Goal: Information Seeking & Learning: Learn about a topic

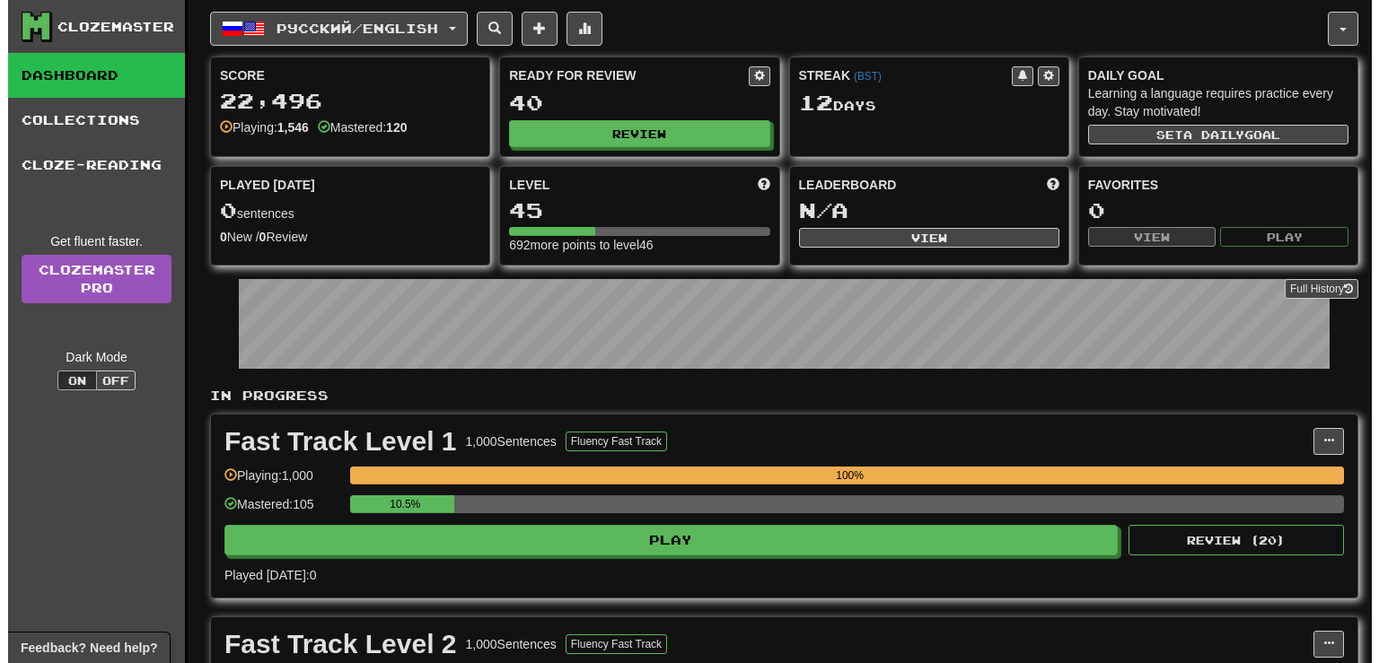
scroll to position [284, 0]
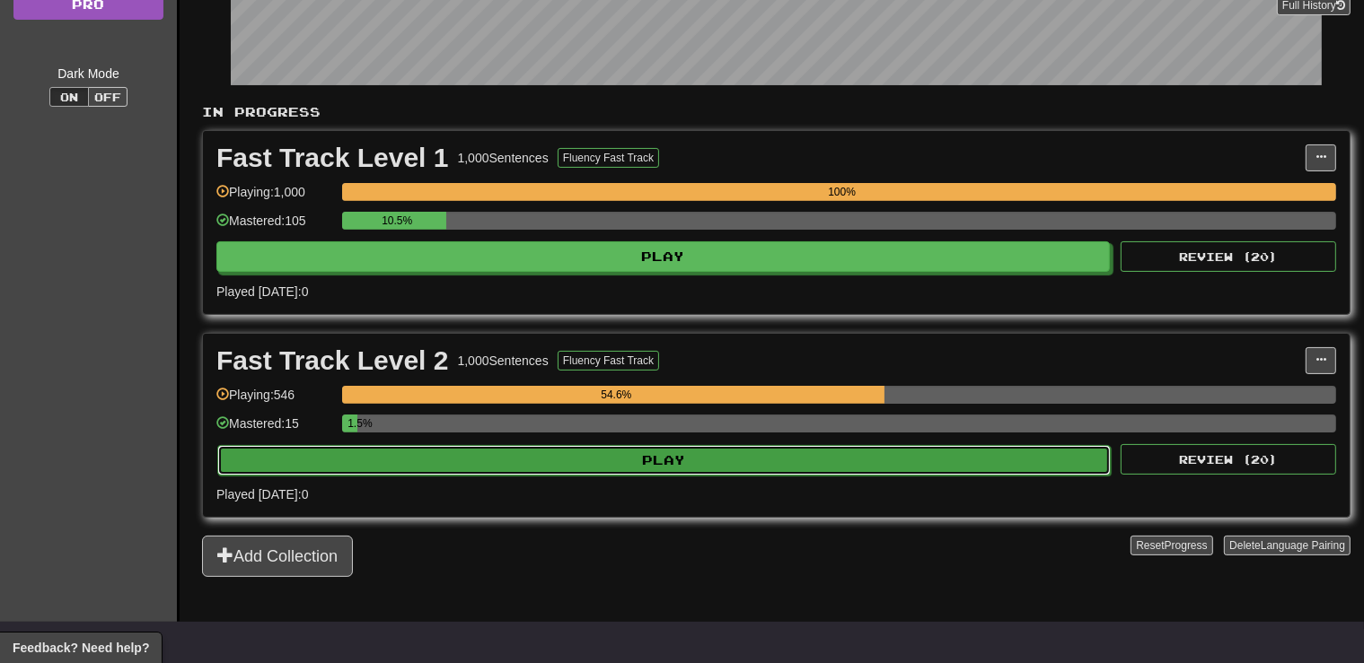
click at [681, 458] on button "Play" at bounding box center [663, 460] width 893 height 31
select select "**"
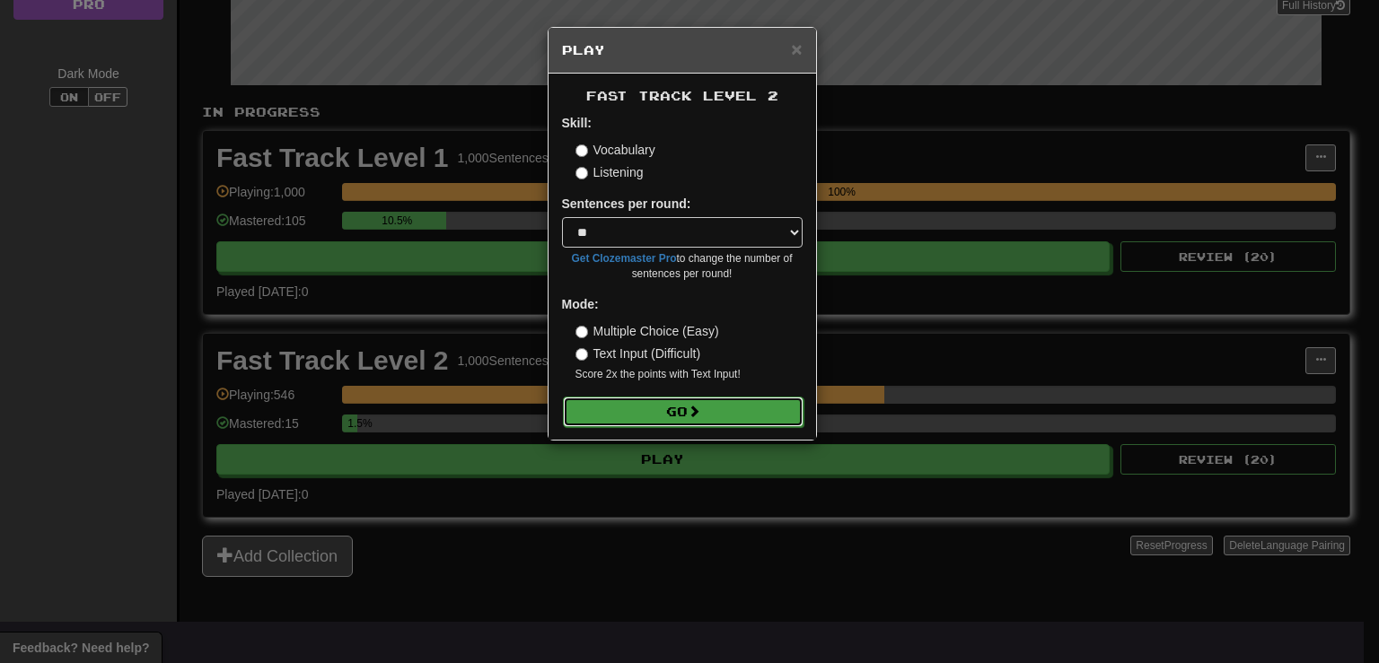
click at [672, 402] on button "Go" at bounding box center [683, 412] width 241 height 31
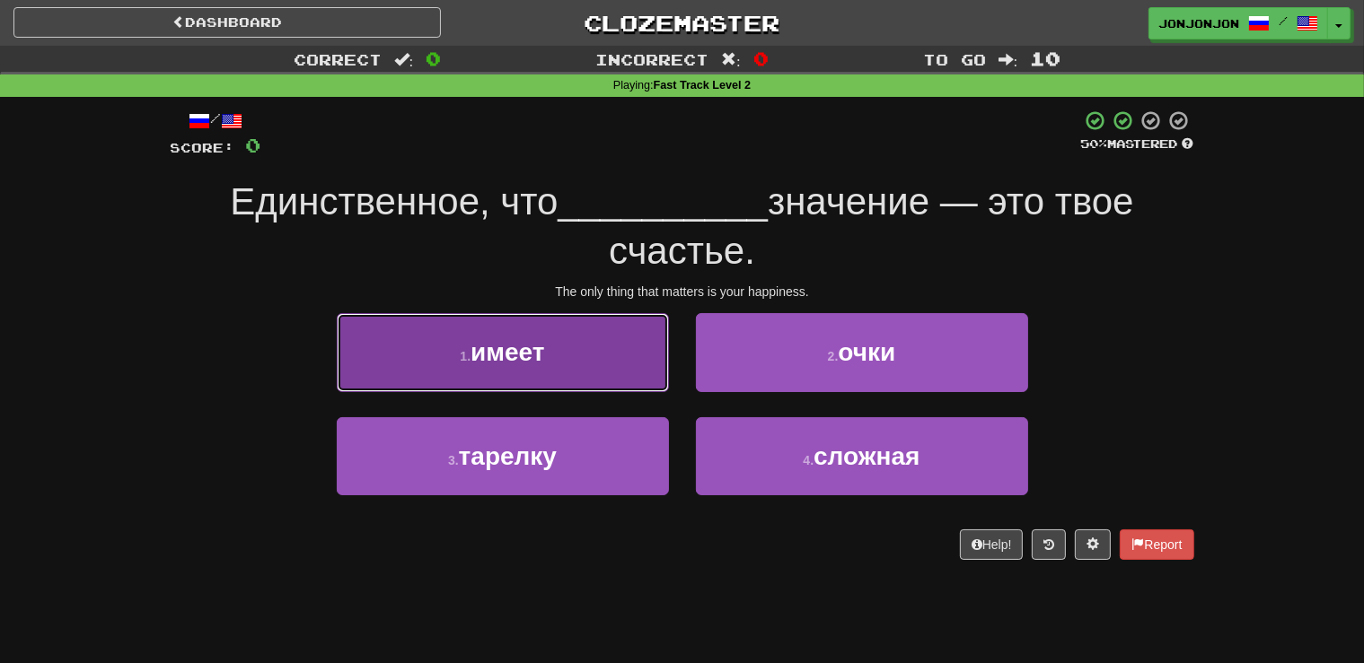
click at [542, 364] on span "имеет" at bounding box center [507, 352] width 74 height 28
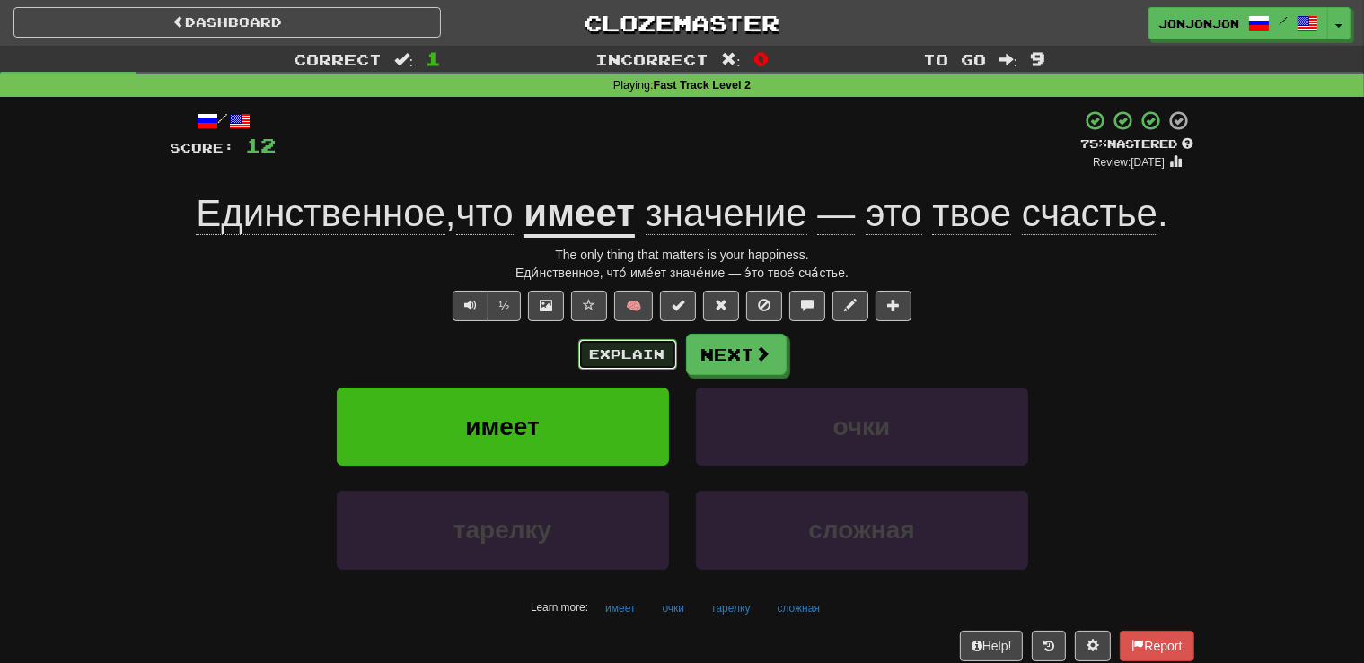
click at [619, 341] on button "Explain" at bounding box center [627, 354] width 99 height 31
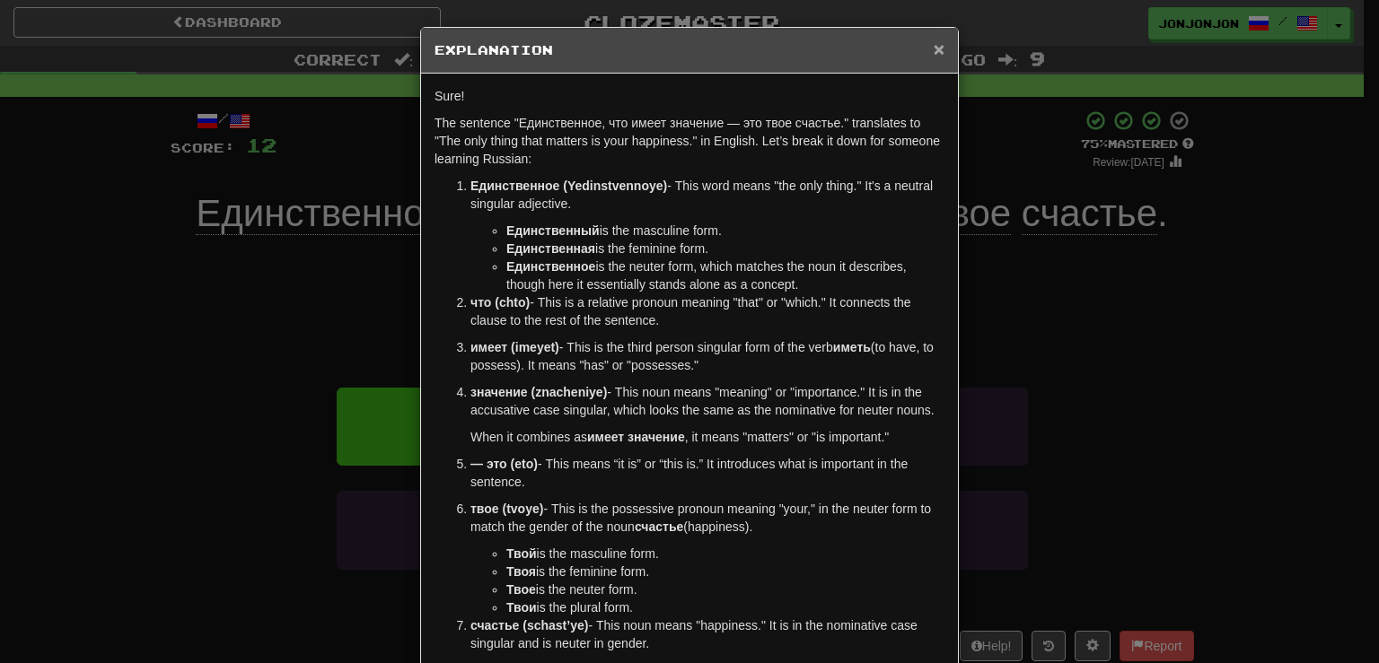
click at [934, 47] on span "×" at bounding box center [939, 49] width 11 height 21
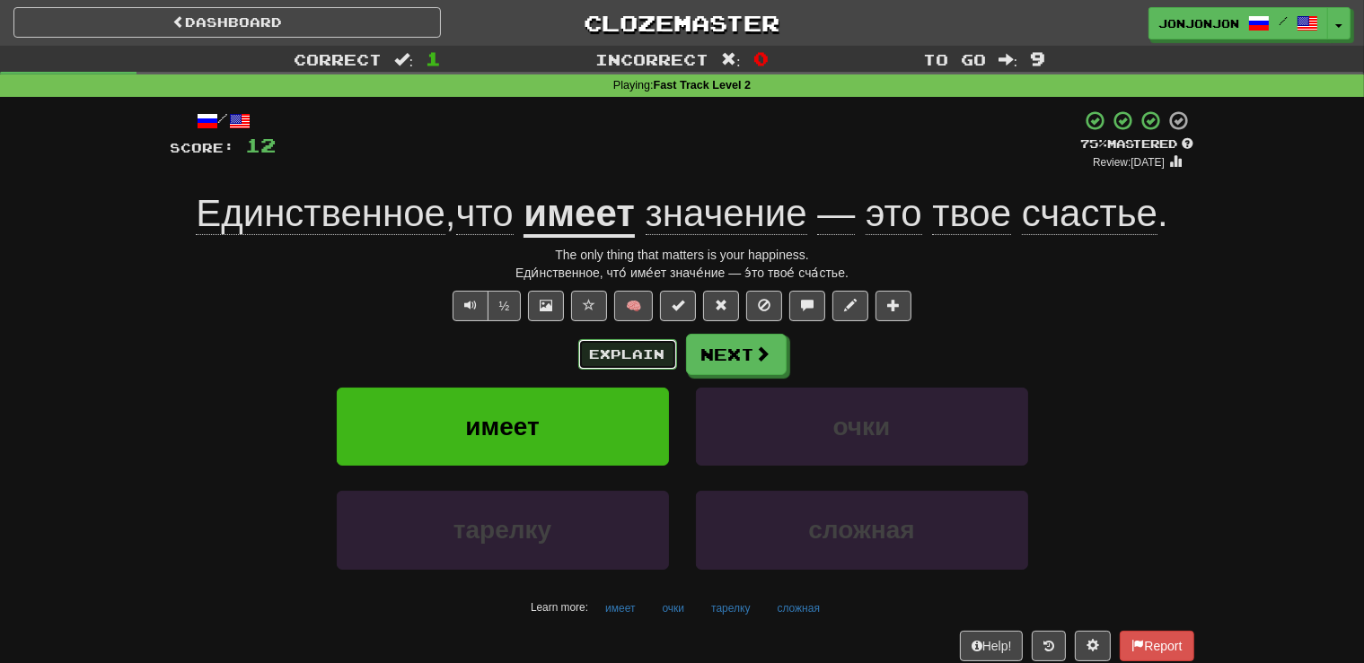
click at [608, 356] on button "Explain" at bounding box center [627, 354] width 99 height 31
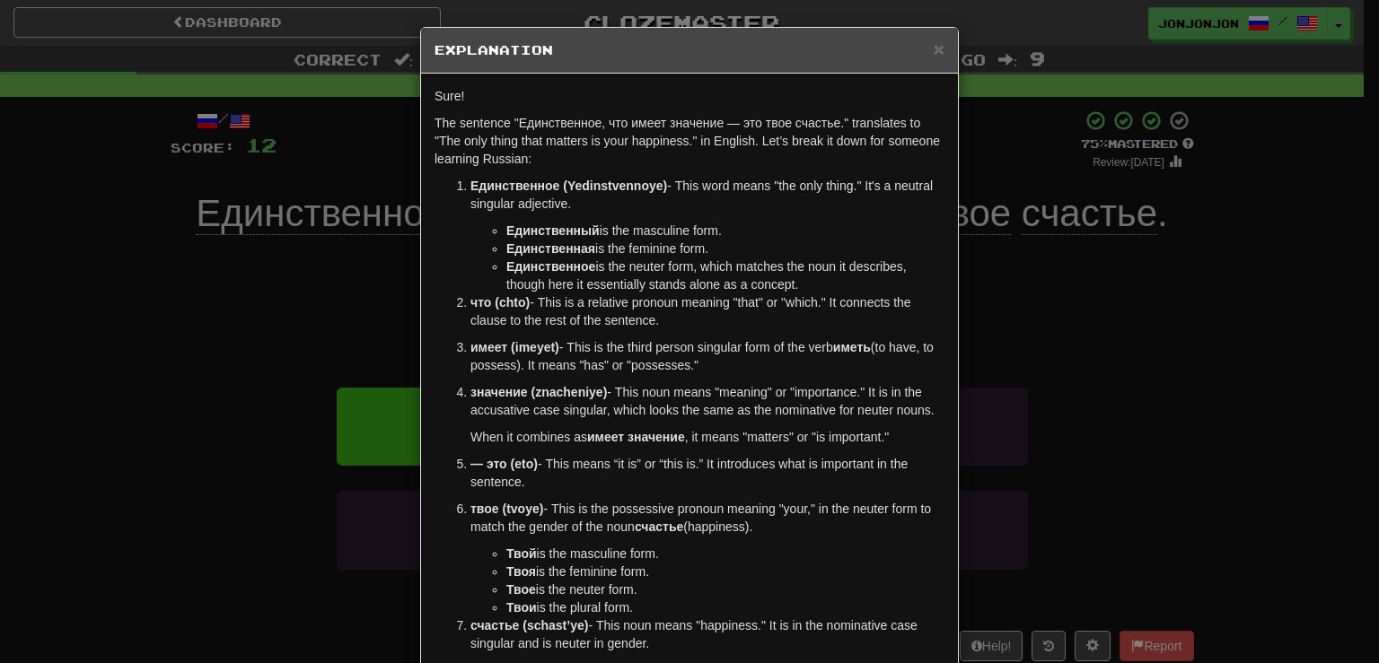
click at [390, 288] on div "× Explanation Sure! The sentence "Единственное, что имеет значение — это твое с…" at bounding box center [689, 331] width 1379 height 663
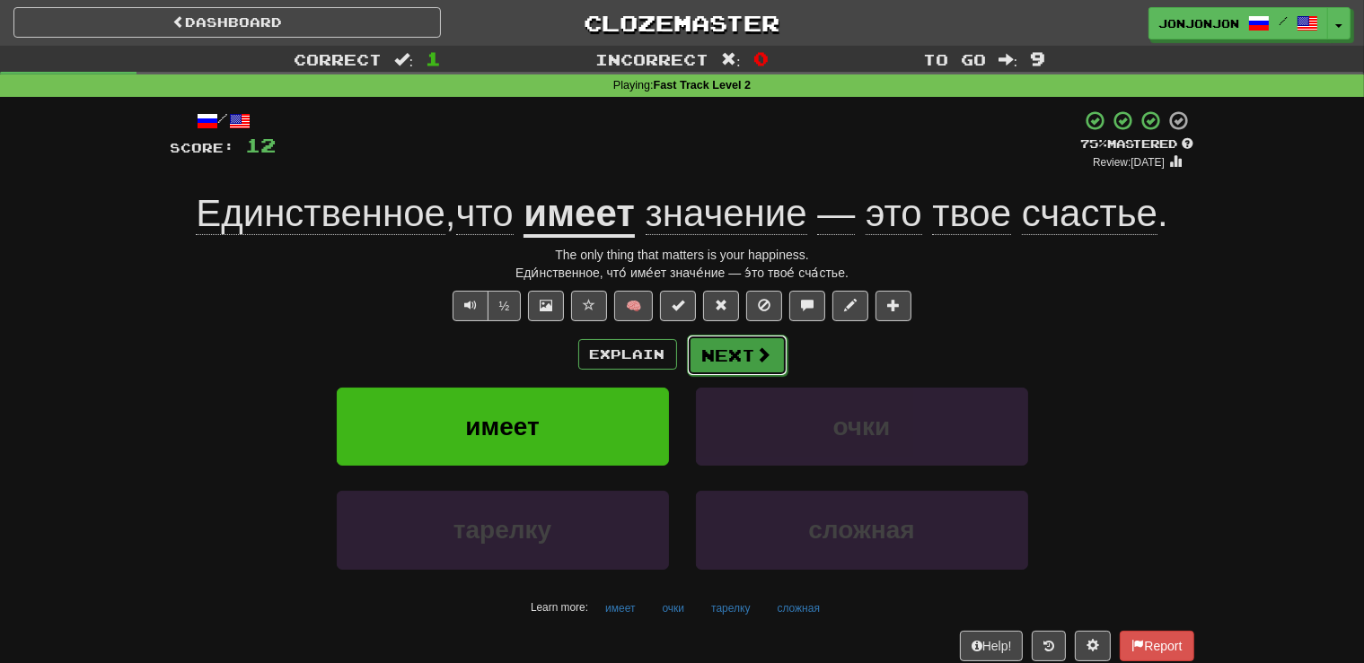
click at [760, 347] on span at bounding box center [764, 355] width 16 height 16
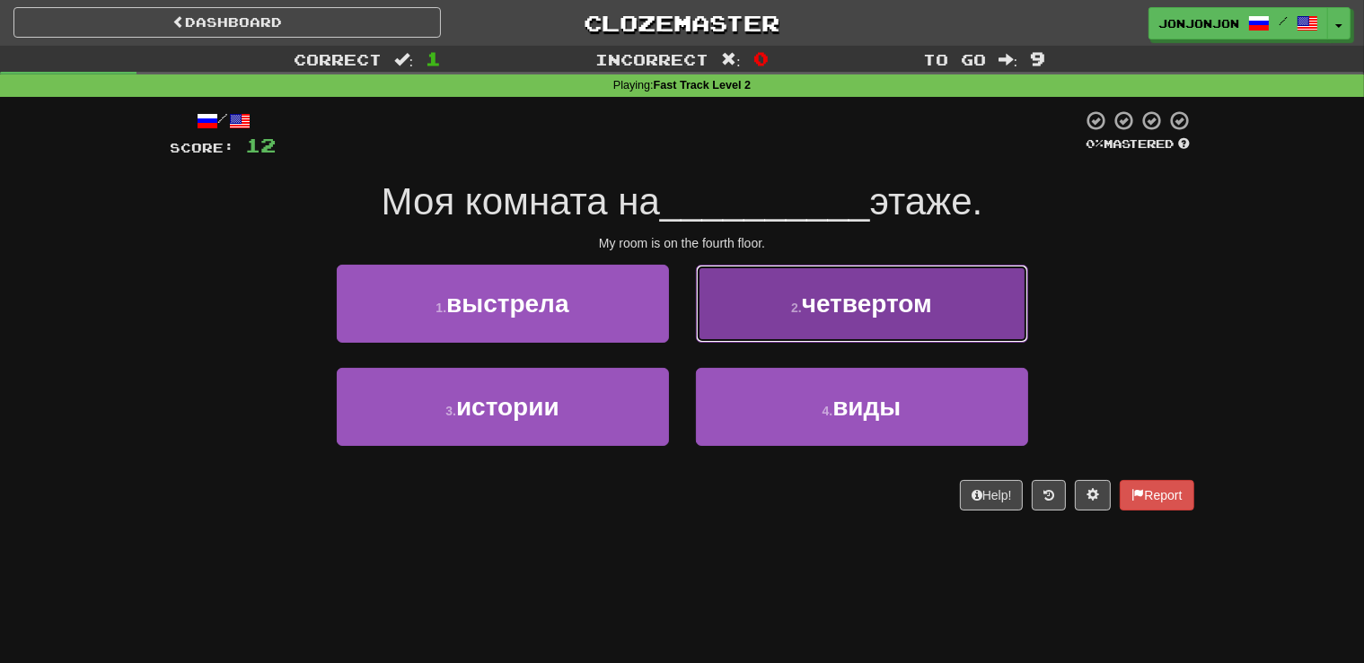
click at [817, 325] on button "2 . четвертом" at bounding box center [862, 304] width 332 height 78
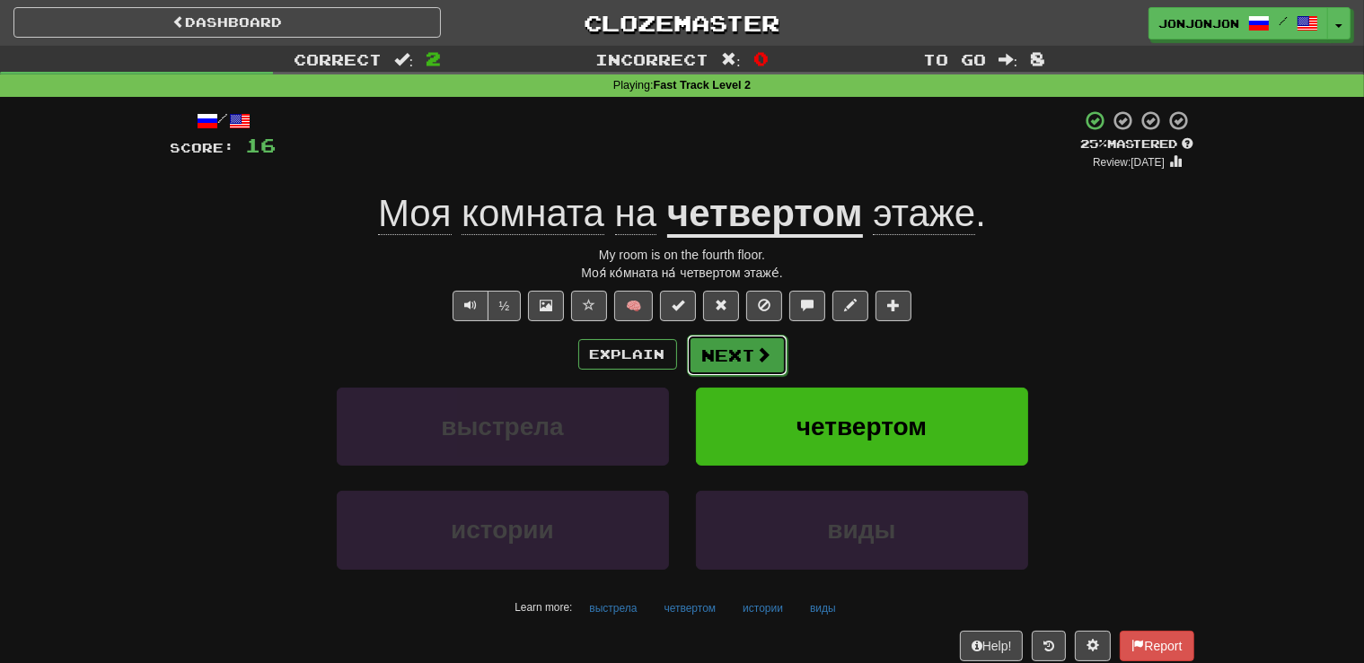
click at [736, 357] on button "Next" at bounding box center [737, 355] width 101 height 41
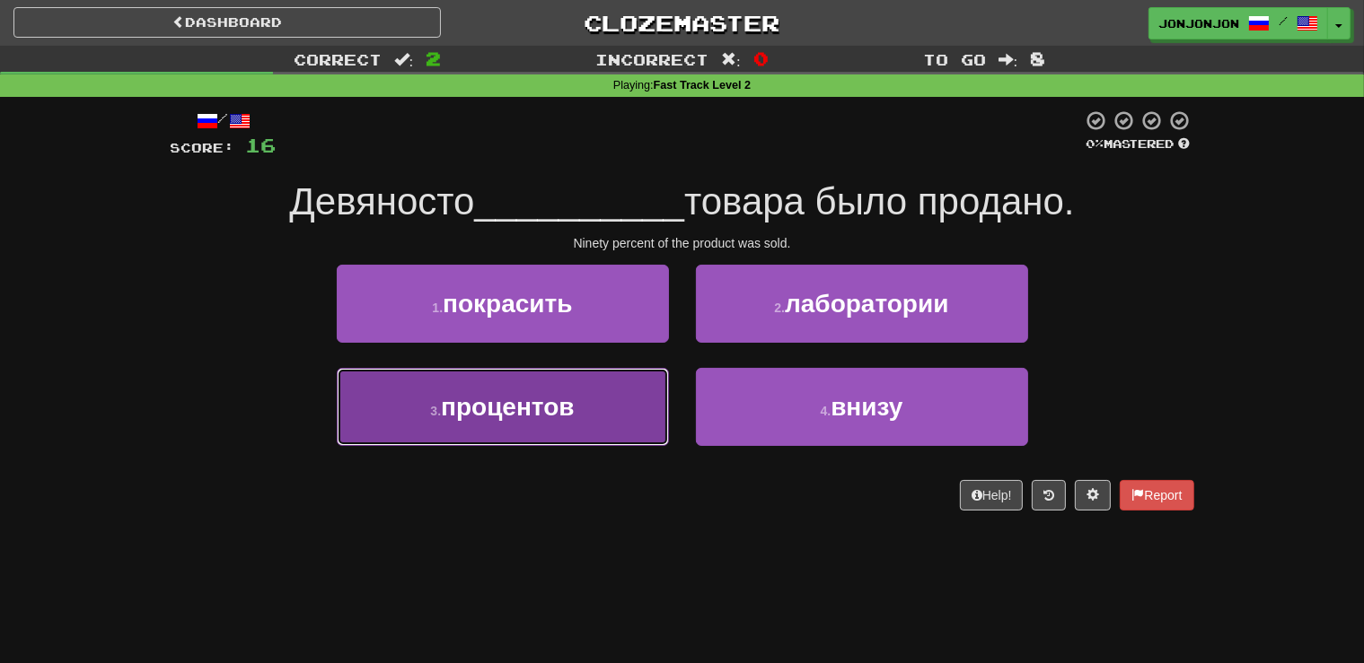
click at [555, 431] on button "3 . процентов" at bounding box center [503, 407] width 332 height 78
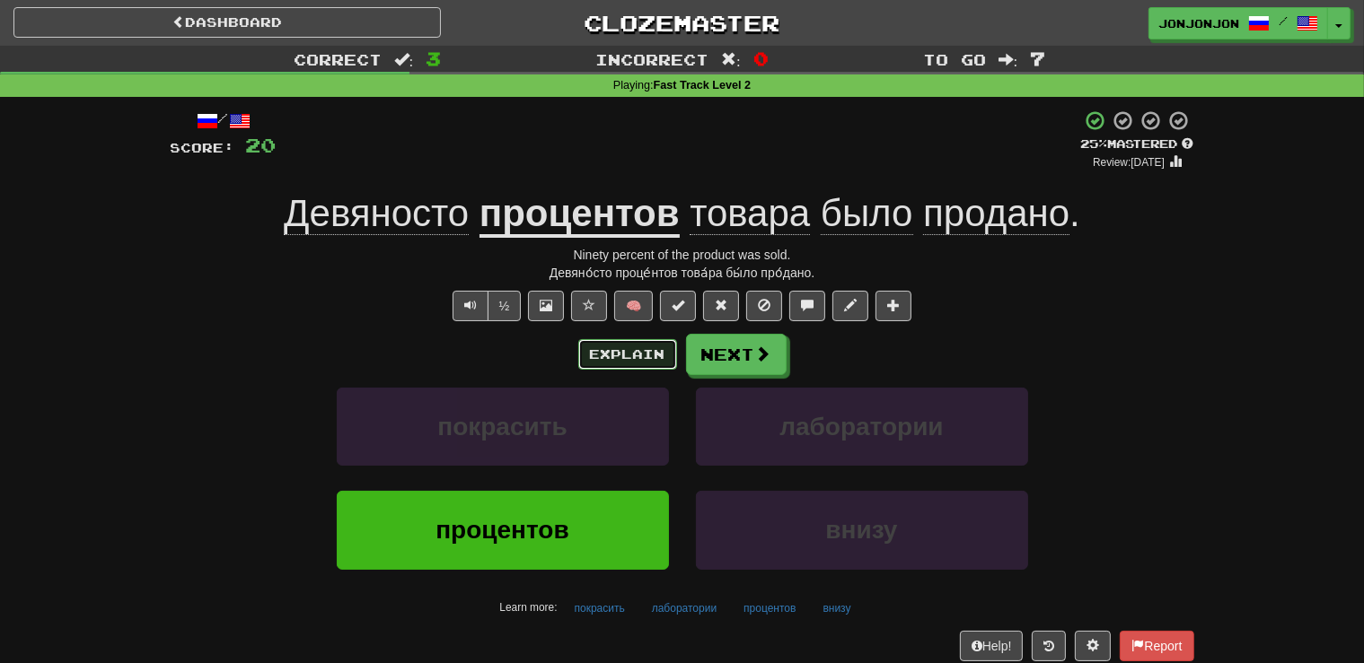
click at [627, 349] on button "Explain" at bounding box center [627, 354] width 99 height 31
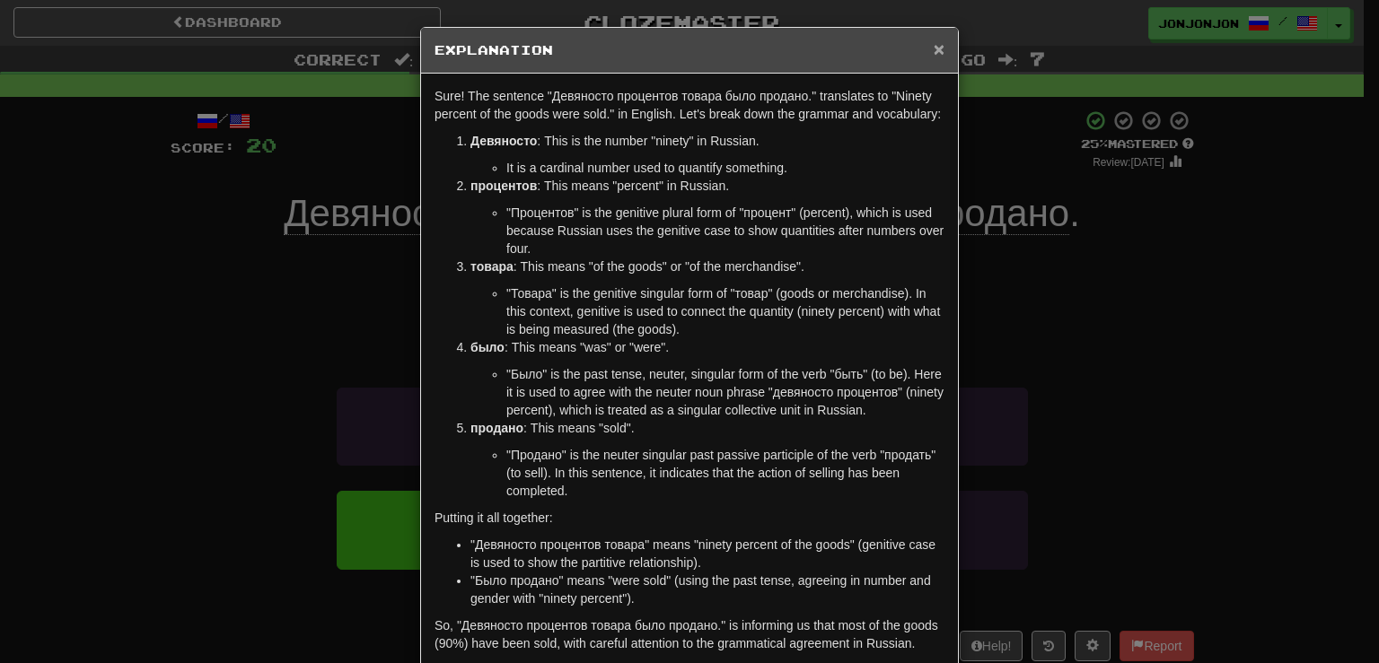
click at [934, 49] on span "×" at bounding box center [939, 49] width 11 height 21
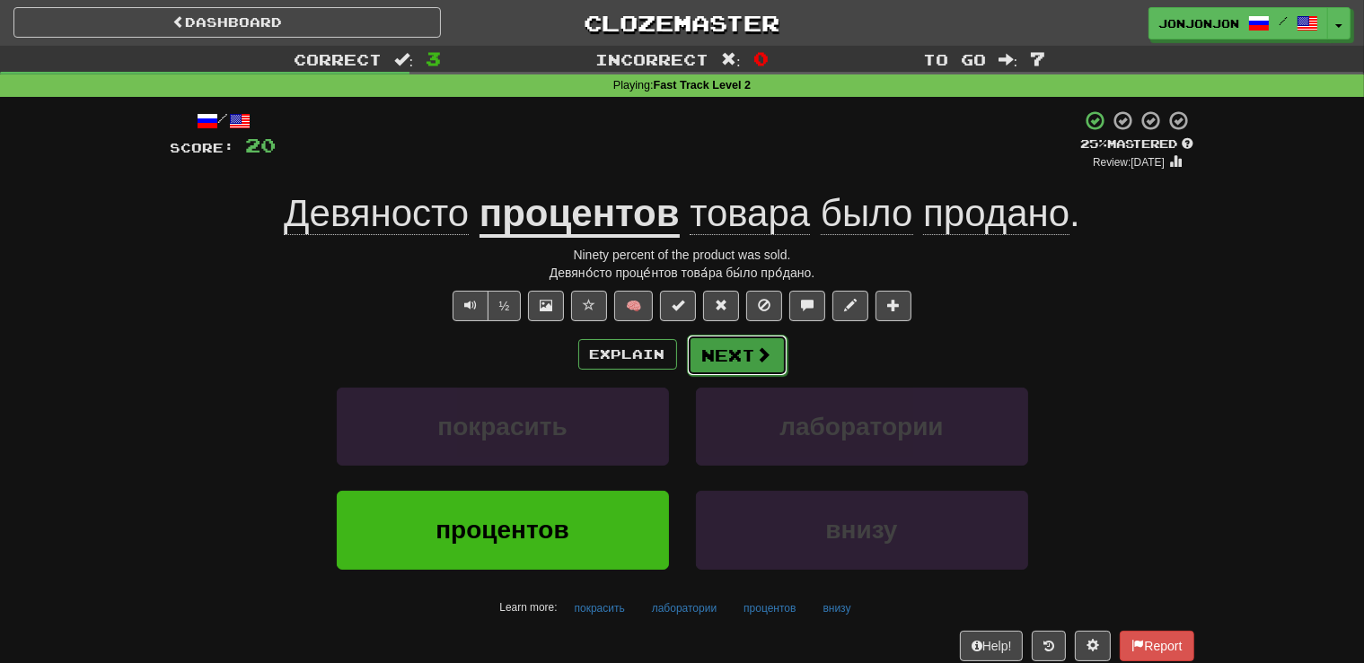
click at [735, 351] on button "Next" at bounding box center [737, 355] width 101 height 41
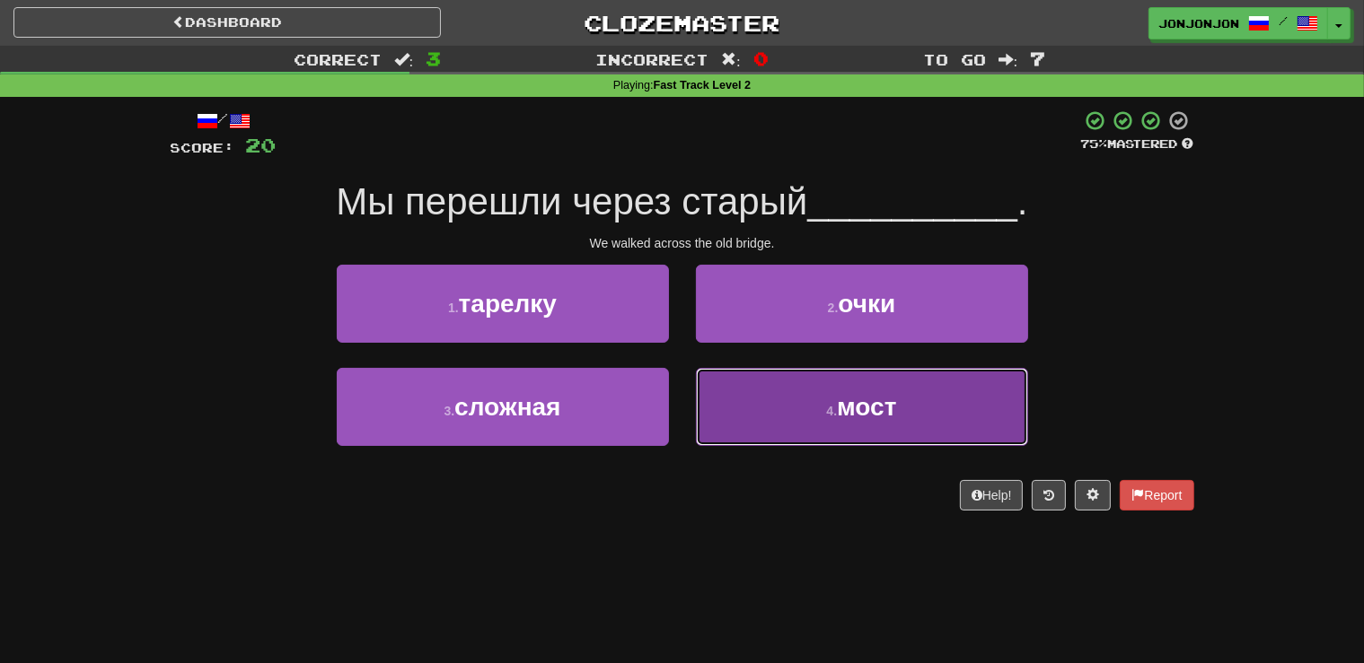
click at [842, 430] on button "4 . мост" at bounding box center [862, 407] width 332 height 78
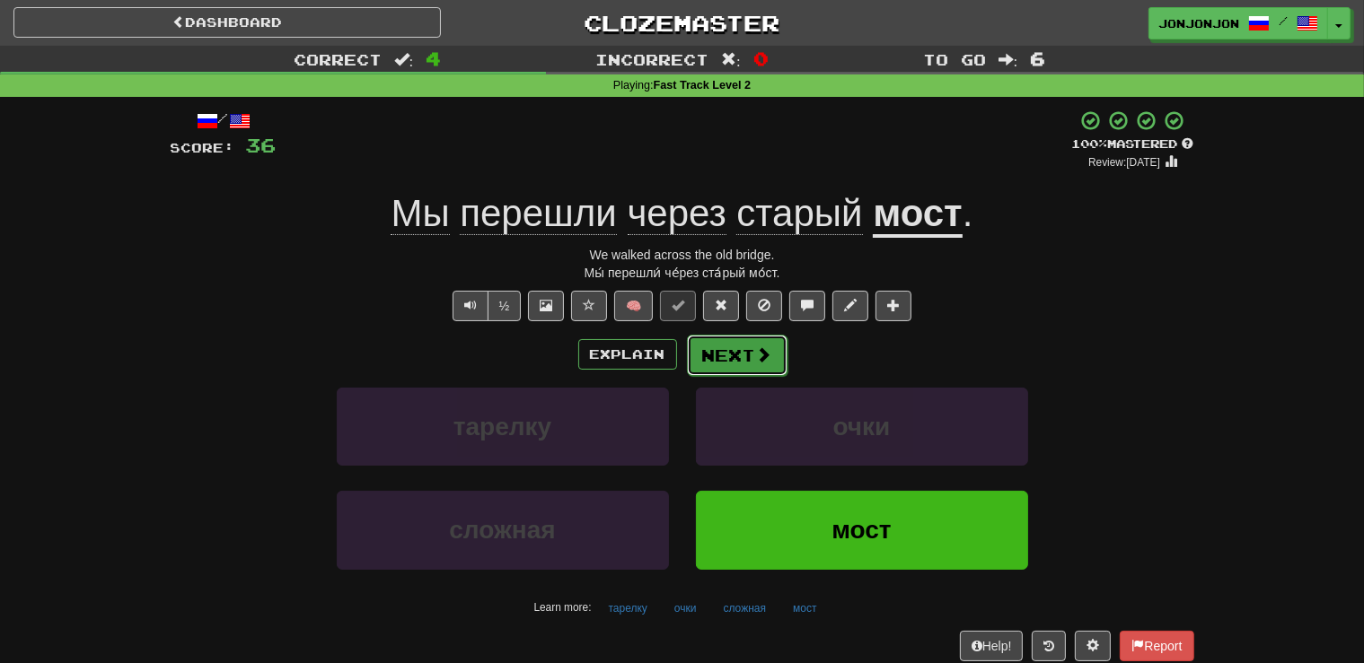
click at [756, 360] on span at bounding box center [764, 355] width 16 height 16
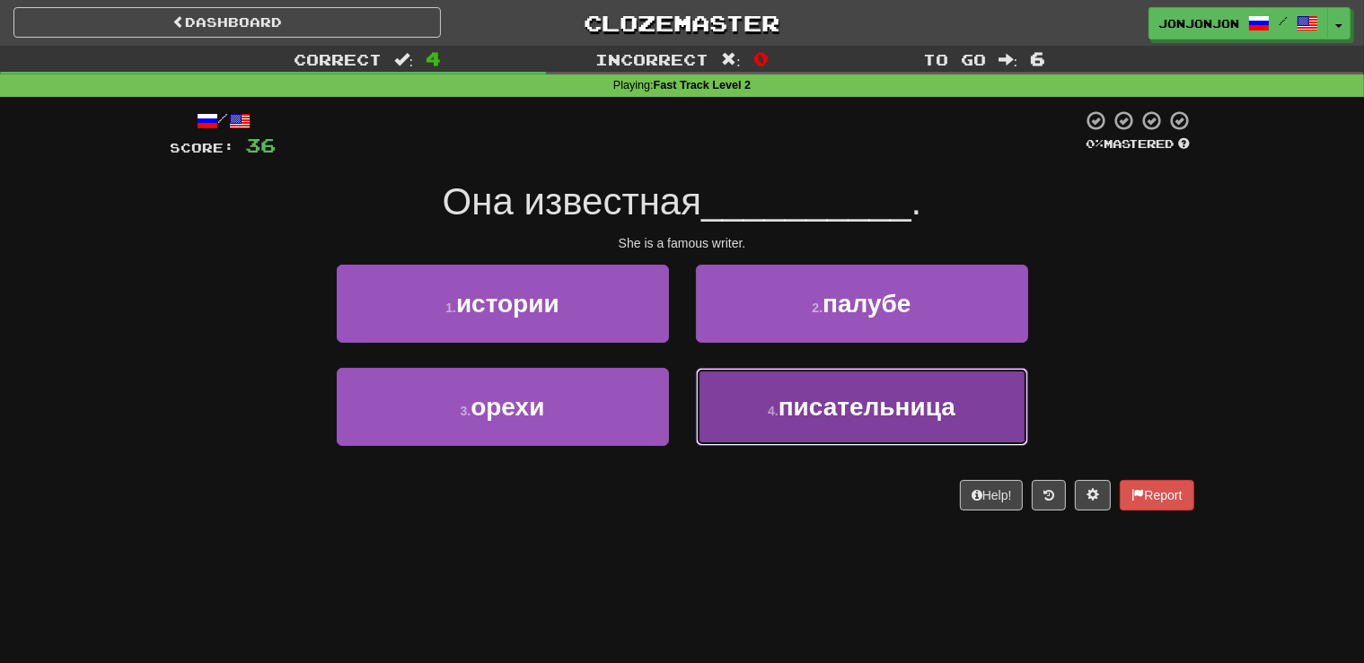
click at [847, 429] on button "4 . писательница" at bounding box center [862, 407] width 332 height 78
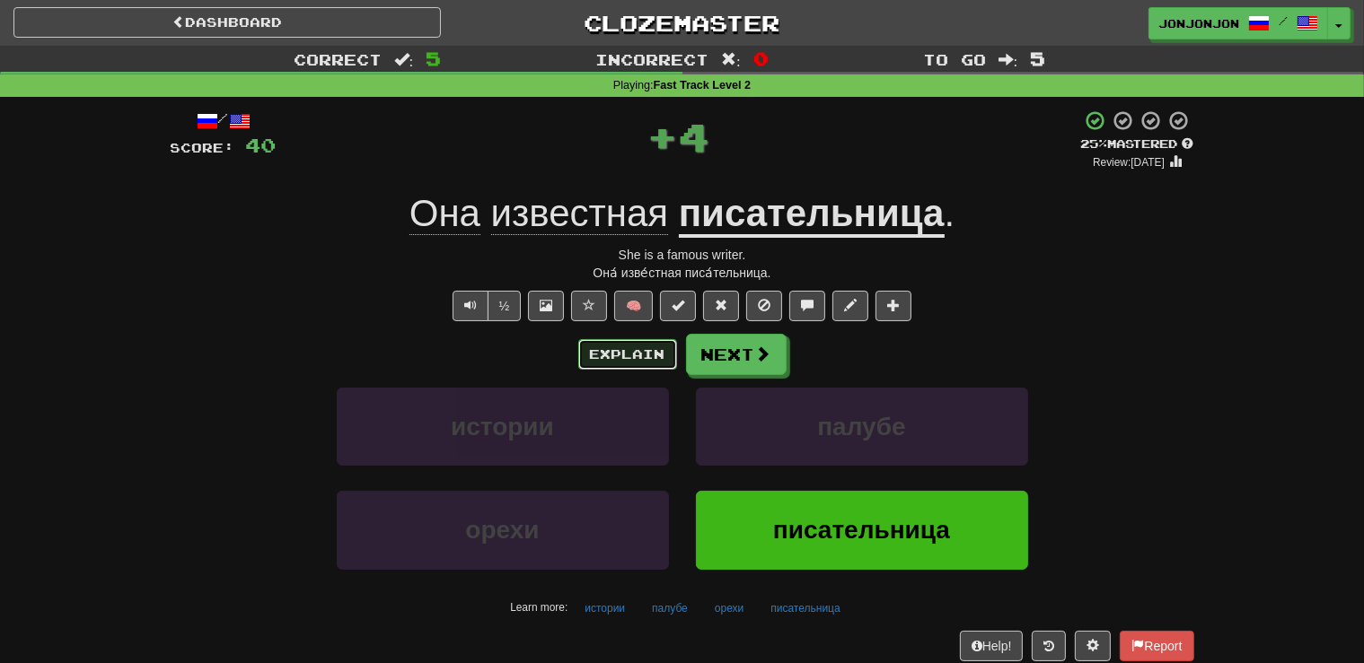
click at [618, 349] on button "Explain" at bounding box center [627, 354] width 99 height 31
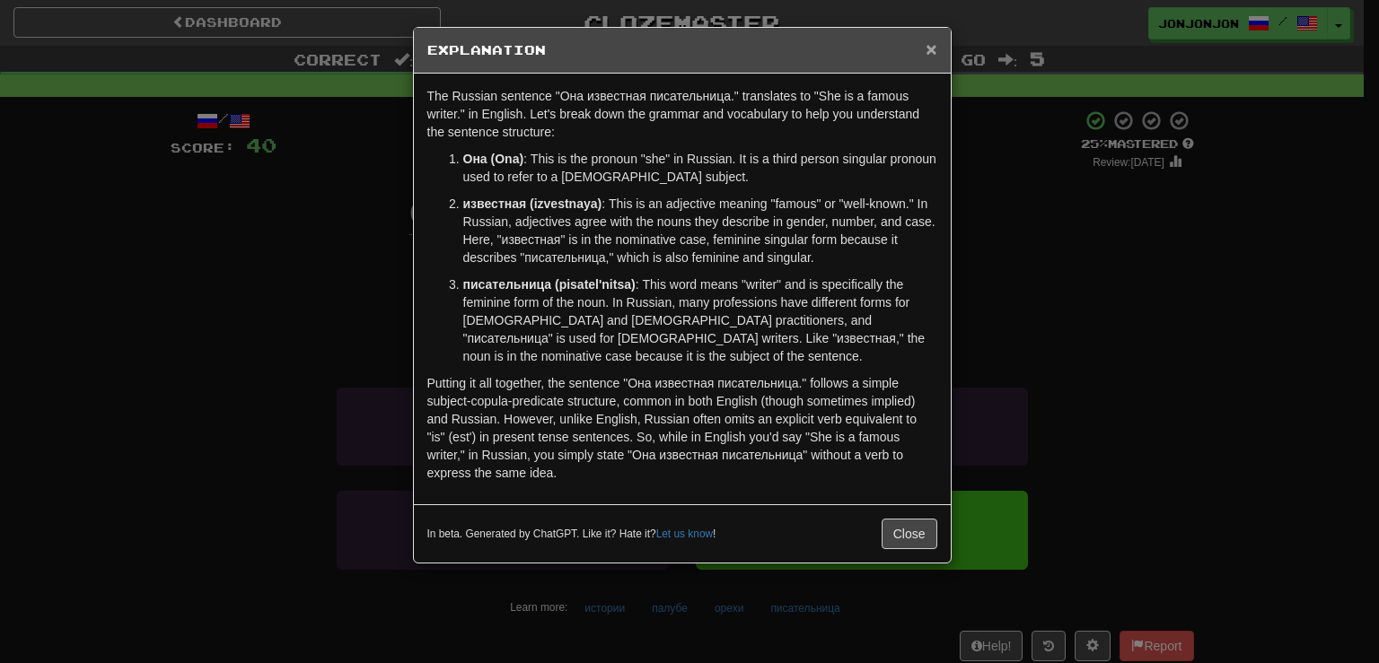
click at [932, 52] on span "×" at bounding box center [931, 49] width 11 height 21
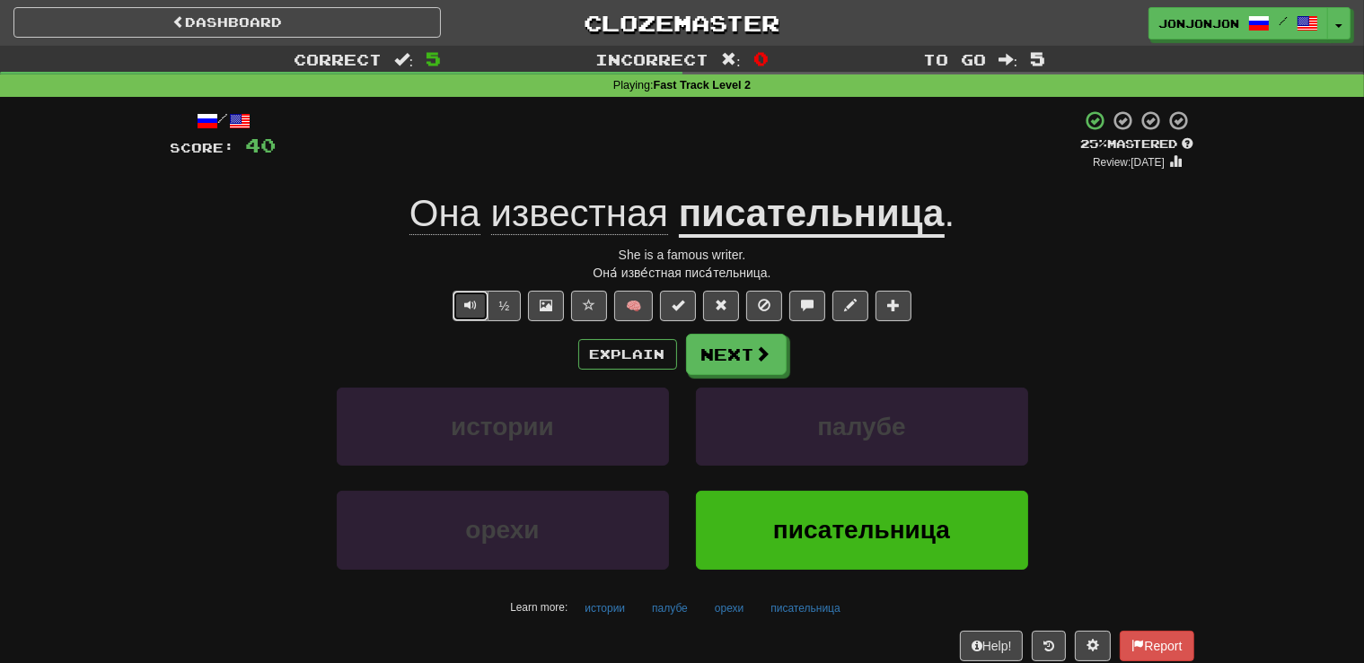
click at [461, 303] on button "Text-to-speech controls" at bounding box center [470, 306] width 36 height 31
click at [736, 368] on button "Next" at bounding box center [737, 355] width 101 height 41
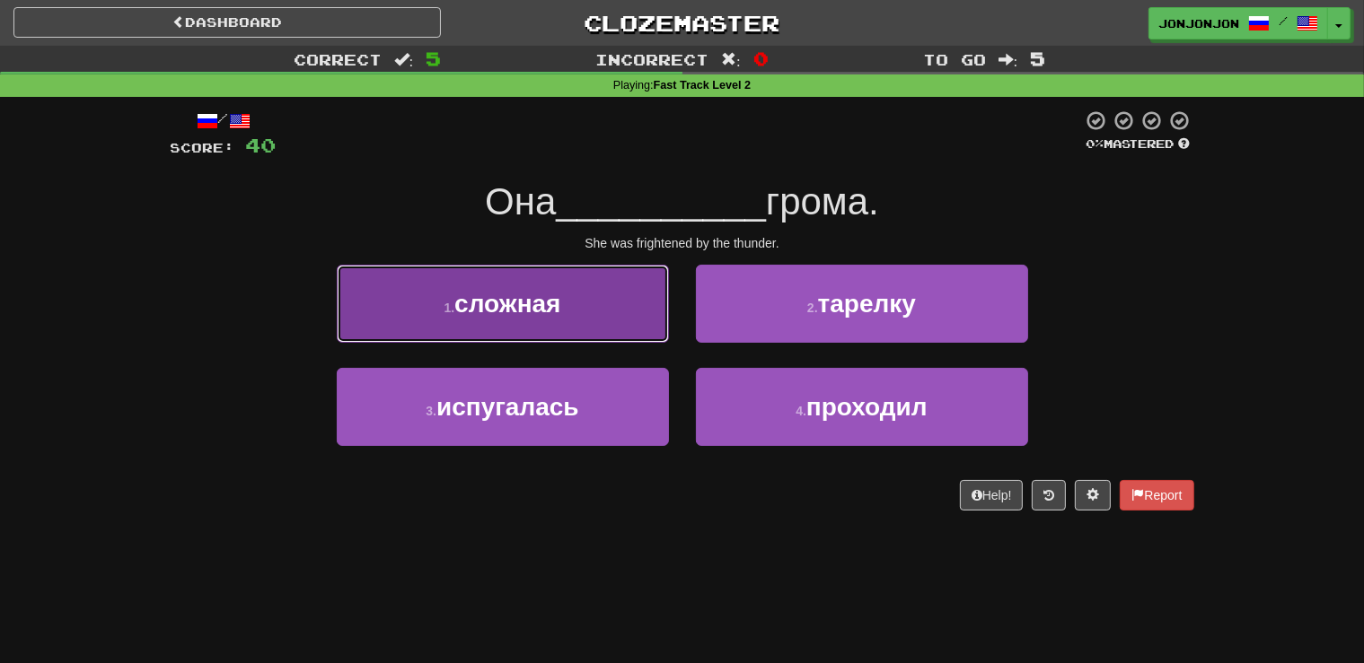
click at [562, 329] on button "1 . сложная" at bounding box center [503, 304] width 332 height 78
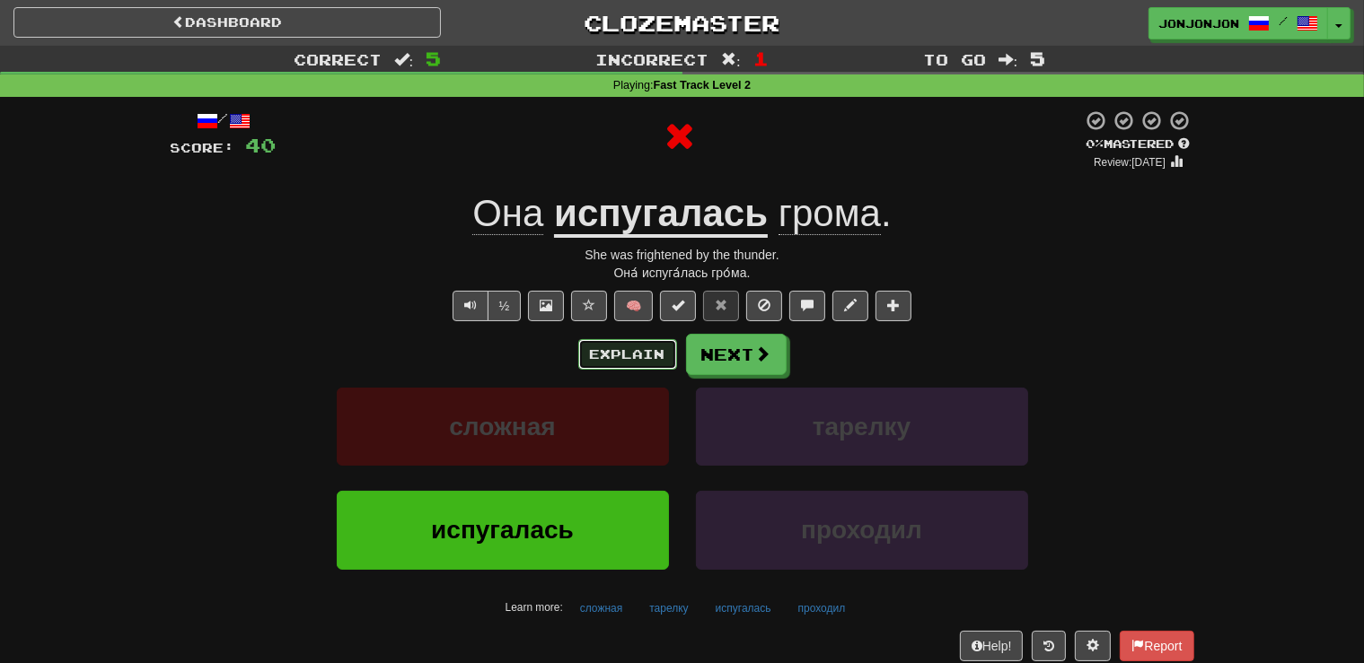
click at [619, 350] on button "Explain" at bounding box center [627, 354] width 99 height 31
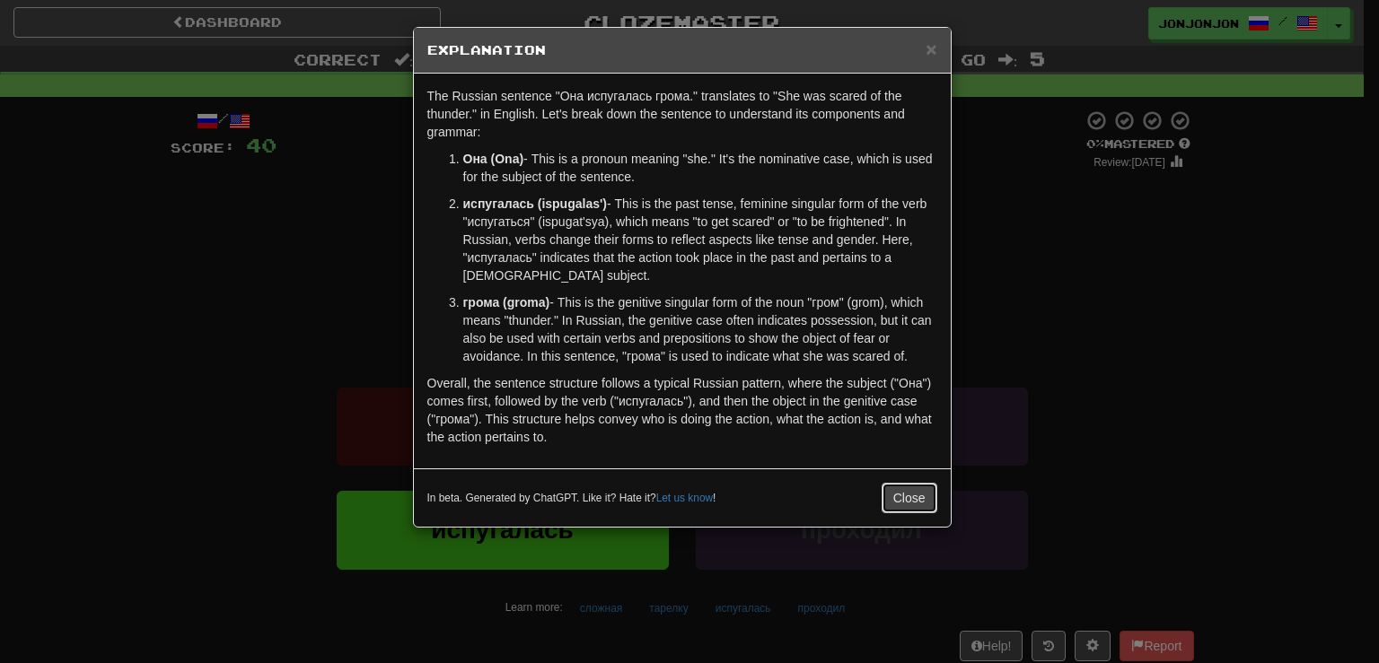
click at [904, 496] on button "Close" at bounding box center [910, 498] width 56 height 31
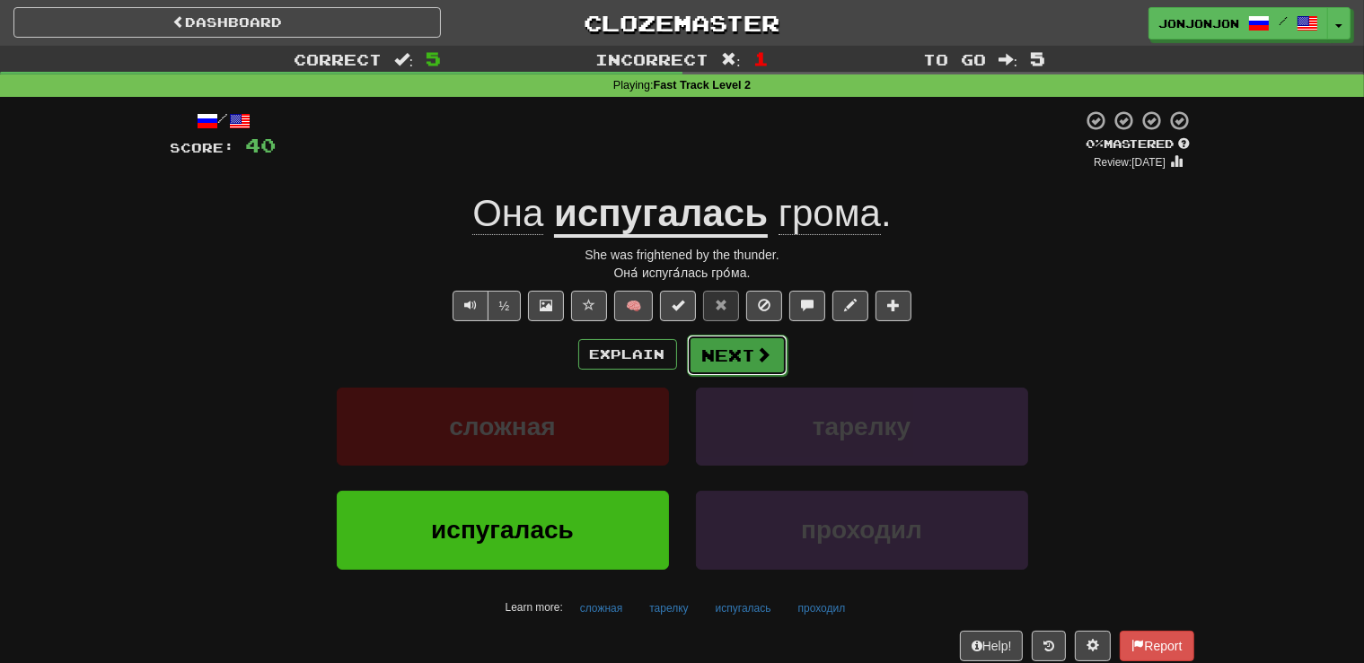
click at [733, 351] on button "Next" at bounding box center [737, 355] width 101 height 41
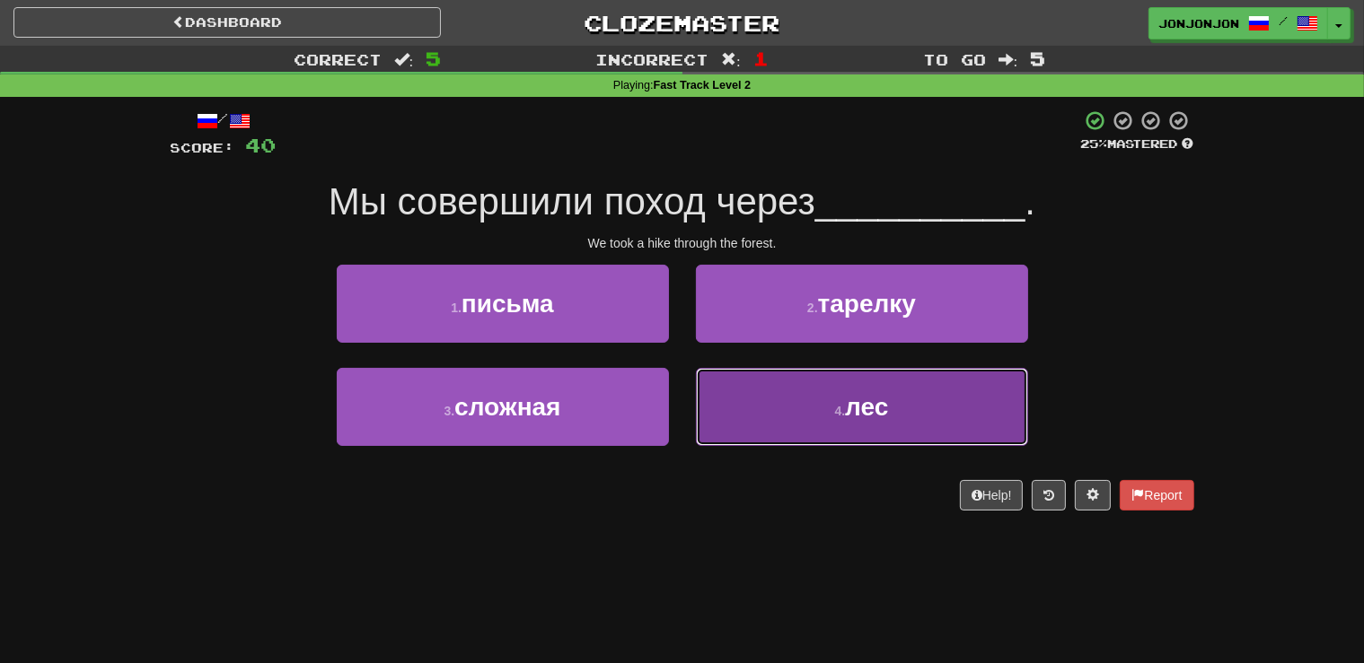
click at [824, 421] on button "4 . лес" at bounding box center [862, 407] width 332 height 78
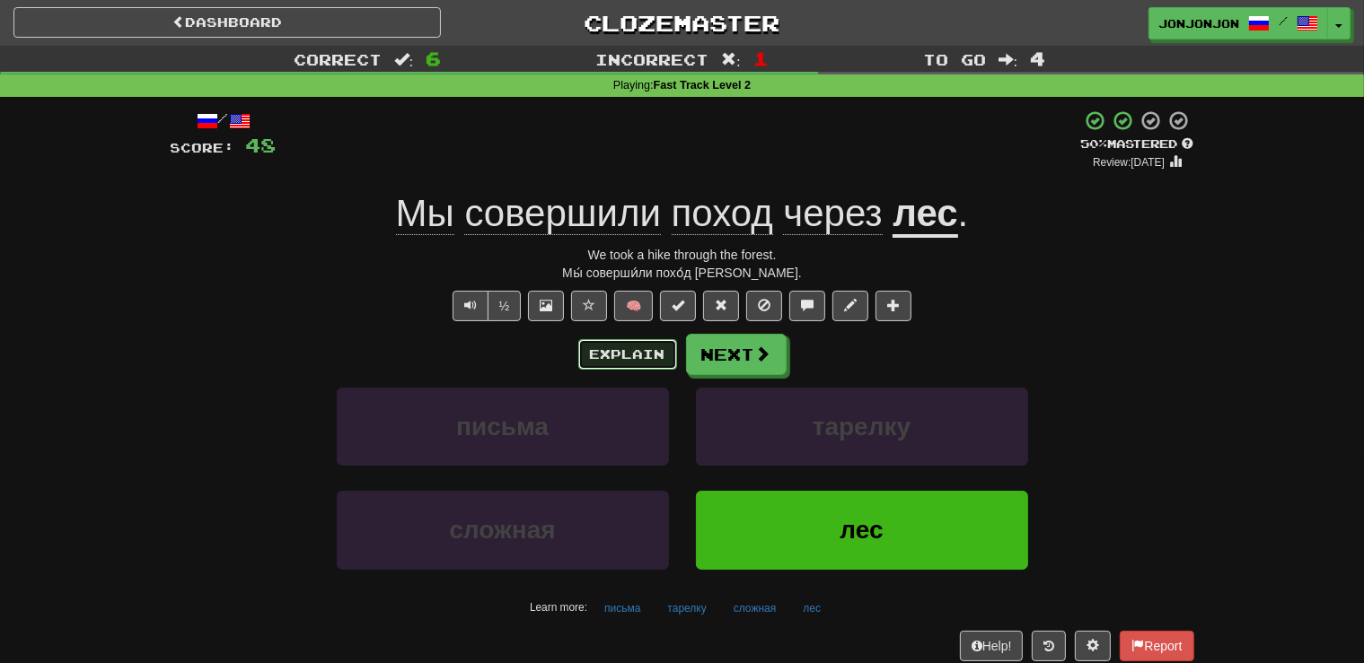
click at [611, 351] on button "Explain" at bounding box center [627, 354] width 99 height 31
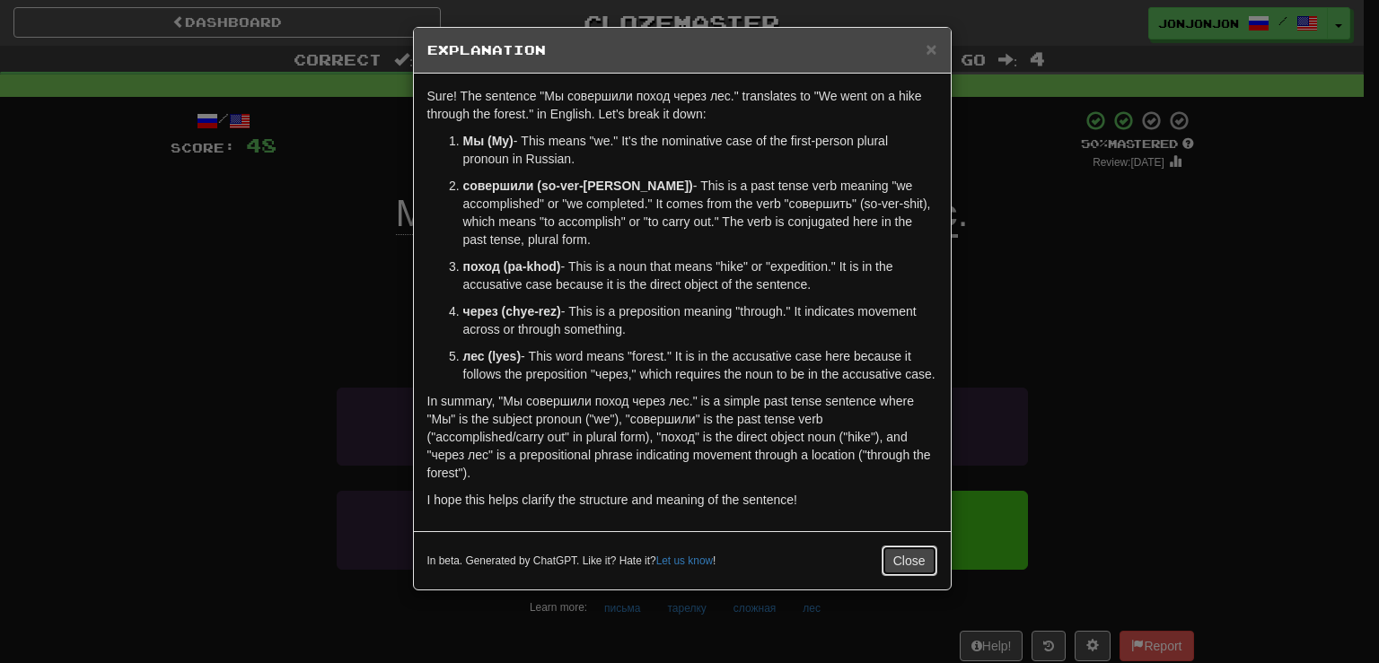
click at [902, 546] on button "Close" at bounding box center [910, 561] width 56 height 31
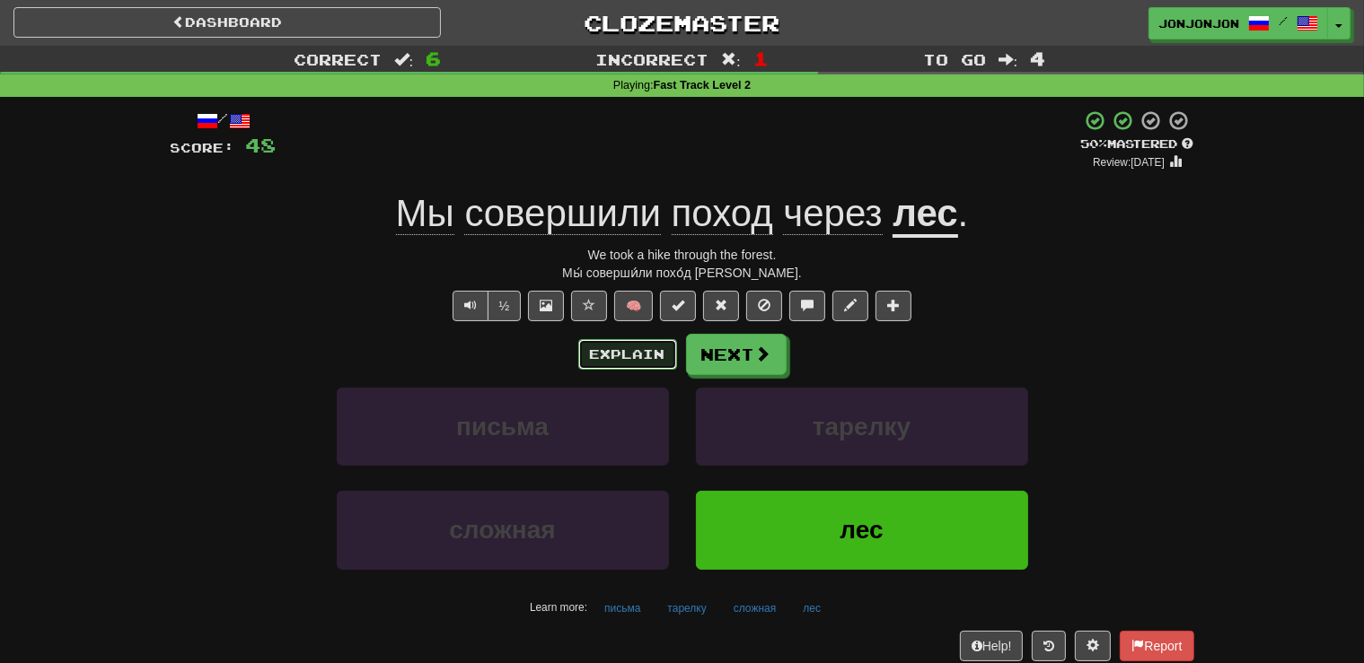
click at [611, 360] on button "Explain" at bounding box center [627, 354] width 99 height 31
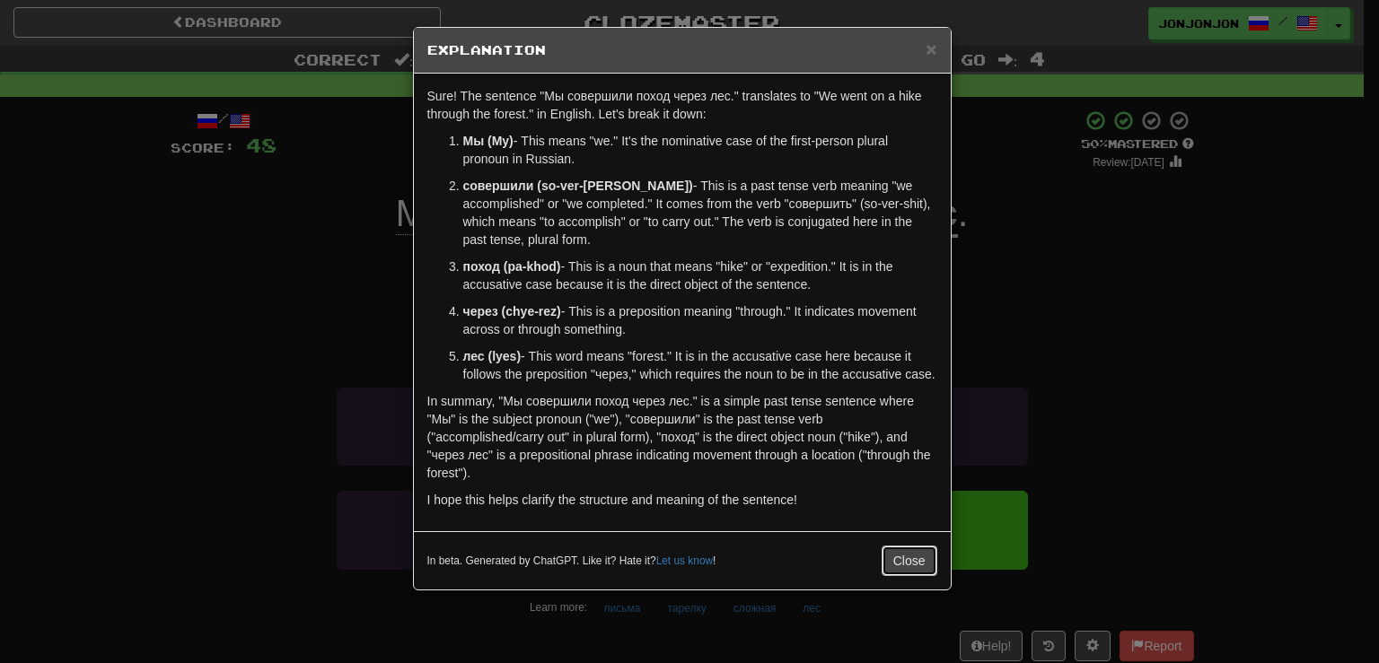
click at [897, 546] on button "Close" at bounding box center [910, 561] width 56 height 31
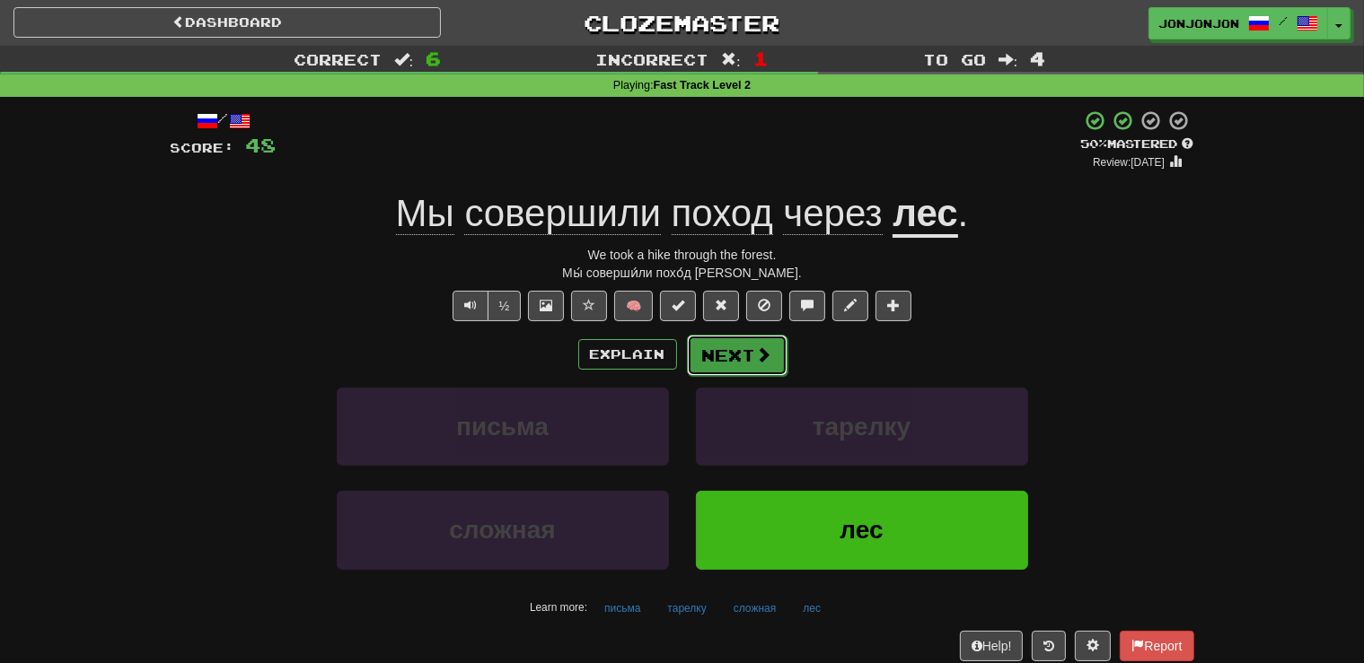
click at [742, 352] on button "Next" at bounding box center [737, 355] width 101 height 41
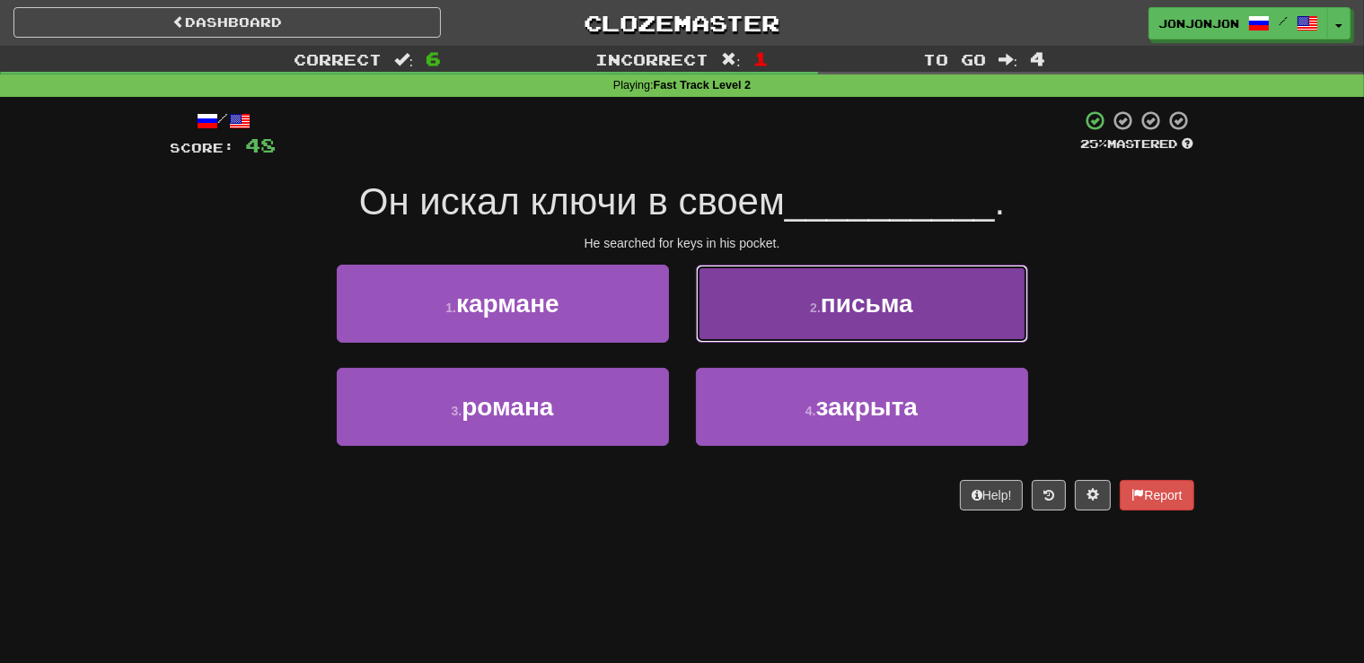
click at [849, 319] on button "2 . письма" at bounding box center [862, 304] width 332 height 78
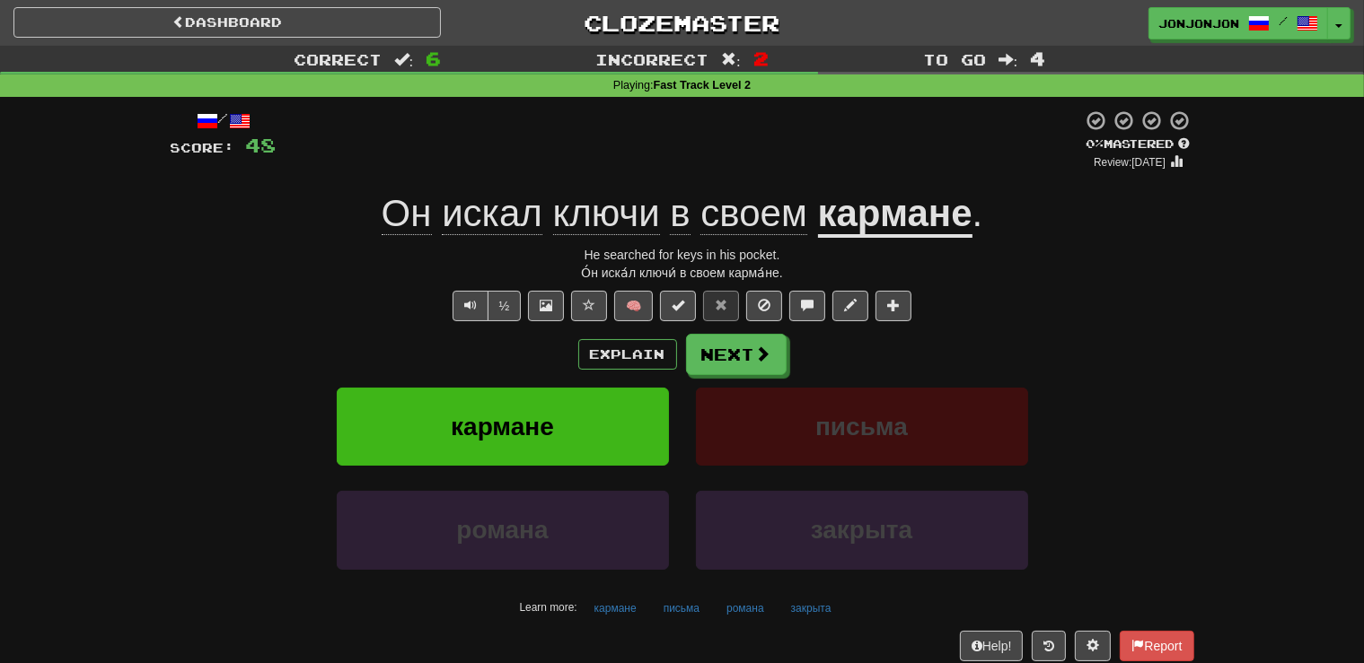
click at [976, 290] on div "/ Score: 48 0 % Mastered Review: 2025-09-15 Он искал ключи в своем кармане . He…" at bounding box center [682, 385] width 1023 height 551
click at [742, 363] on button "Next" at bounding box center [737, 355] width 101 height 41
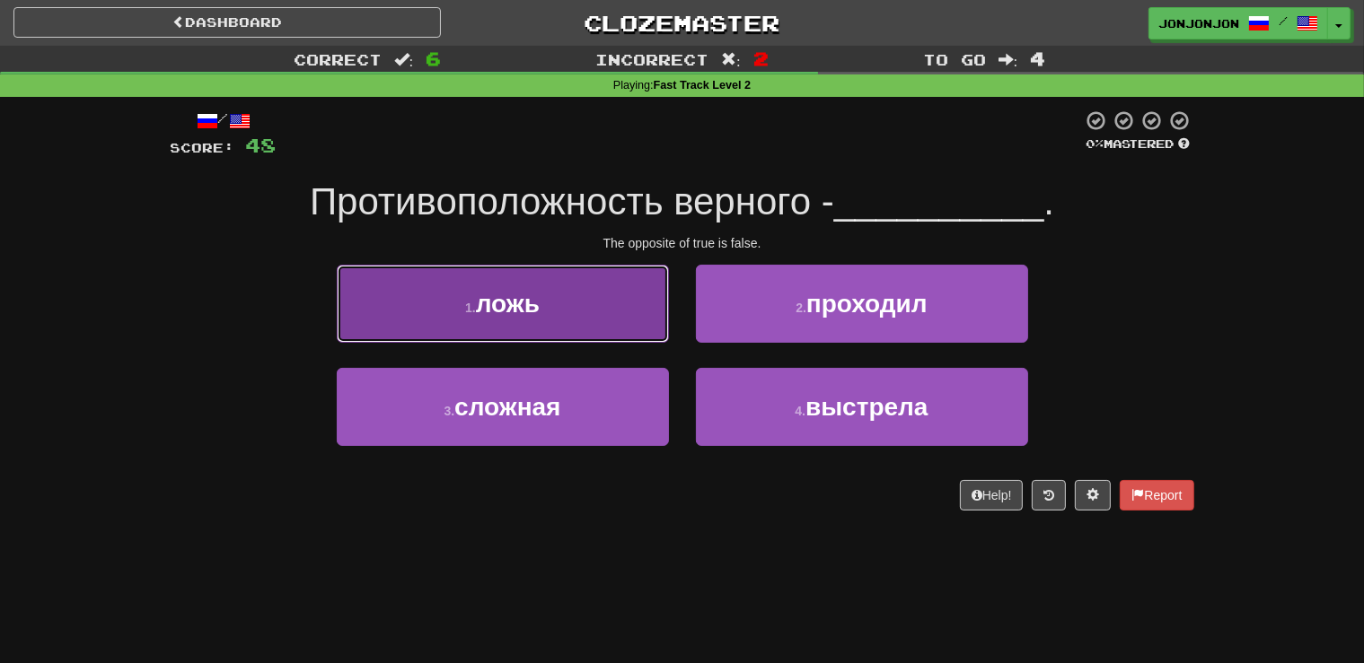
click at [561, 329] on button "1 . ложь" at bounding box center [503, 304] width 332 height 78
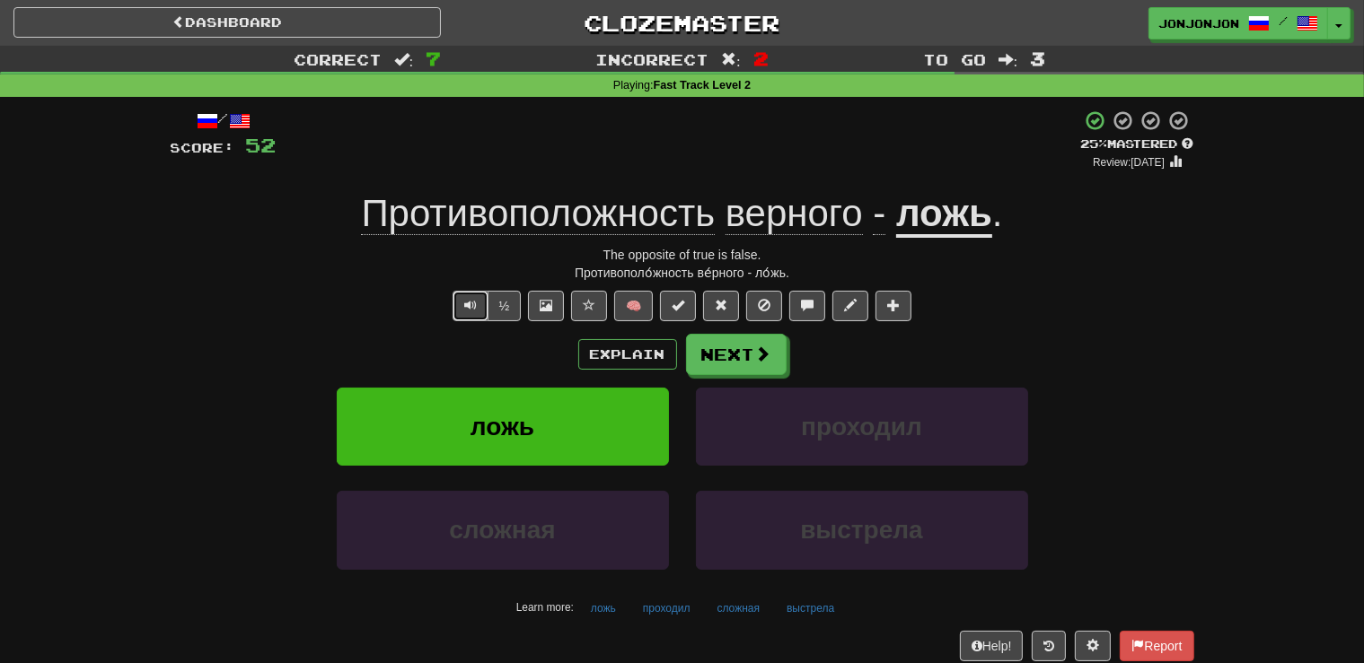
click at [464, 309] on button "Text-to-speech controls" at bounding box center [470, 306] width 36 height 31
click at [471, 307] on span "Text-to-speech controls" at bounding box center [470, 305] width 13 height 13
click at [733, 365] on button "Next" at bounding box center [737, 355] width 101 height 41
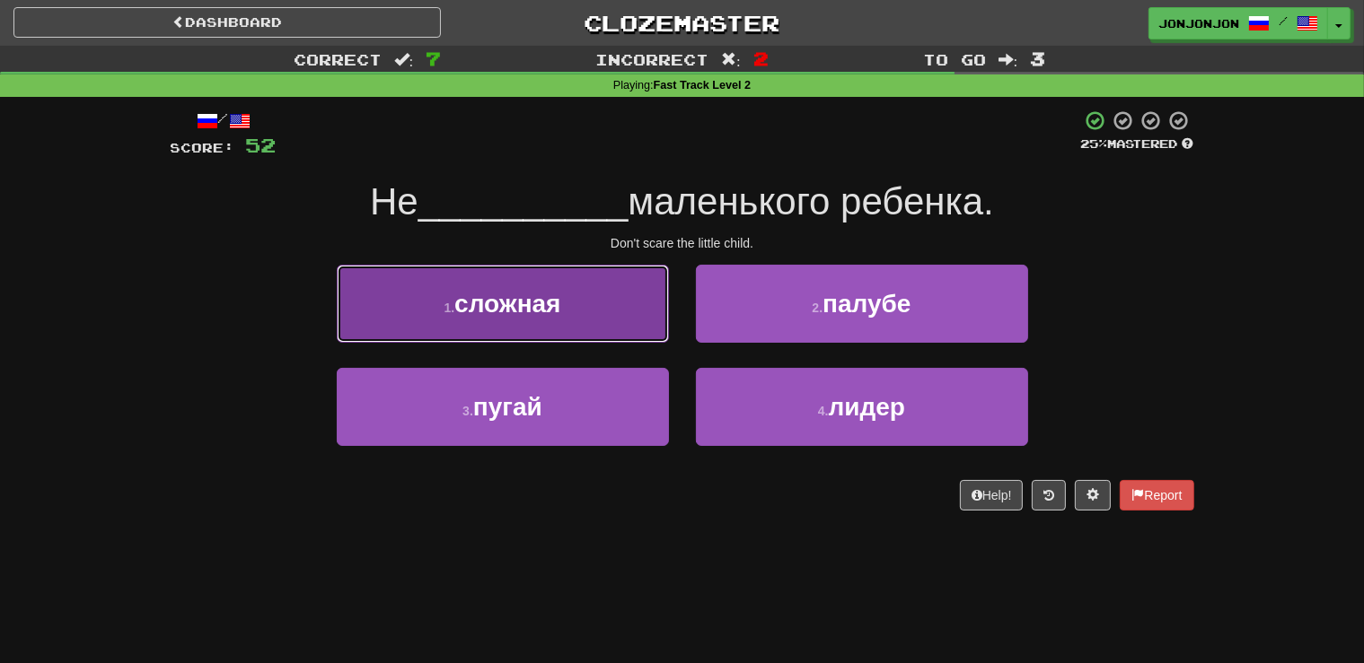
click at [566, 331] on button "1 . сложная" at bounding box center [503, 304] width 332 height 78
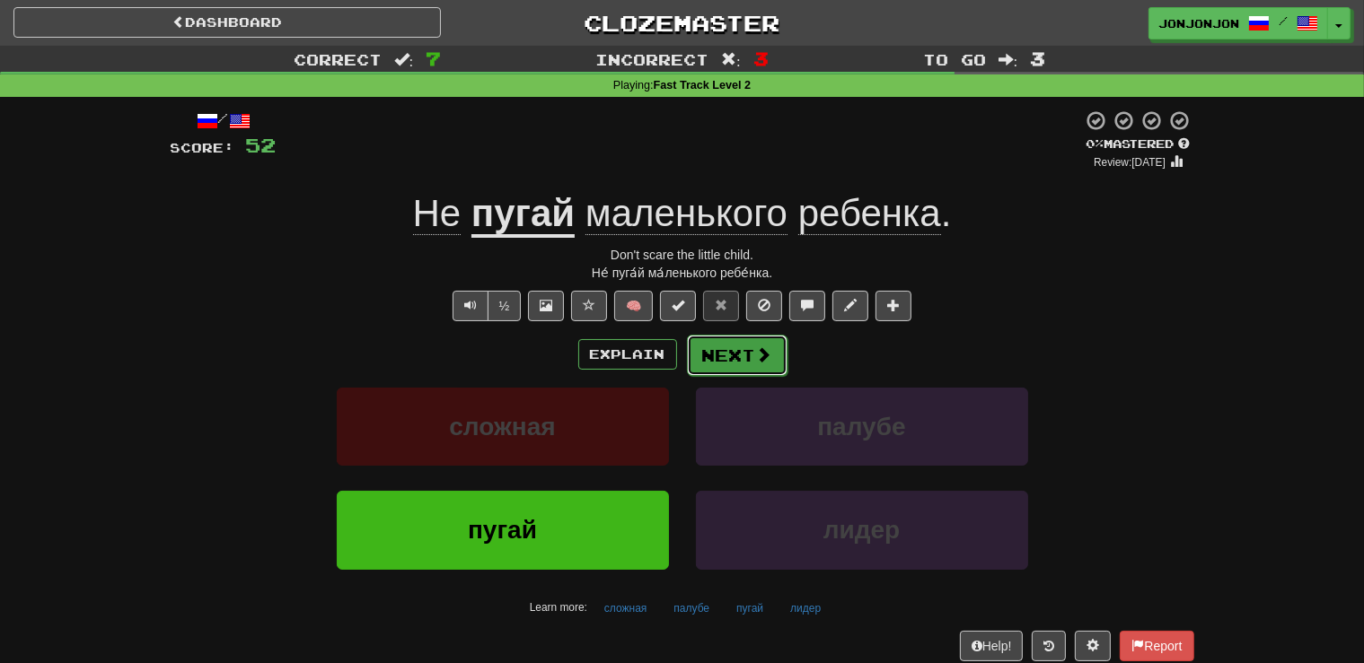
click at [742, 355] on button "Next" at bounding box center [737, 355] width 101 height 41
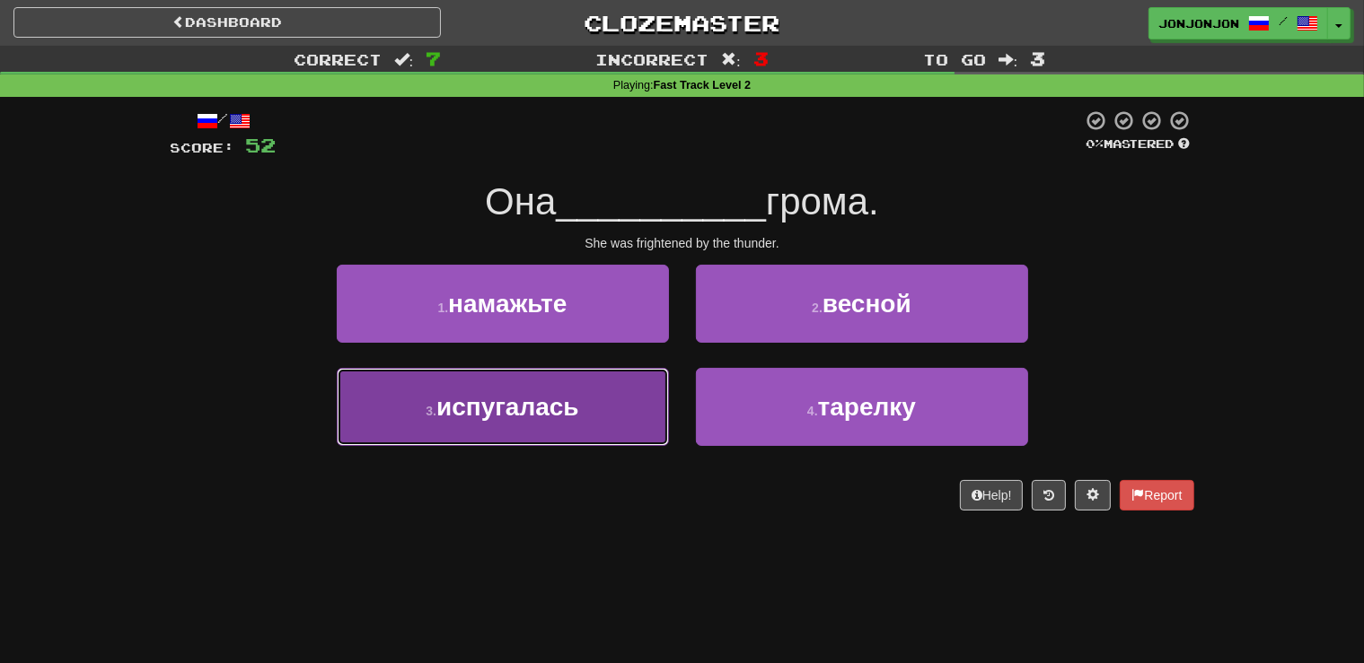
click at [569, 414] on span "испугалась" at bounding box center [507, 407] width 143 height 28
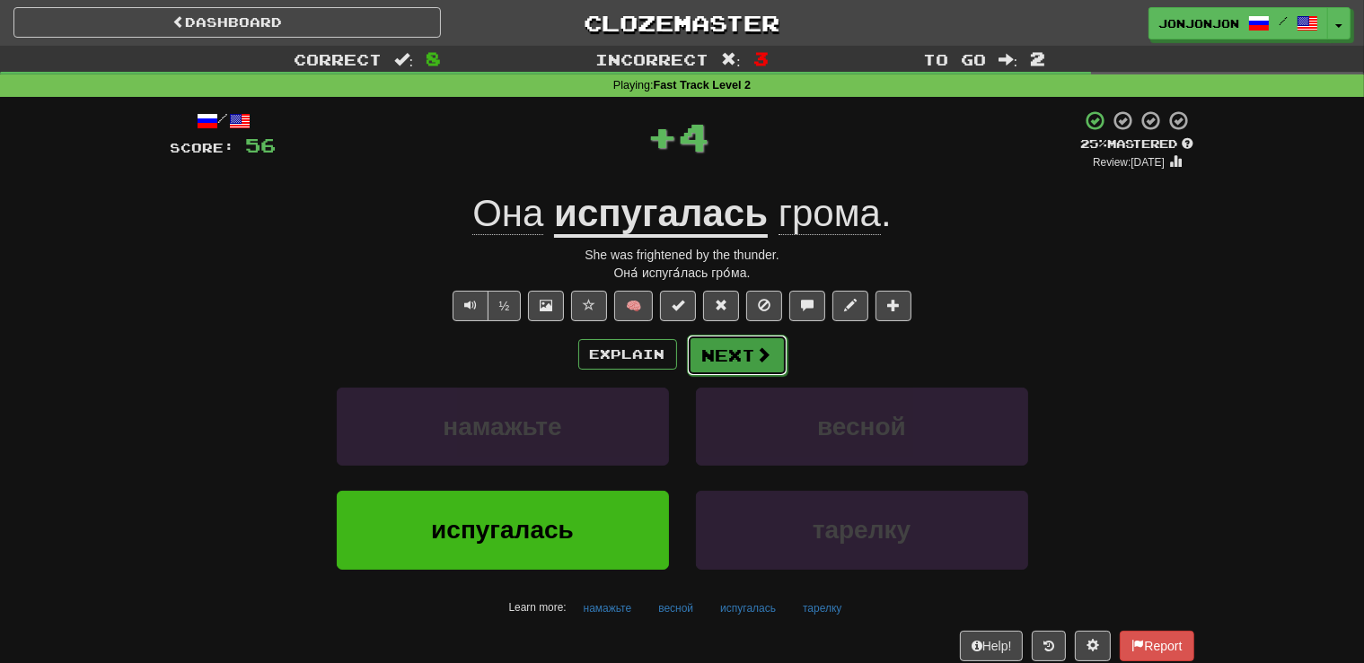
click at [748, 368] on button "Next" at bounding box center [737, 355] width 101 height 41
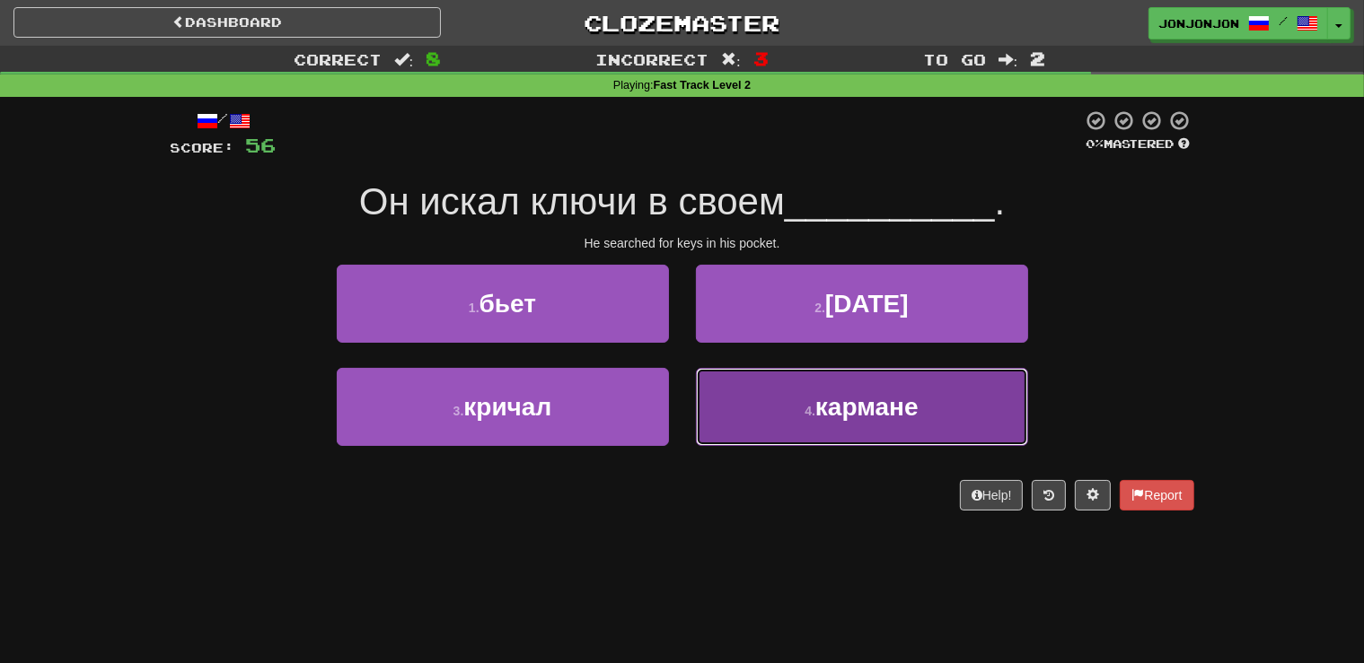
click at [815, 411] on small "4 ." at bounding box center [809, 411] width 11 height 14
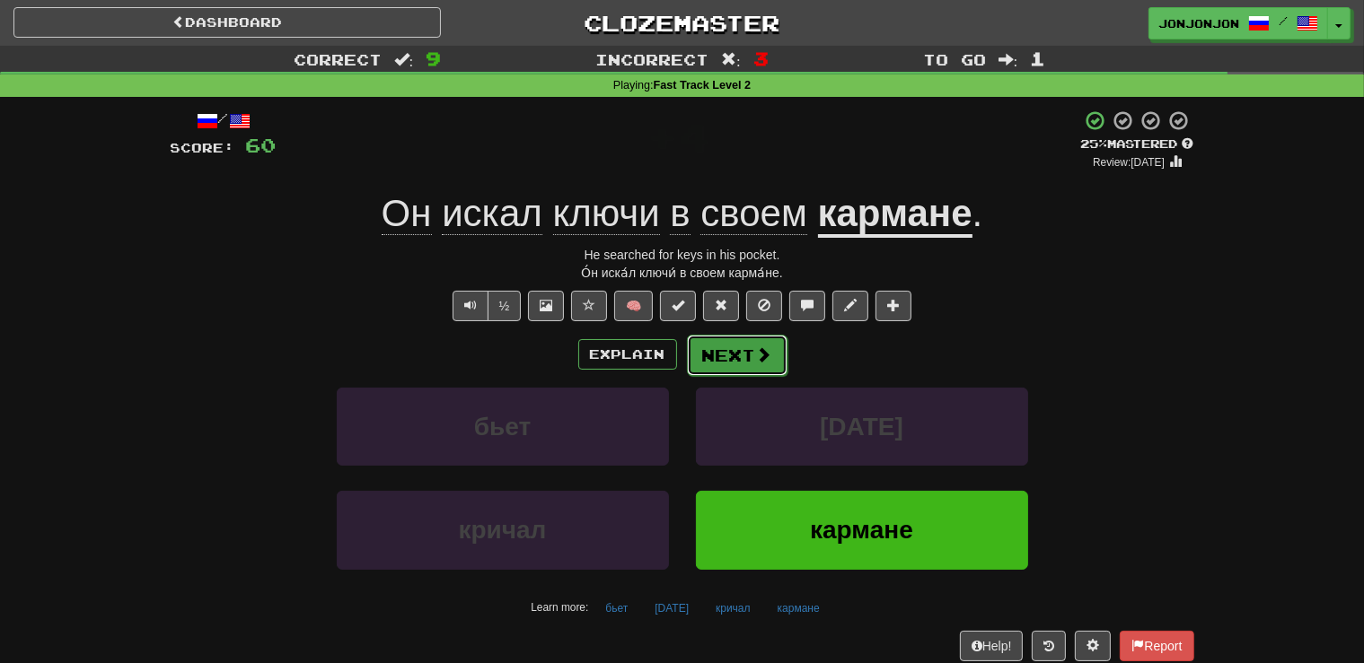
click at [757, 353] on span at bounding box center [764, 355] width 16 height 16
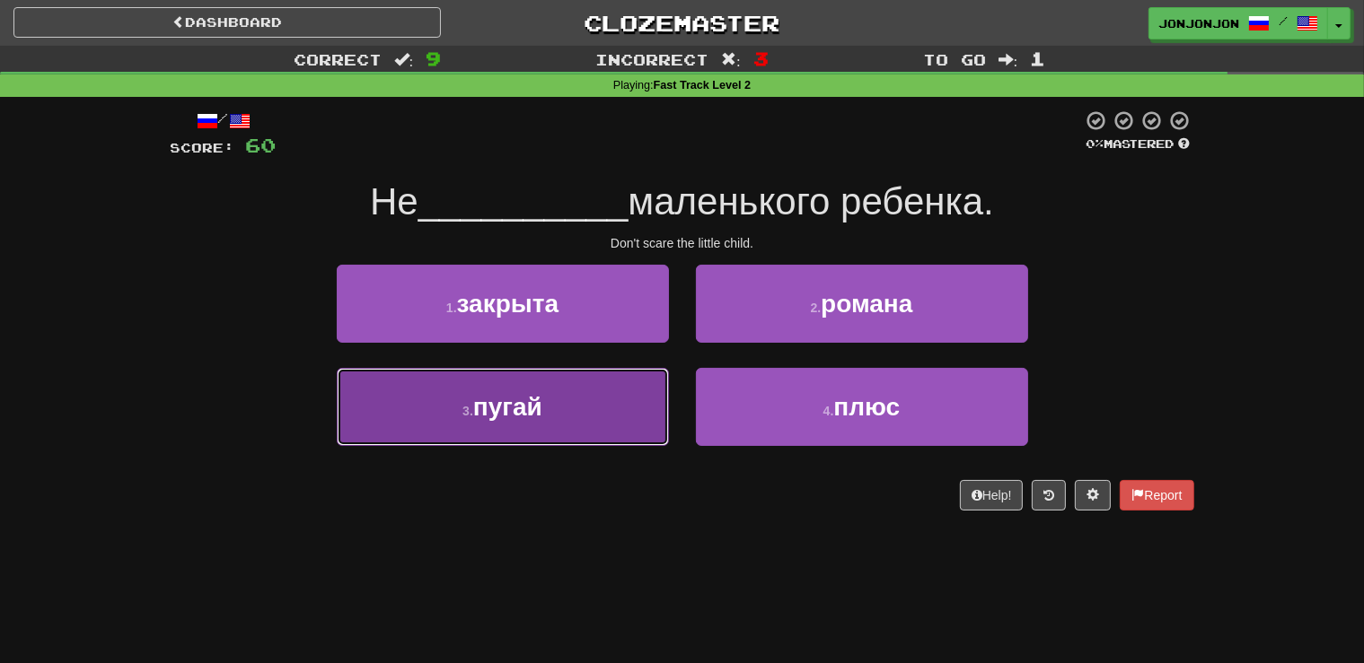
click at [577, 417] on button "3 . пугай" at bounding box center [503, 407] width 332 height 78
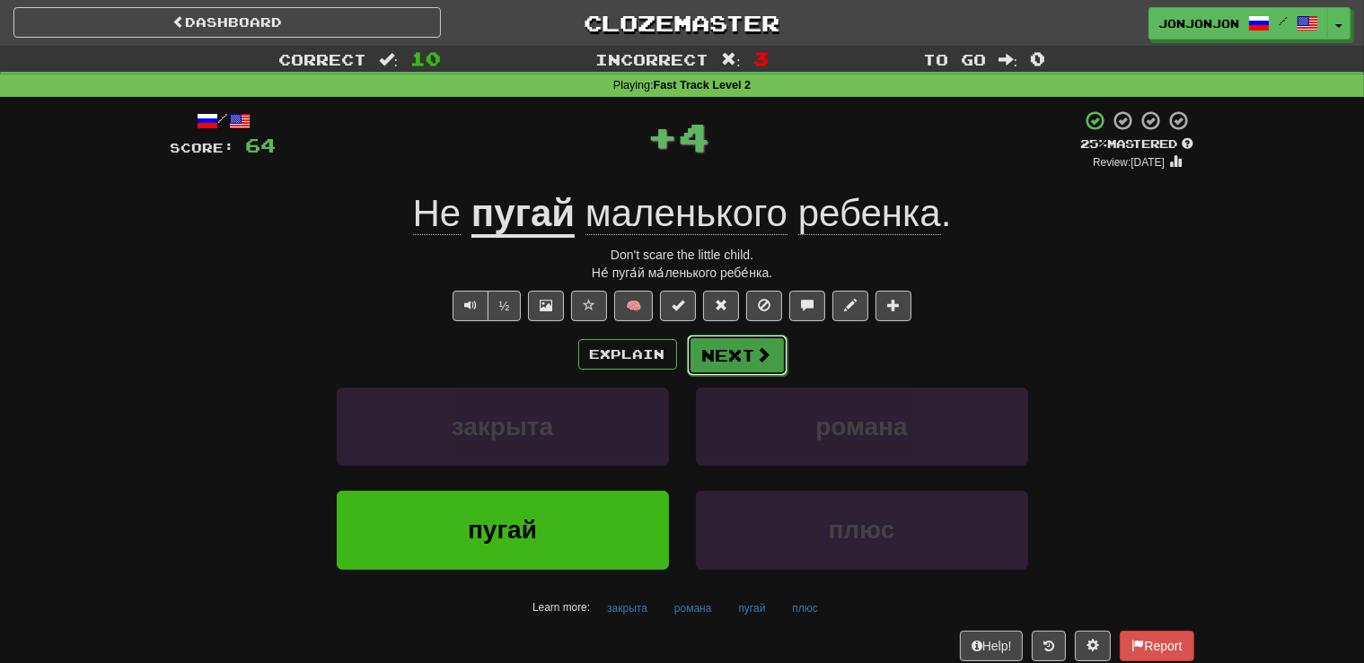
click at [741, 348] on button "Next" at bounding box center [737, 355] width 101 height 41
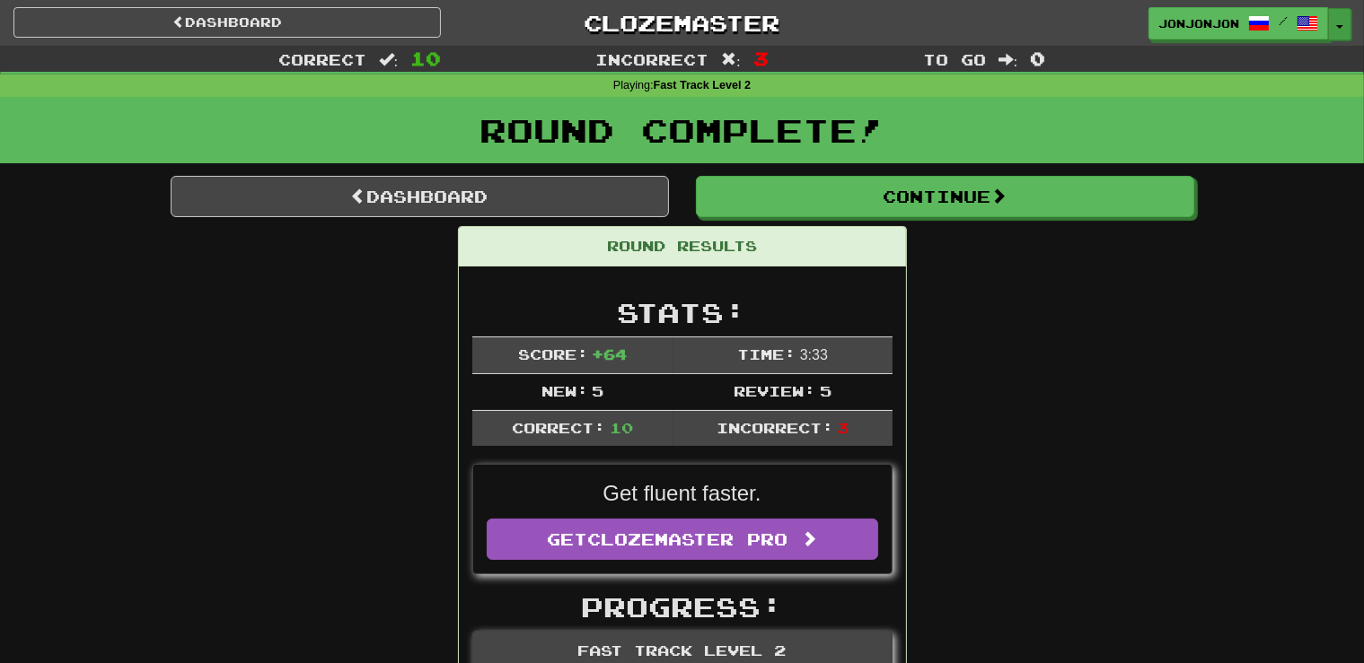
click at [1335, 28] on button "Toggle Dropdown" at bounding box center [1339, 24] width 23 height 32
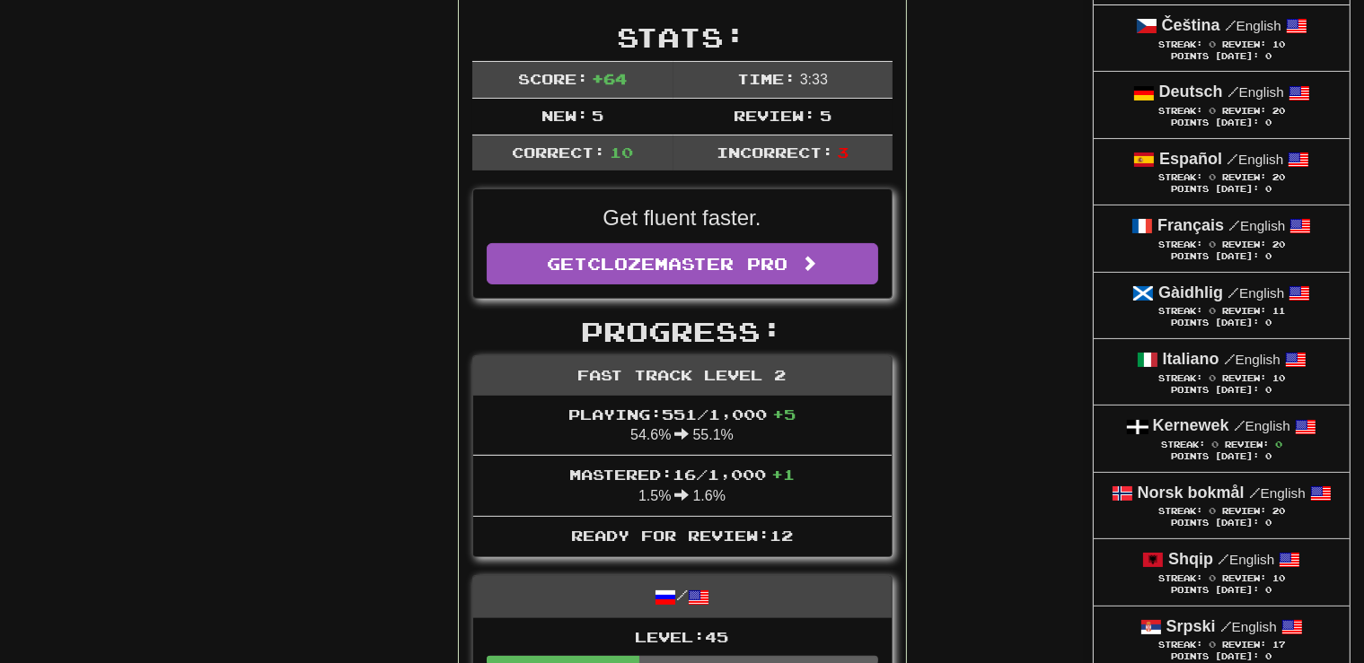
scroll to position [331, 0]
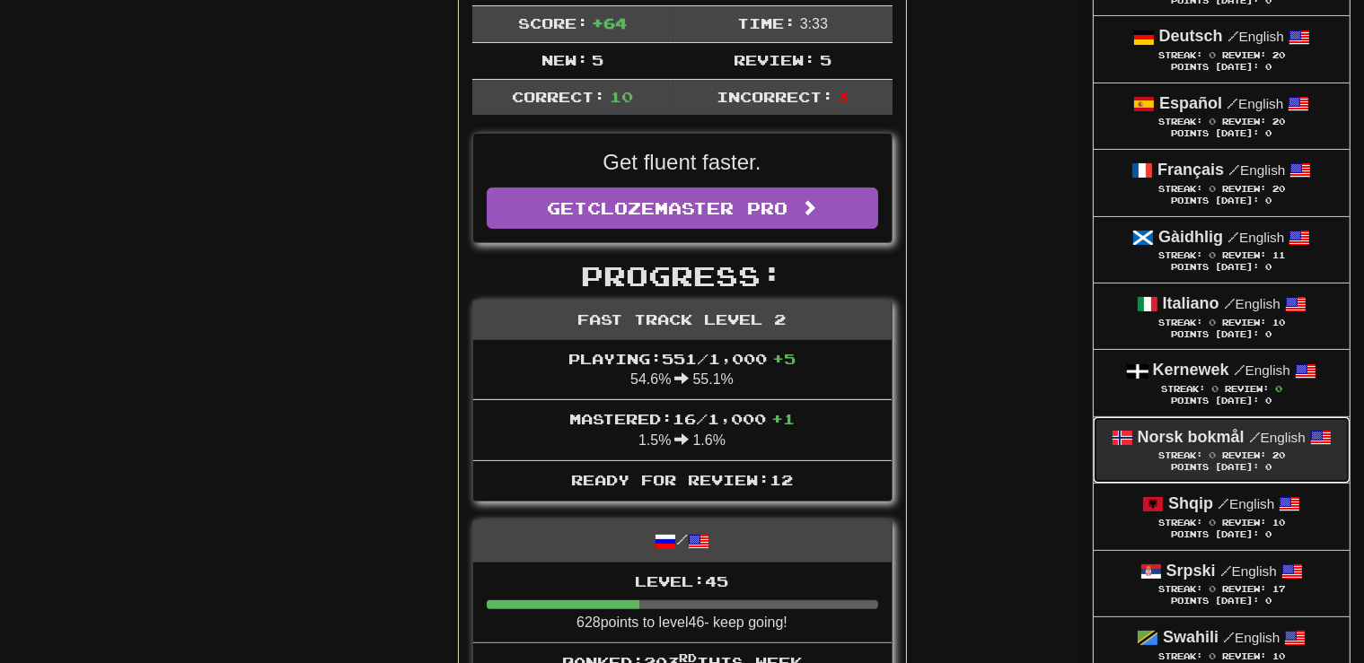
click at [1180, 451] on span "Streak:" at bounding box center [1180, 456] width 44 height 10
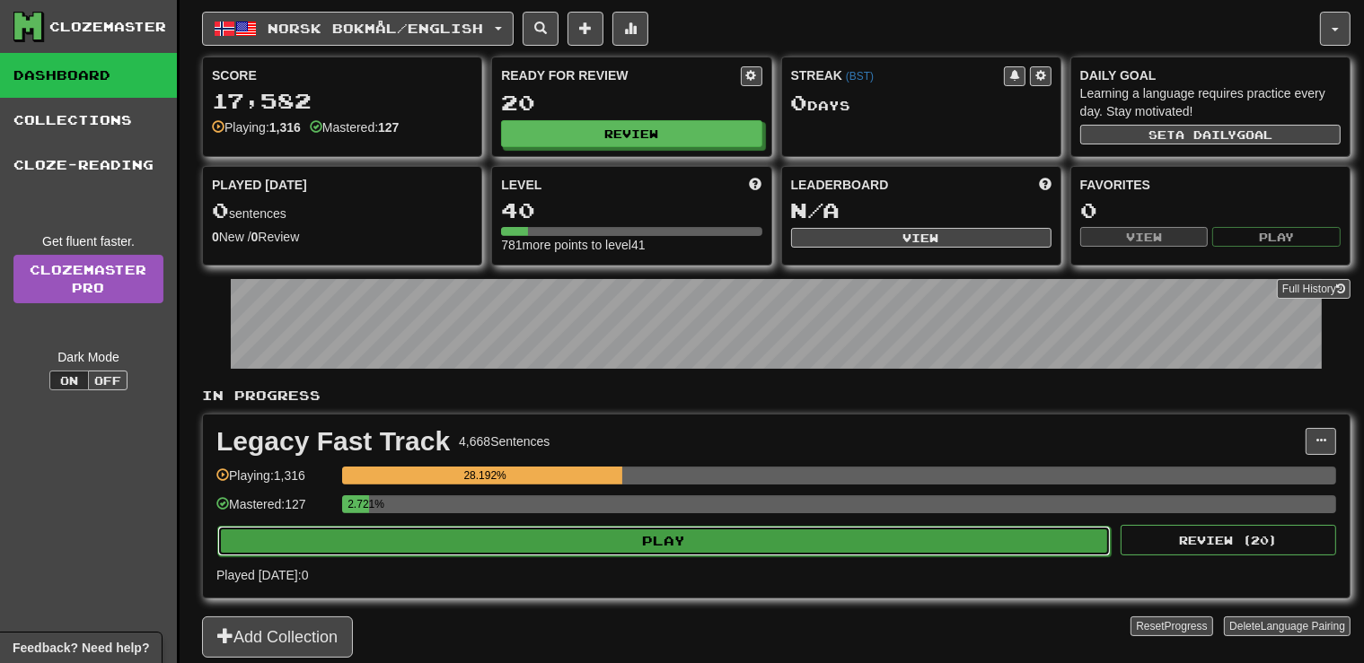
click at [627, 539] on button "Play" at bounding box center [663, 541] width 893 height 31
select select "**"
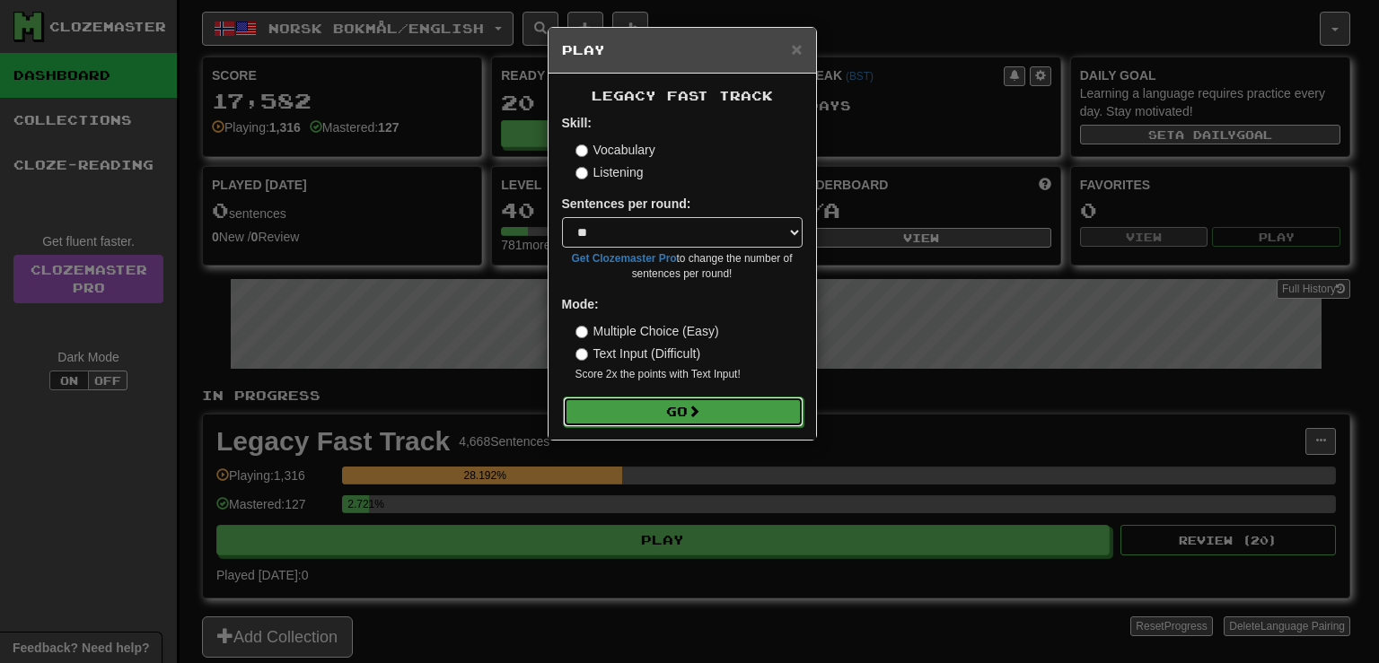
click at [677, 400] on button "Go" at bounding box center [683, 412] width 241 height 31
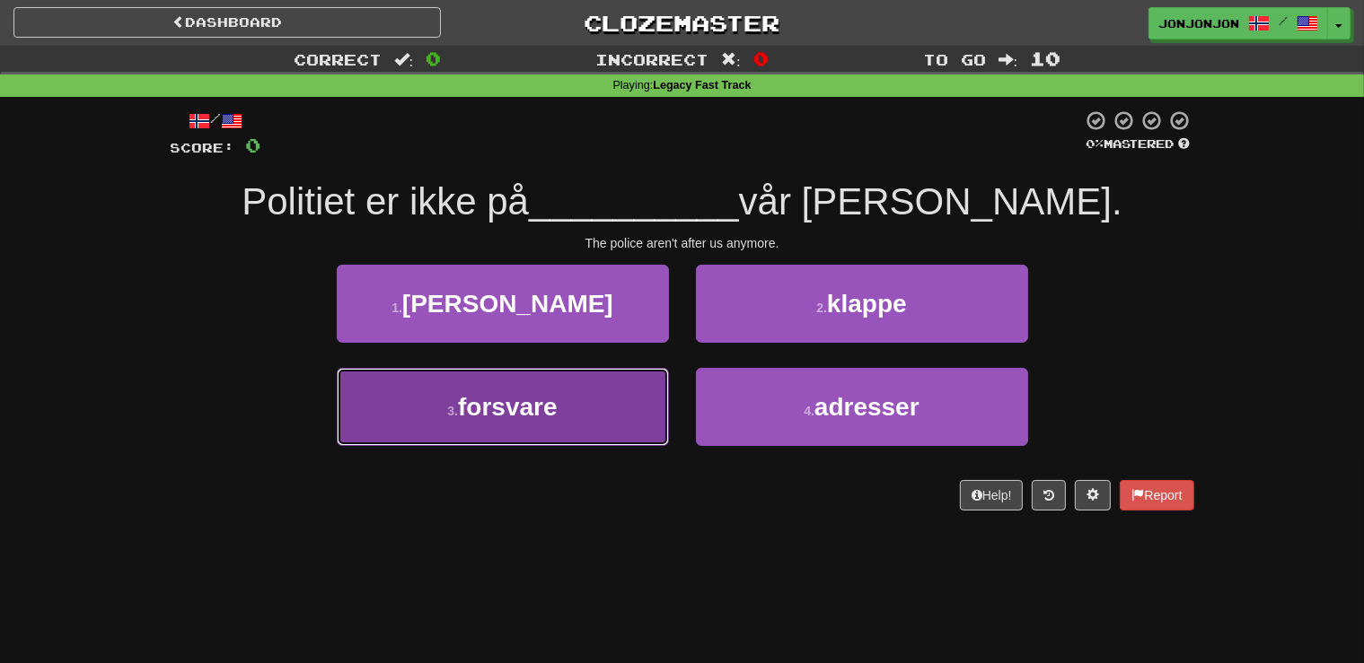
click at [592, 420] on button "3 . forsvare" at bounding box center [503, 407] width 332 height 78
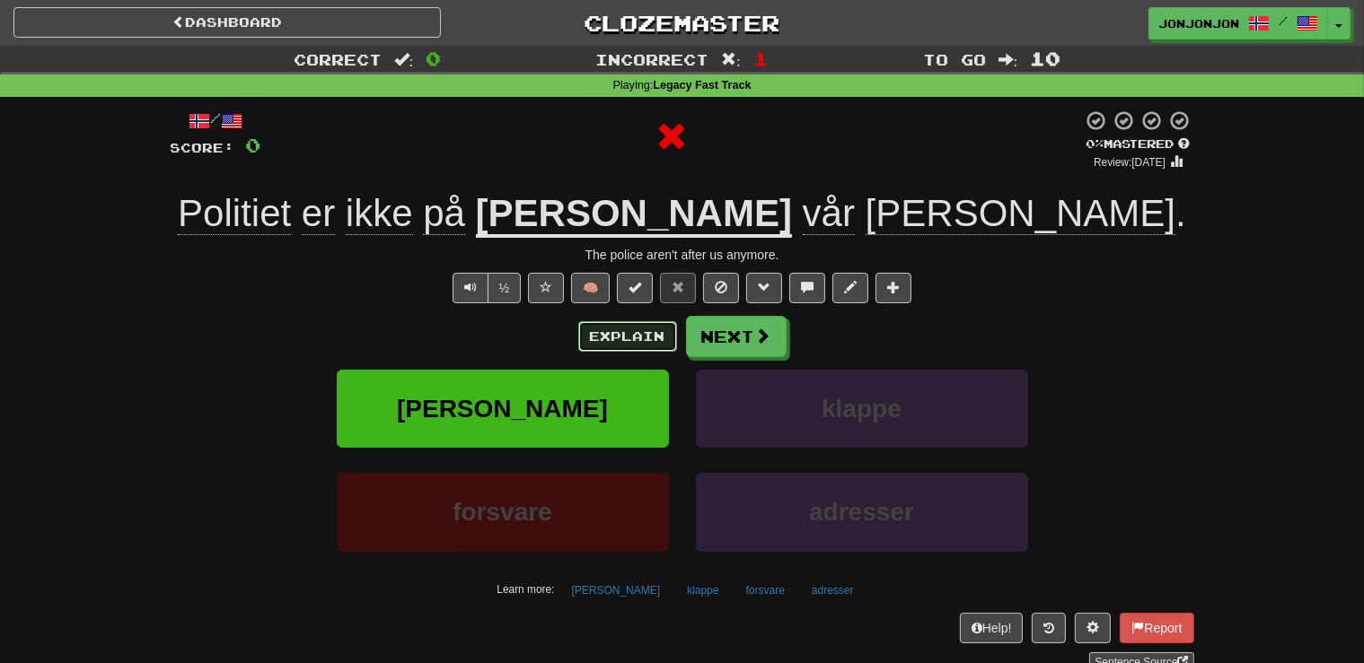
click at [629, 338] on button "Explain" at bounding box center [627, 336] width 99 height 31
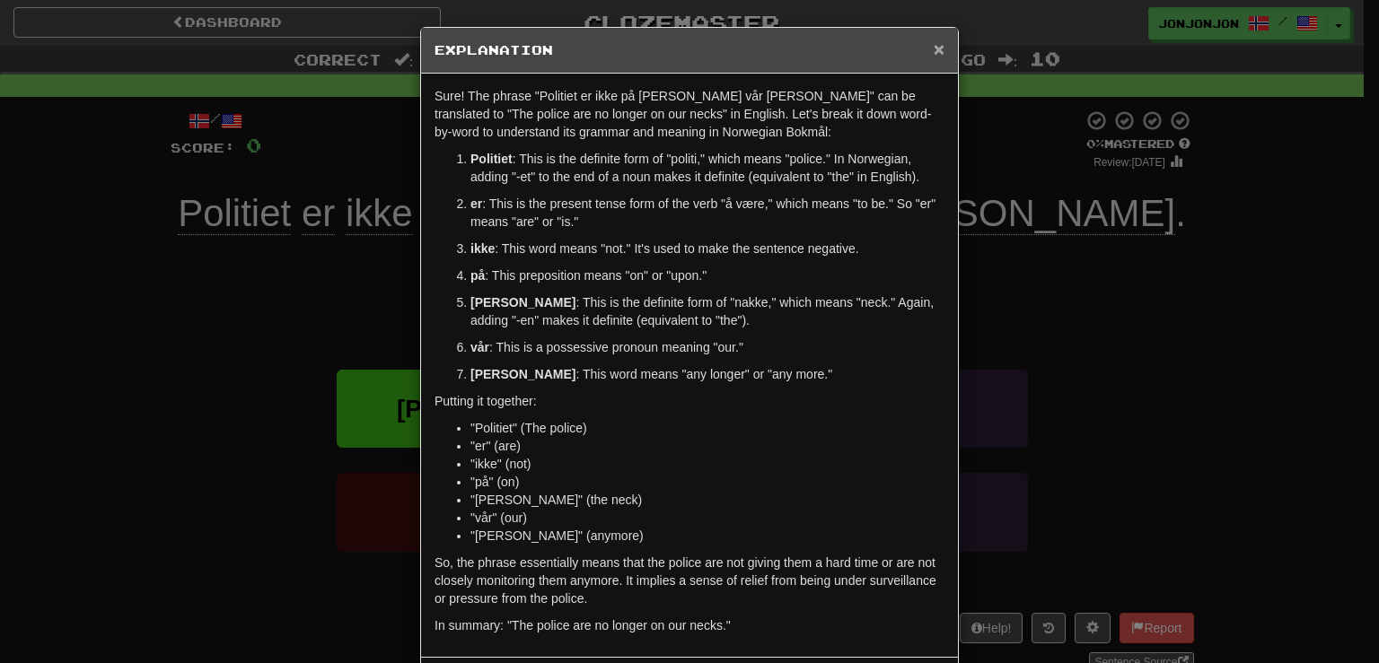
click at [934, 52] on span "×" at bounding box center [939, 49] width 11 height 21
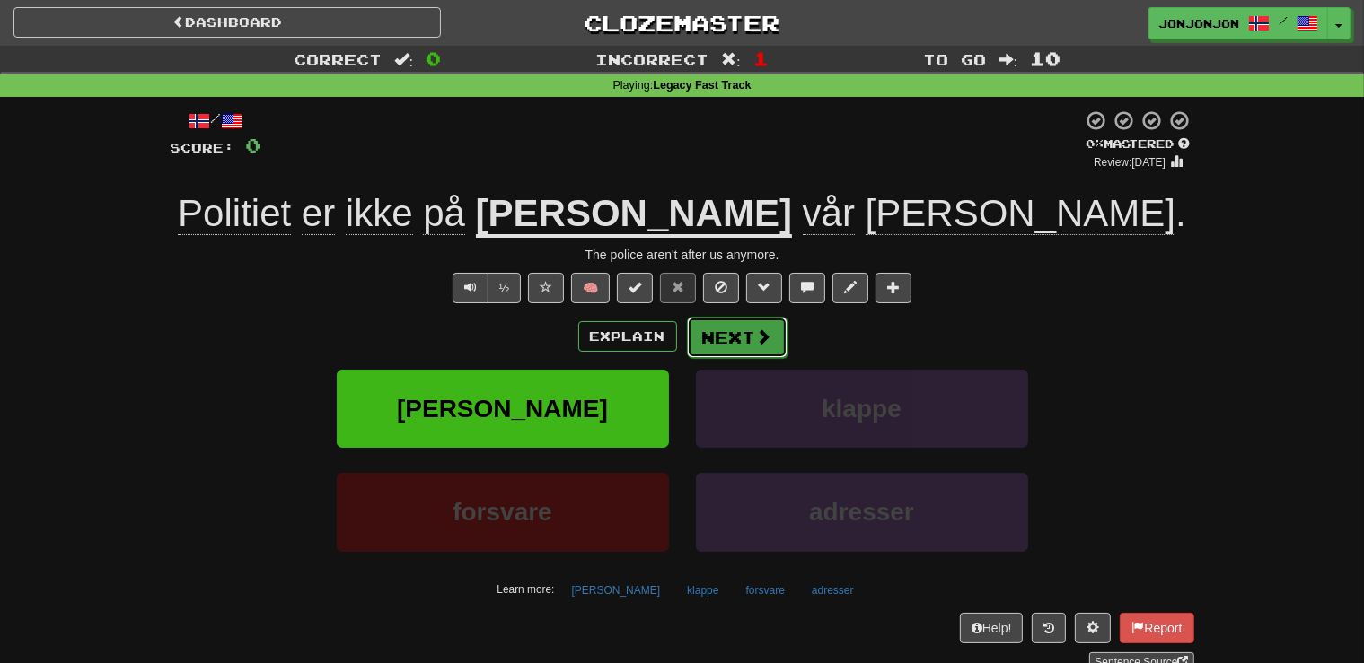
click at [736, 347] on button "Next" at bounding box center [737, 337] width 101 height 41
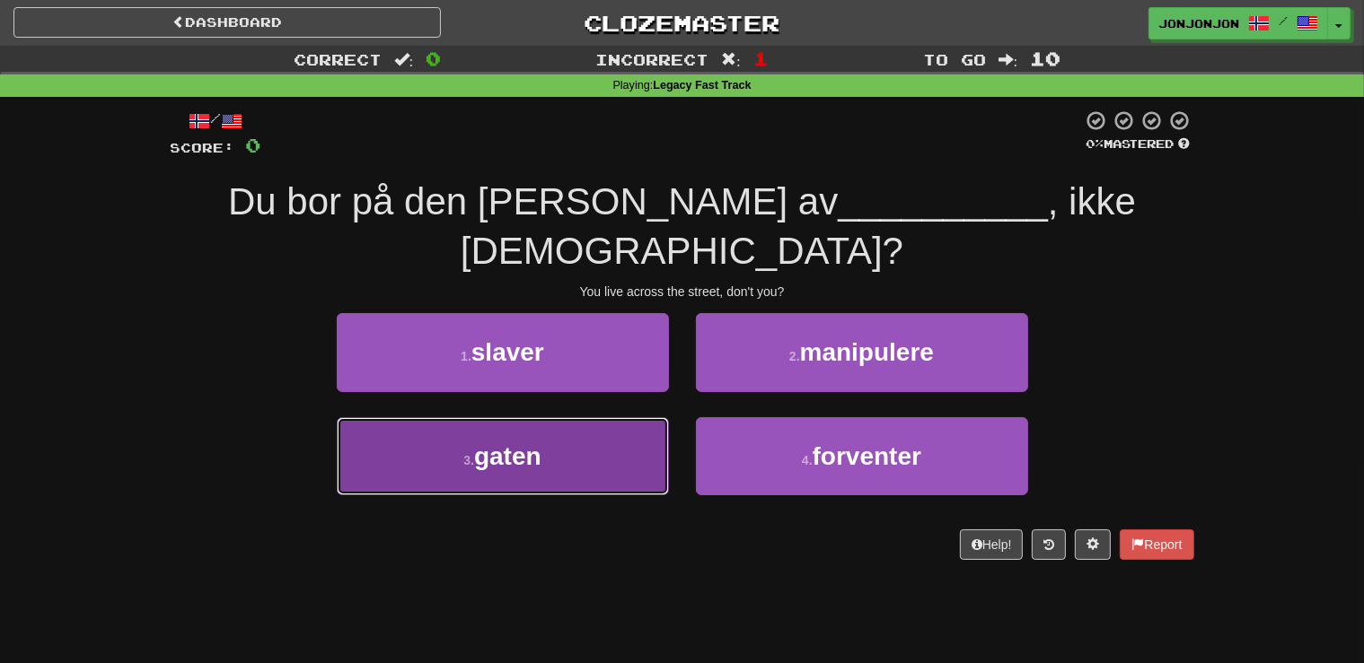
click at [537, 443] on span "gaten" at bounding box center [507, 457] width 67 height 28
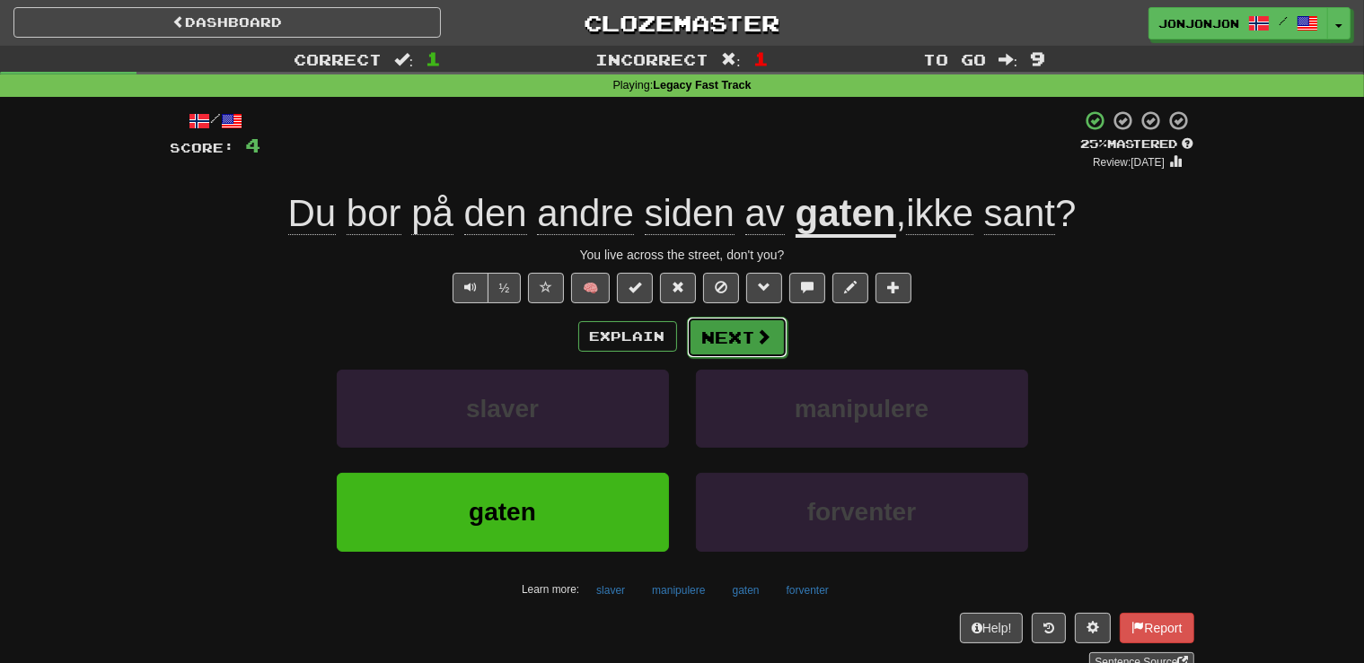
click at [733, 337] on button "Next" at bounding box center [737, 337] width 101 height 41
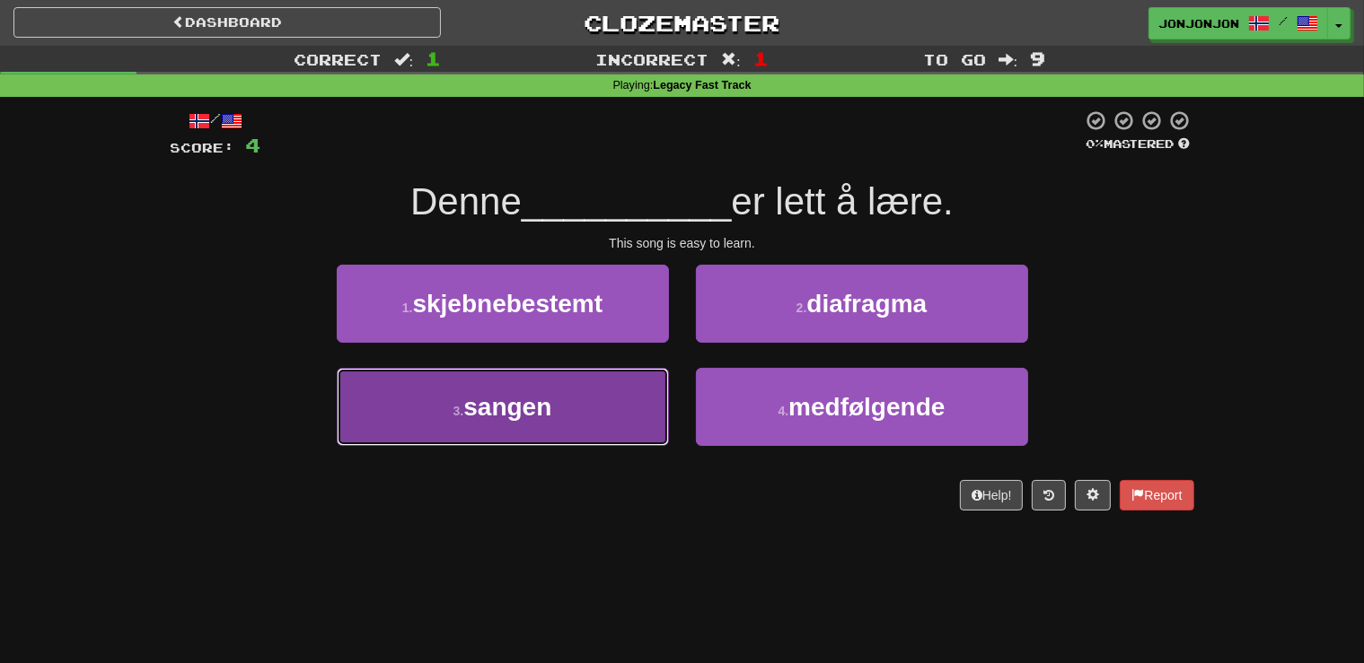
click at [540, 415] on span "sangen" at bounding box center [507, 407] width 88 height 28
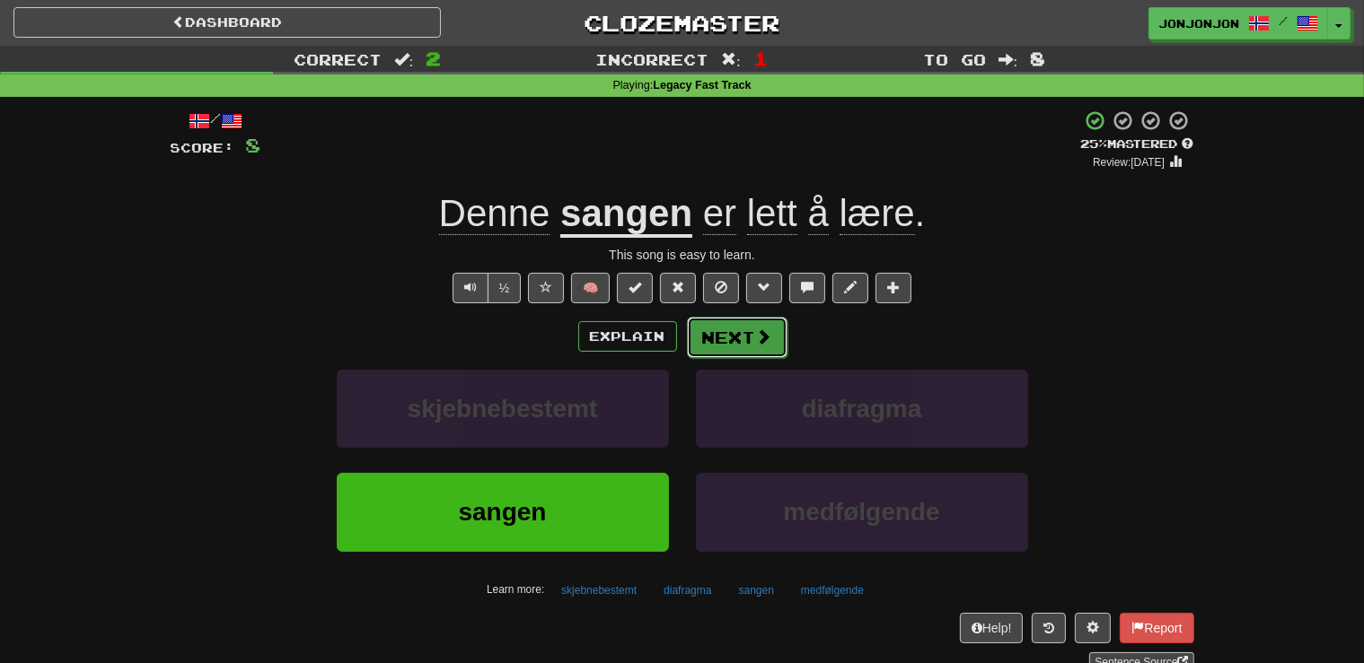
click at [752, 332] on button "Next" at bounding box center [737, 337] width 101 height 41
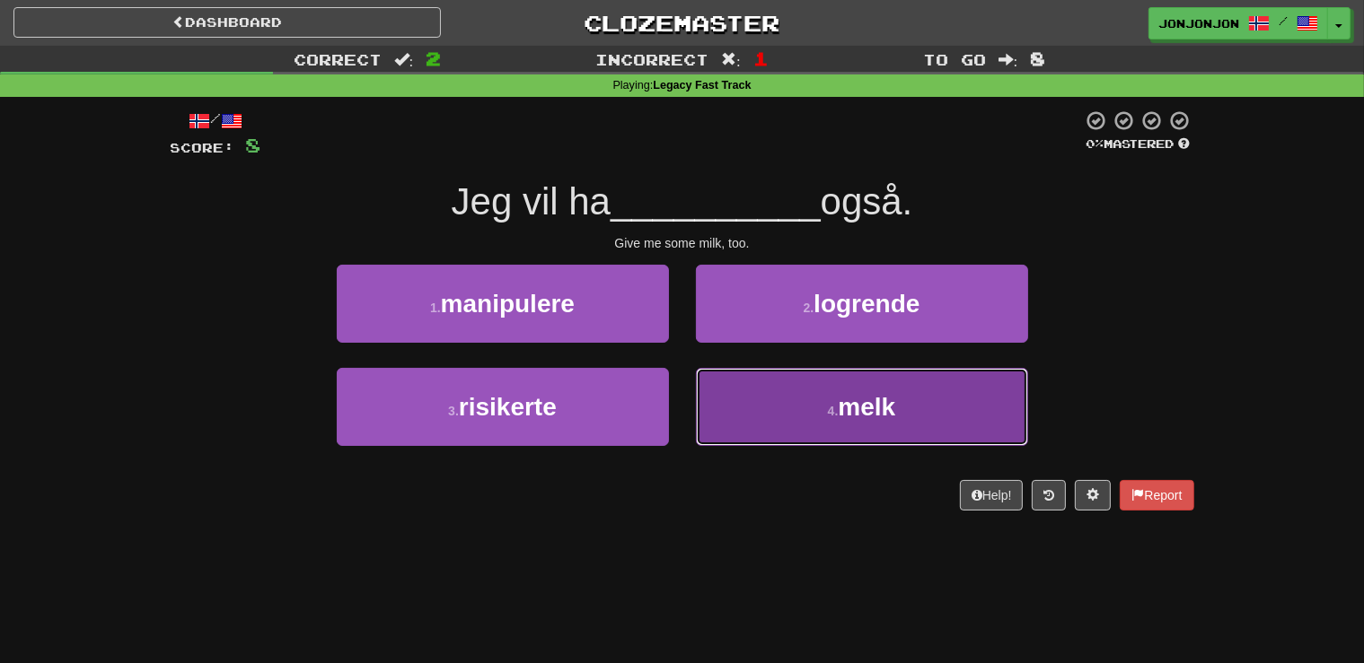
click at [846, 412] on span "melk" at bounding box center [866, 407] width 57 height 28
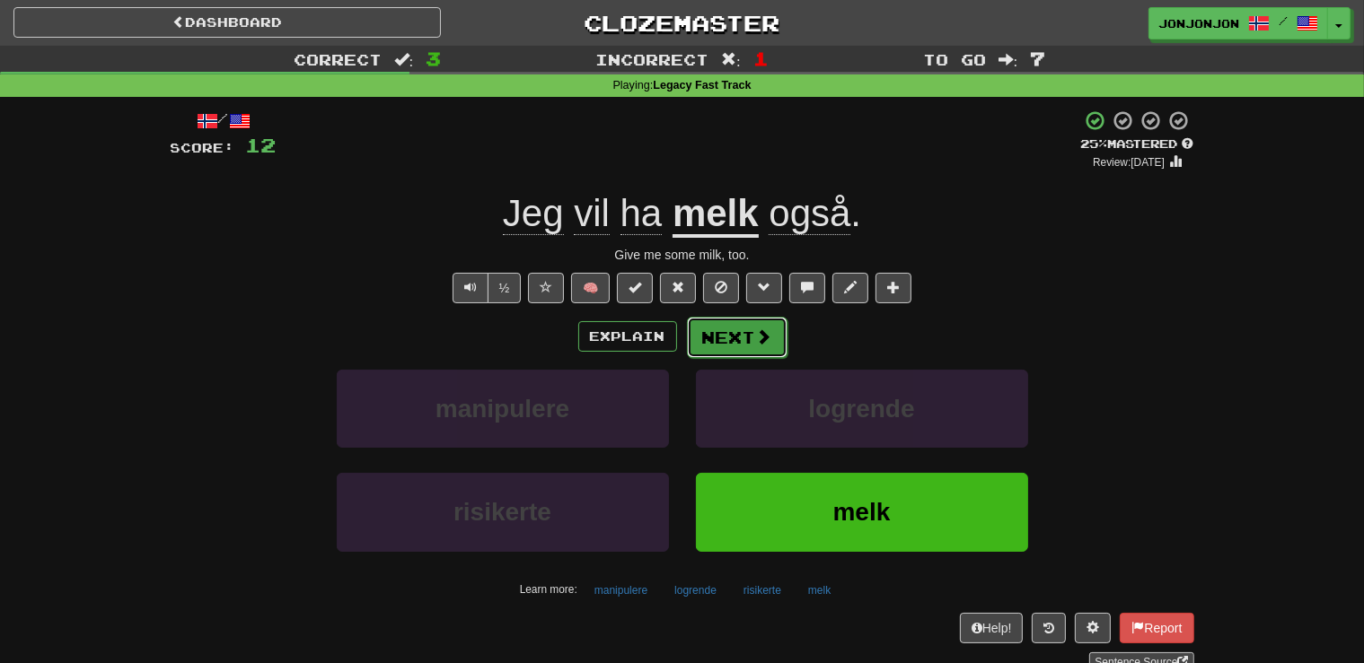
click at [726, 352] on button "Next" at bounding box center [737, 337] width 101 height 41
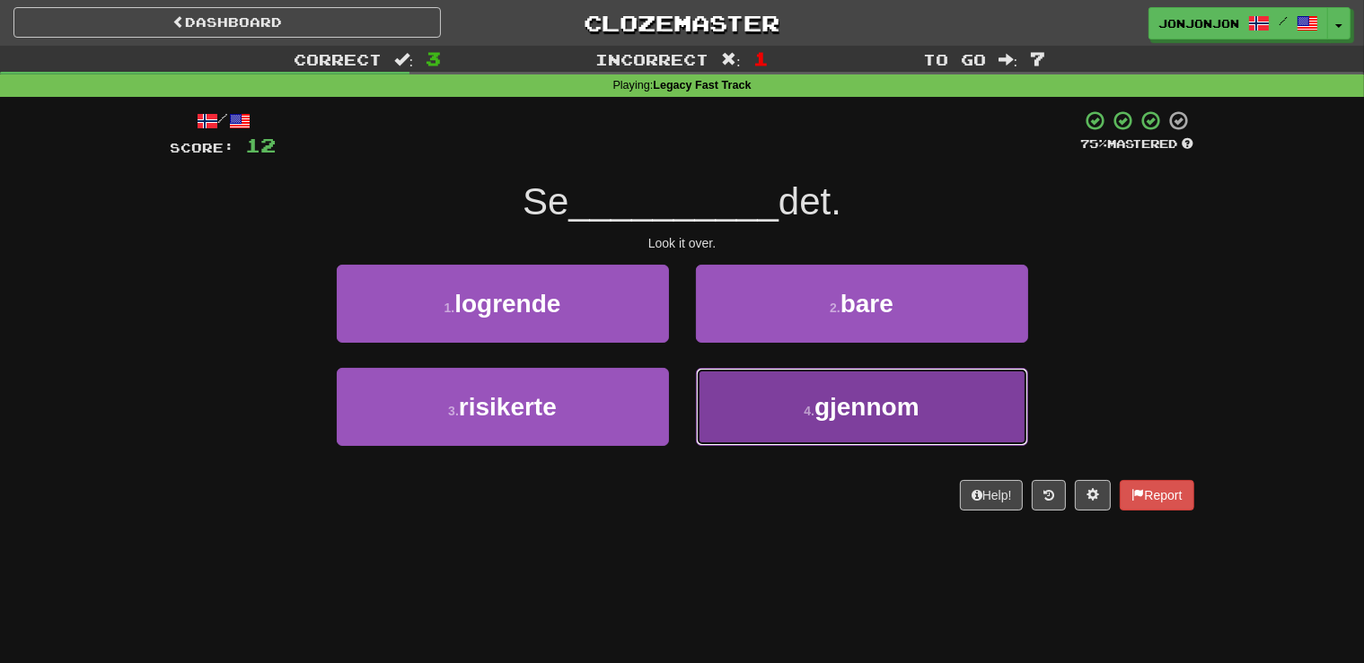
click at [814, 411] on small "4 ." at bounding box center [809, 411] width 11 height 14
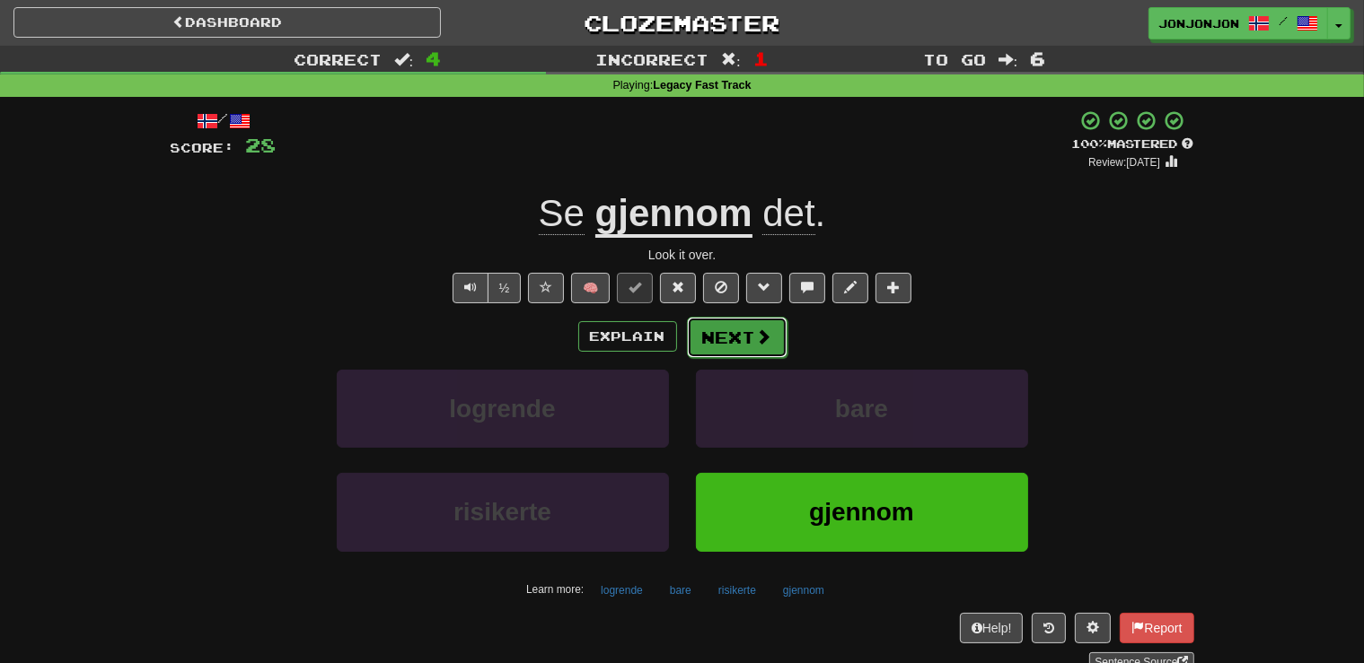
click at [760, 339] on span at bounding box center [764, 337] width 16 height 16
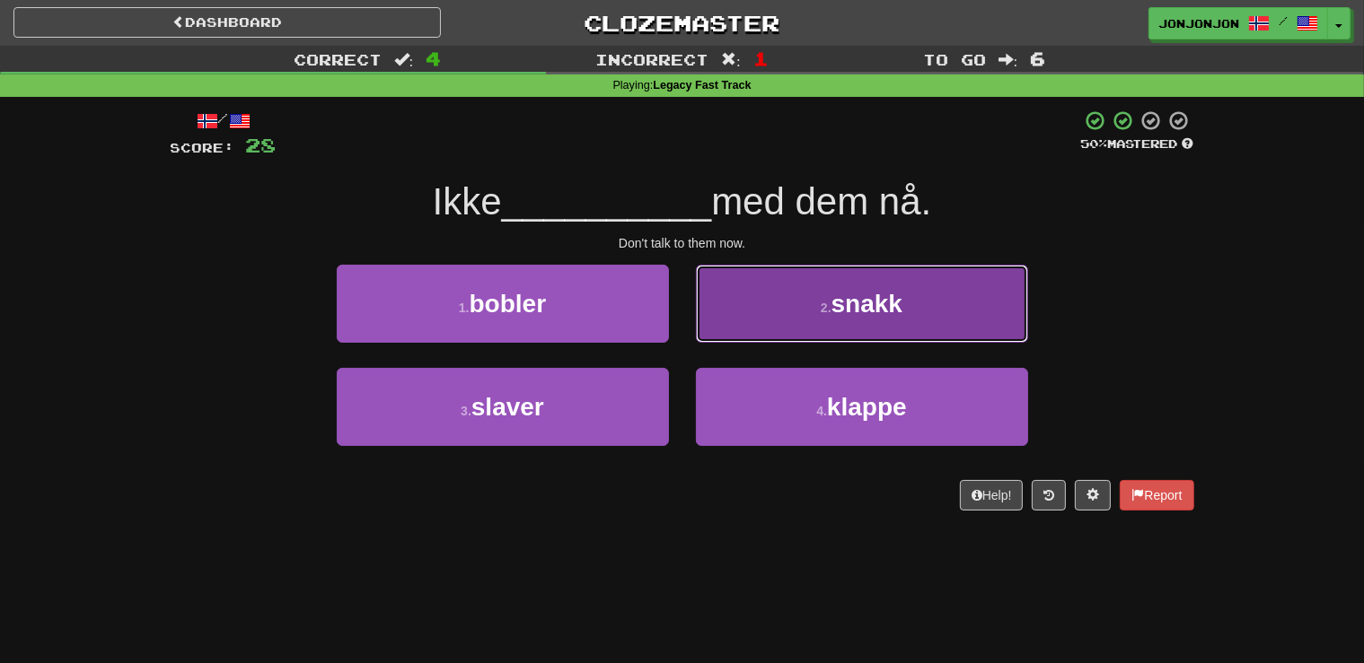
click at [857, 322] on button "2 . snakk" at bounding box center [862, 304] width 332 height 78
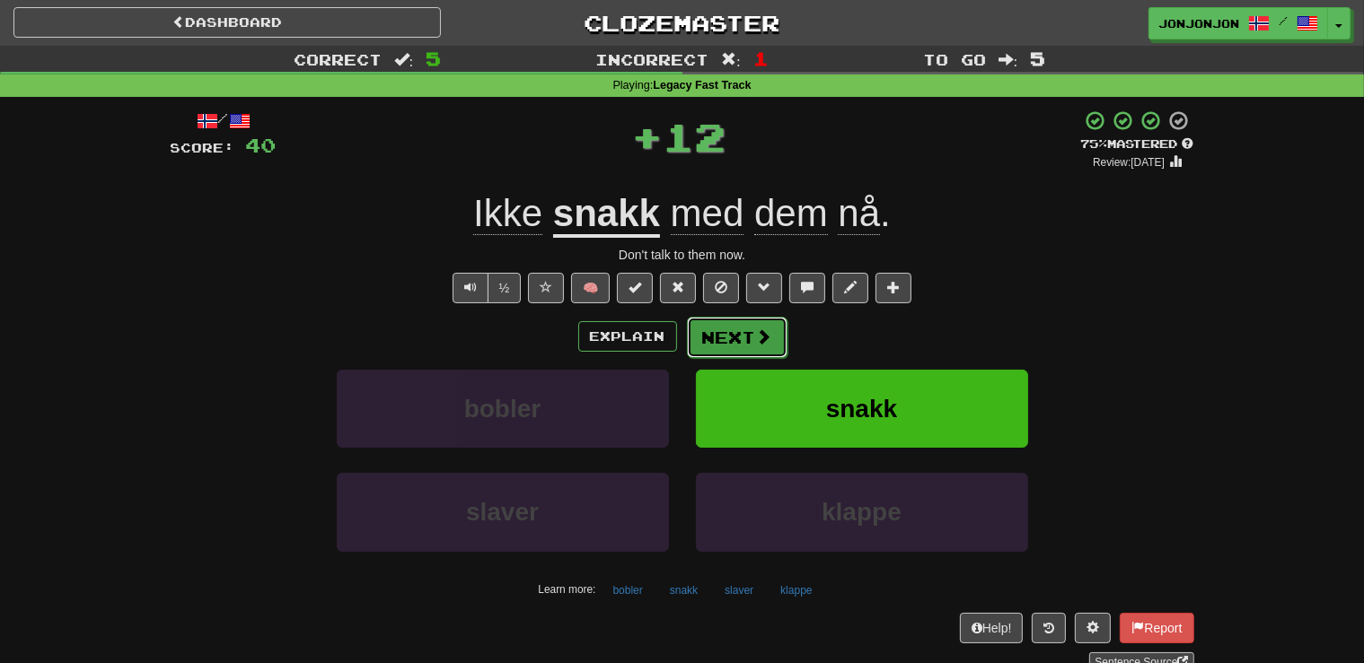
click at [752, 338] on button "Next" at bounding box center [737, 337] width 101 height 41
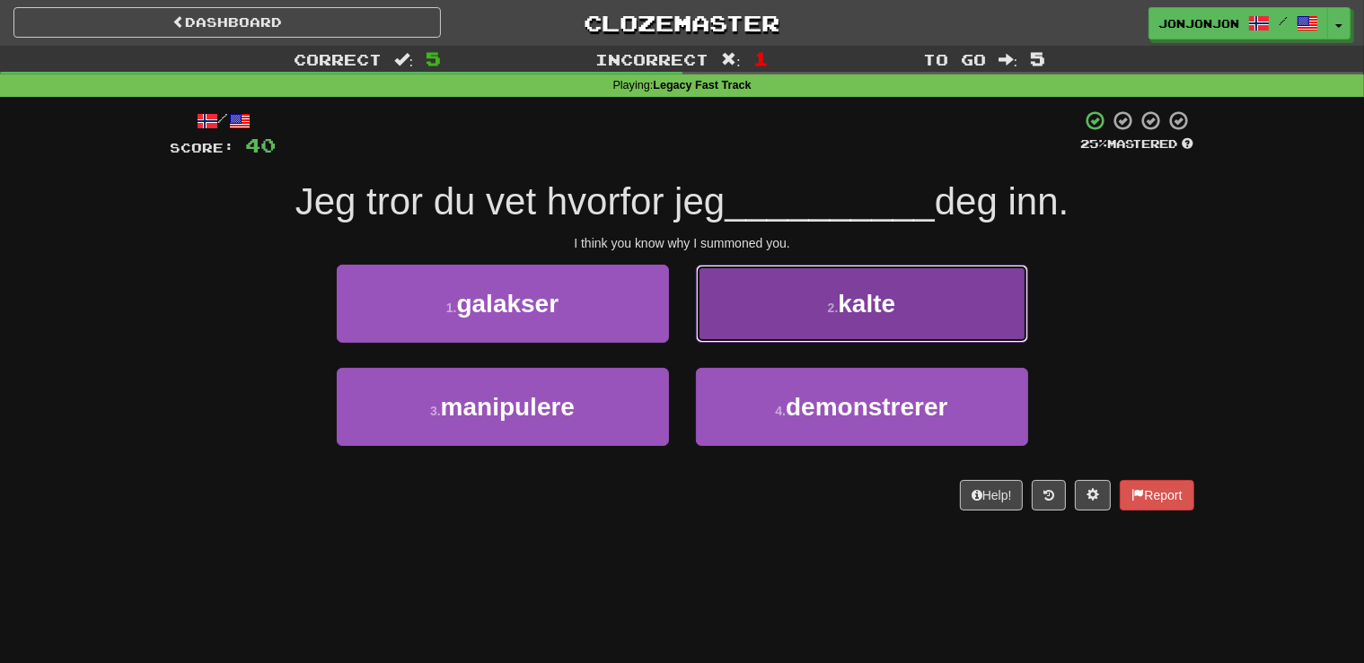
click at [828, 337] on button "2 . kalte" at bounding box center [862, 304] width 332 height 78
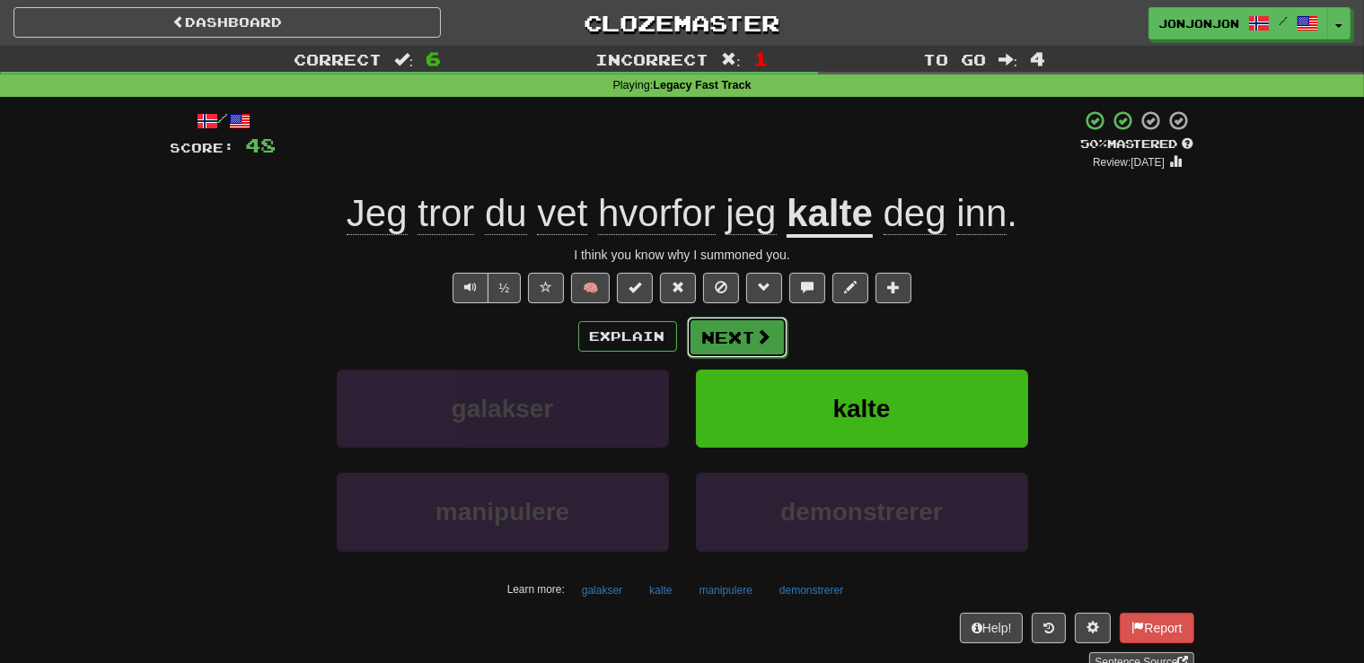
click at [750, 339] on button "Next" at bounding box center [737, 337] width 101 height 41
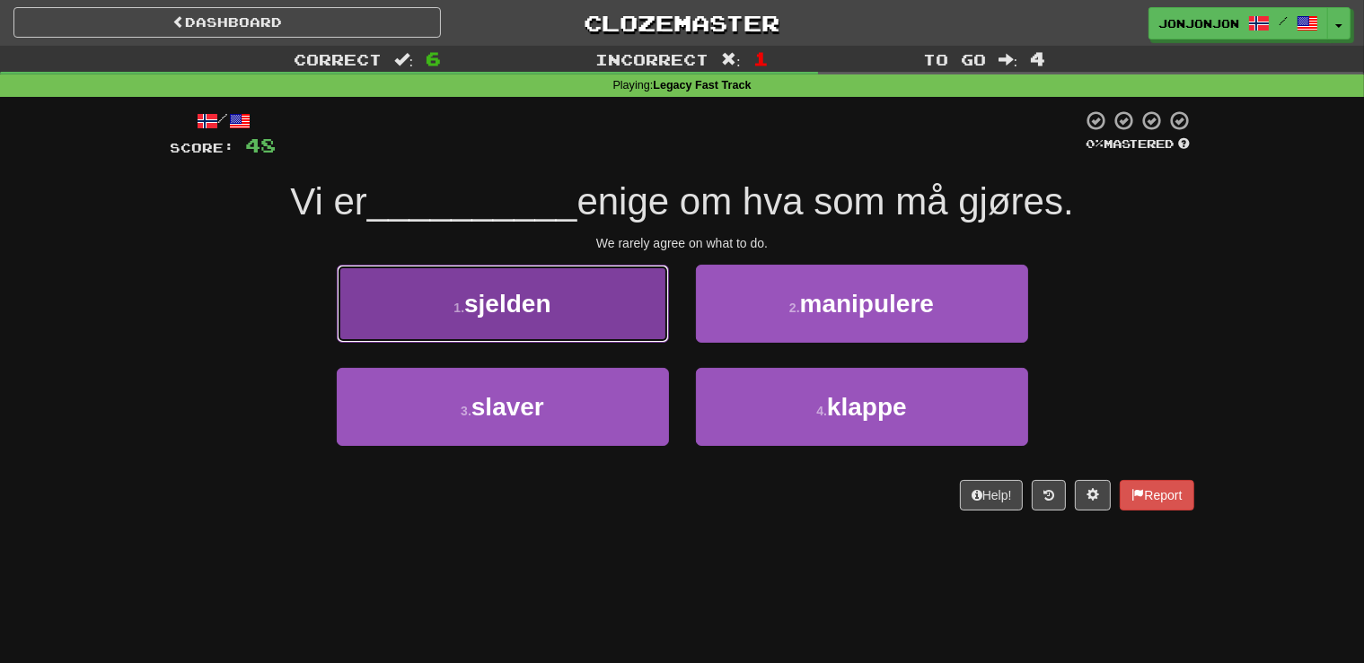
click at [557, 318] on button "1 . sjelden" at bounding box center [503, 304] width 332 height 78
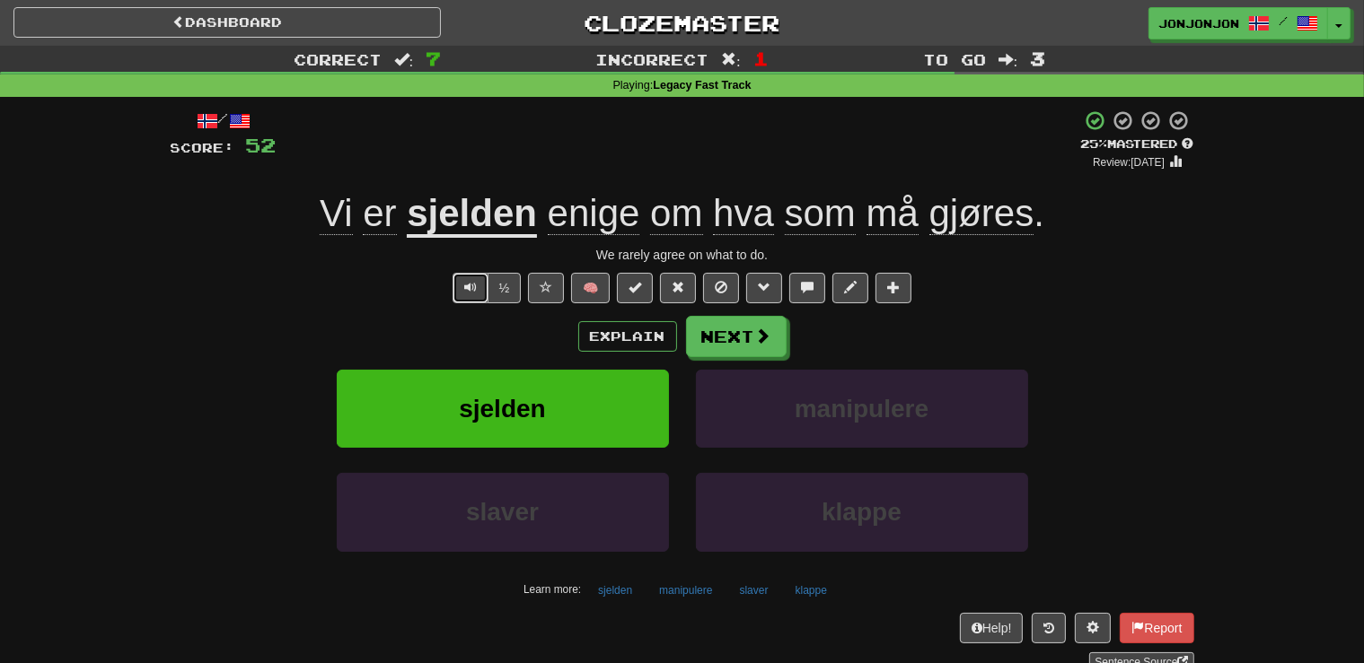
click at [463, 295] on button "Text-to-speech controls" at bounding box center [470, 288] width 36 height 31
click at [465, 285] on button "Text-to-speech controls" at bounding box center [470, 288] width 36 height 31
click at [726, 337] on button "Next" at bounding box center [737, 337] width 101 height 41
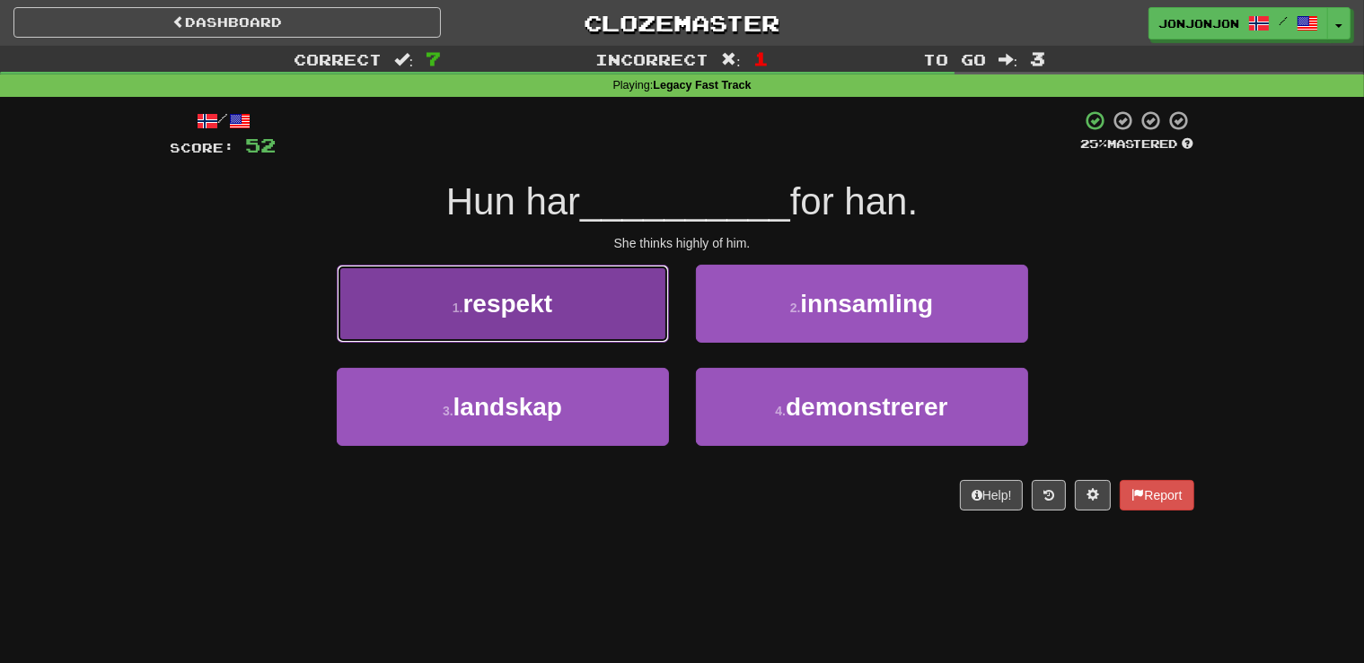
click at [566, 310] on button "1 . respekt" at bounding box center [503, 304] width 332 height 78
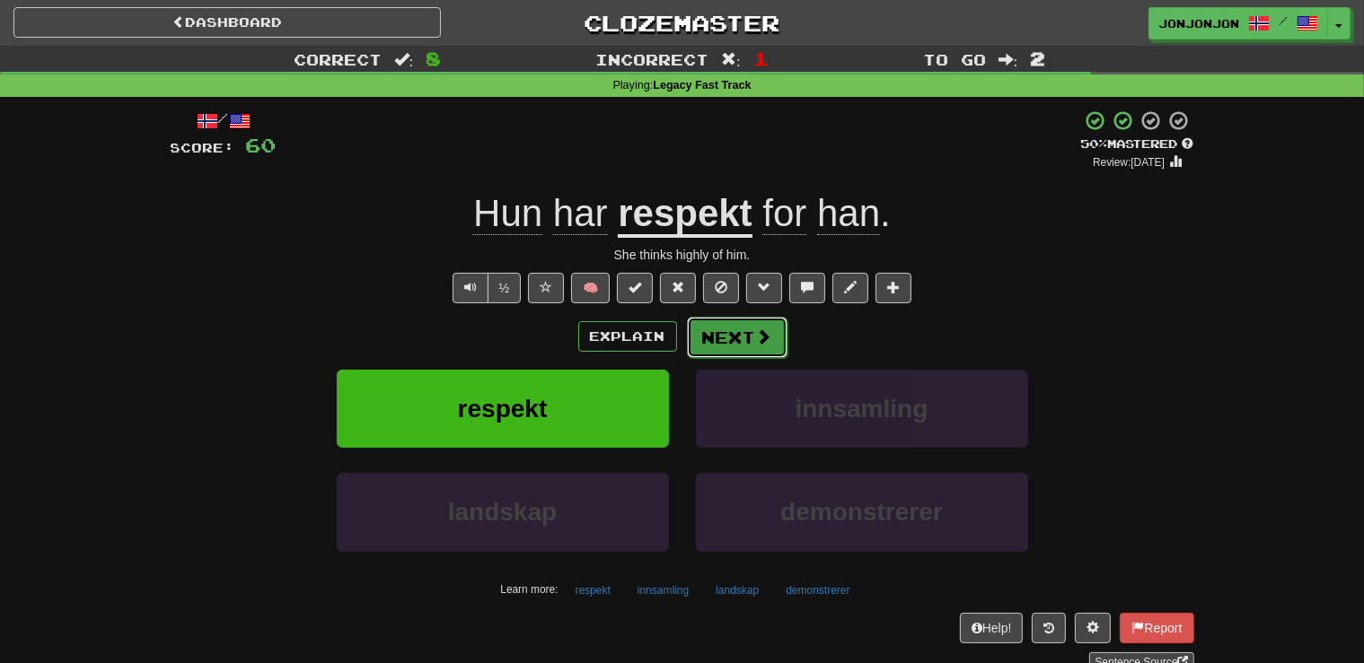
click at [728, 347] on button "Next" at bounding box center [737, 337] width 101 height 41
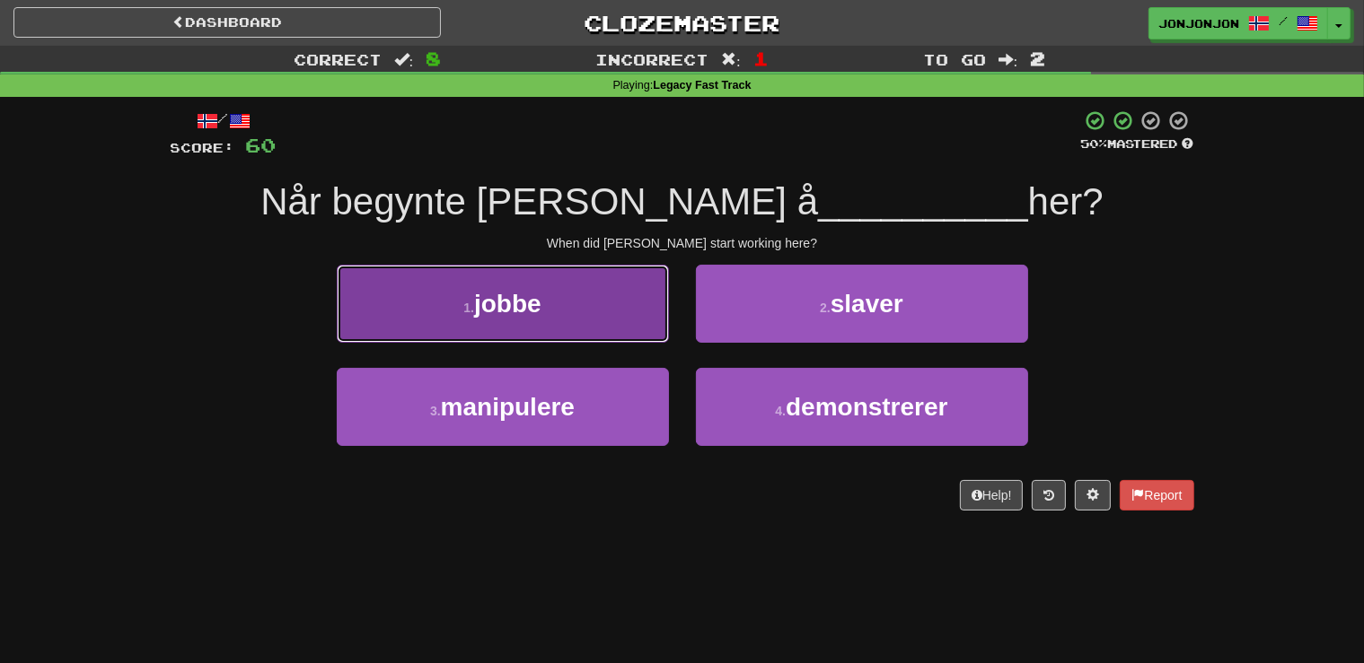
click at [558, 321] on button "1 . jobbe" at bounding box center [503, 304] width 332 height 78
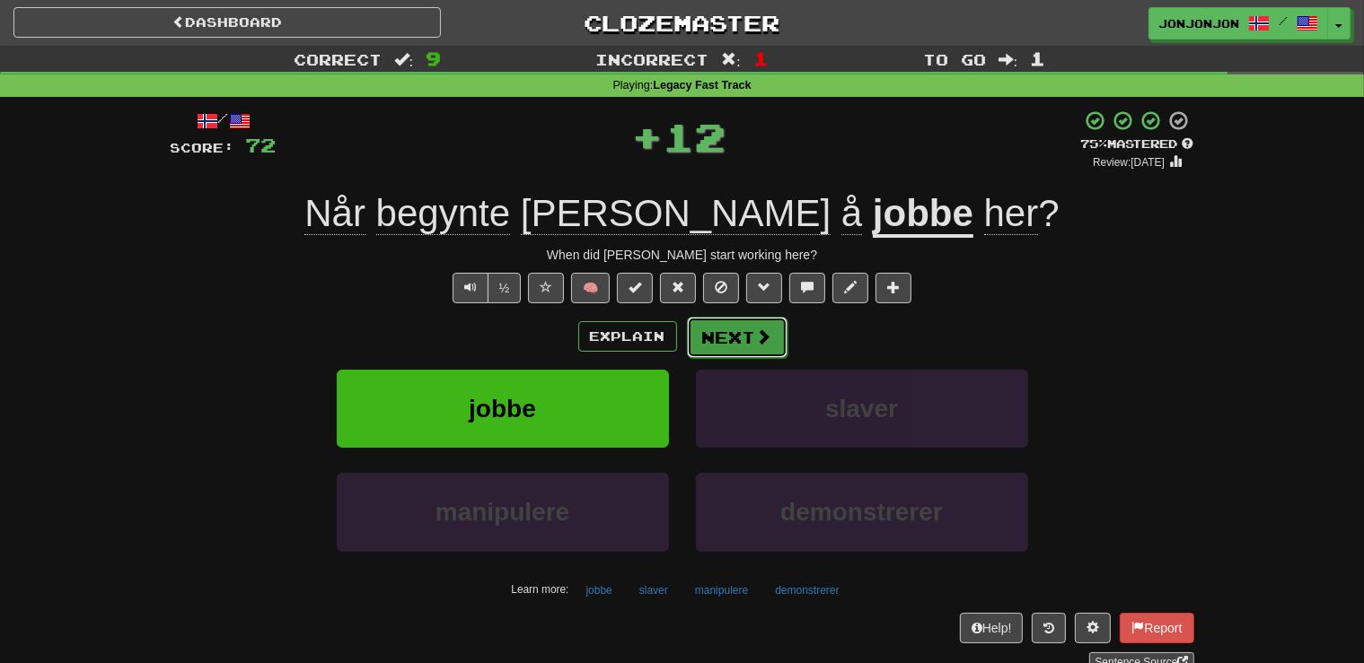
click at [757, 345] on span at bounding box center [764, 337] width 16 height 16
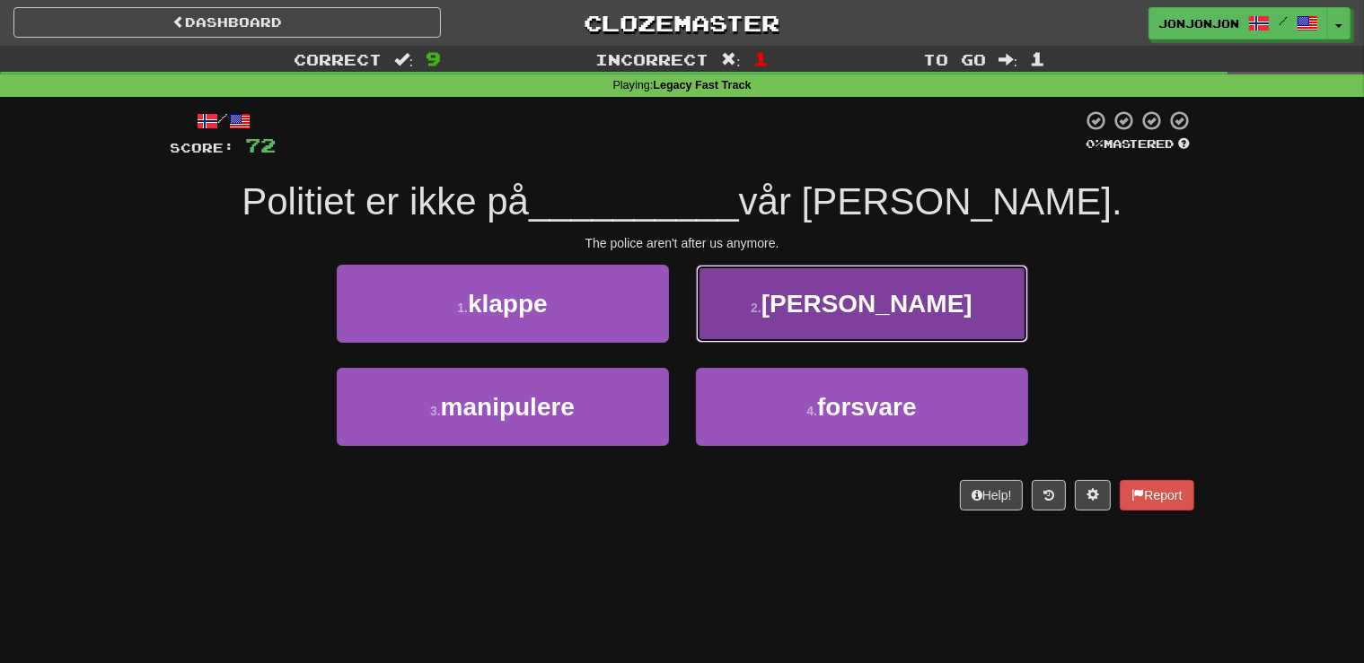
click at [849, 325] on button "2 . nakken" at bounding box center [862, 304] width 332 height 78
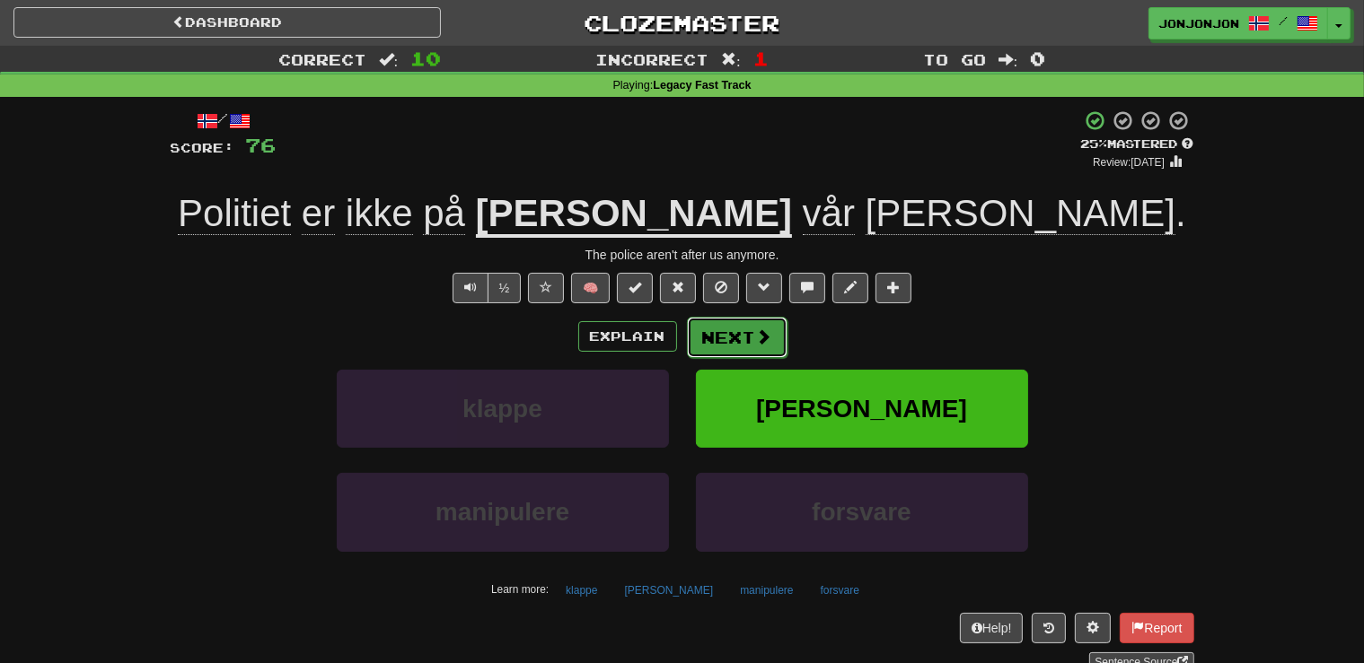
click at [740, 327] on button "Next" at bounding box center [737, 337] width 101 height 41
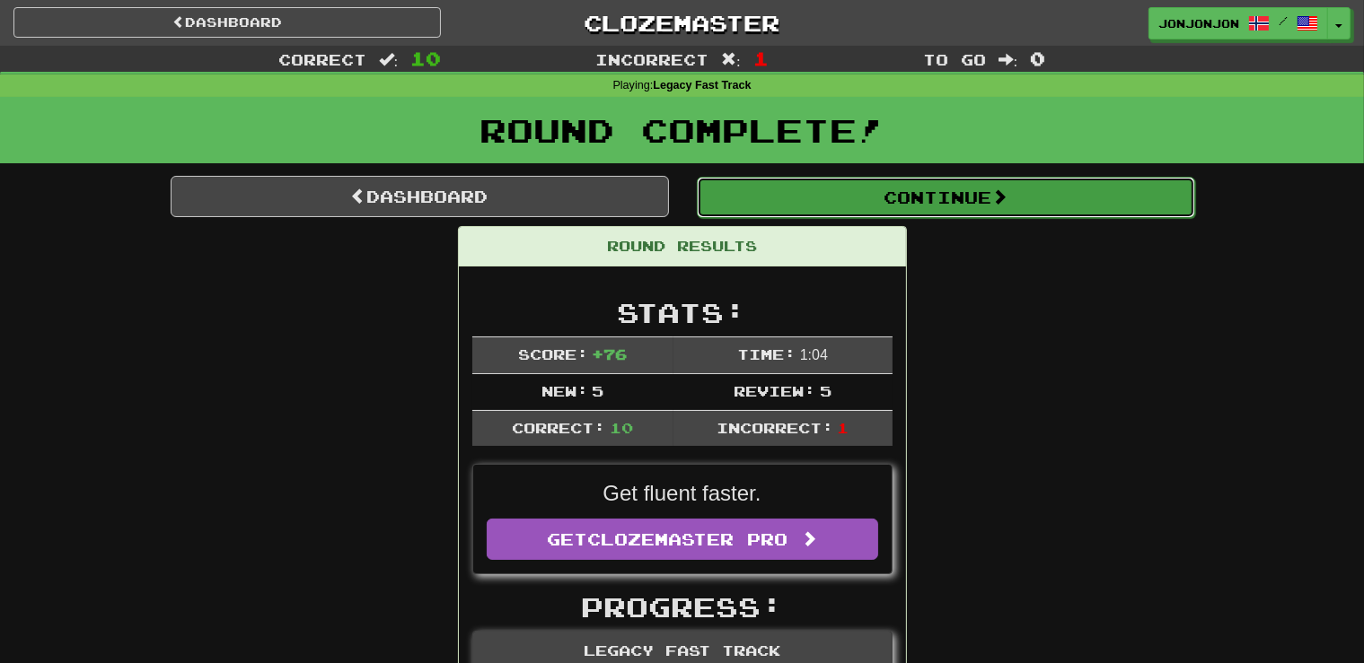
click at [1007, 195] on span at bounding box center [999, 197] width 16 height 16
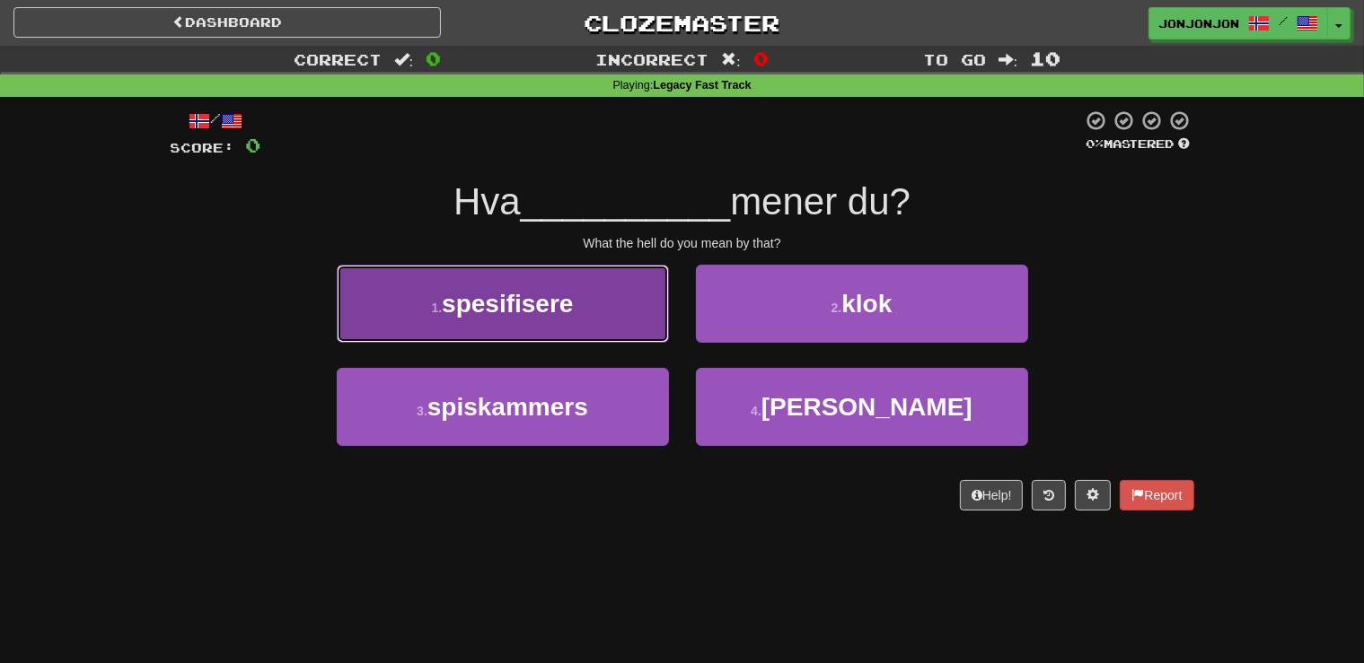
click at [548, 296] on span "spesifisere" at bounding box center [507, 304] width 131 height 28
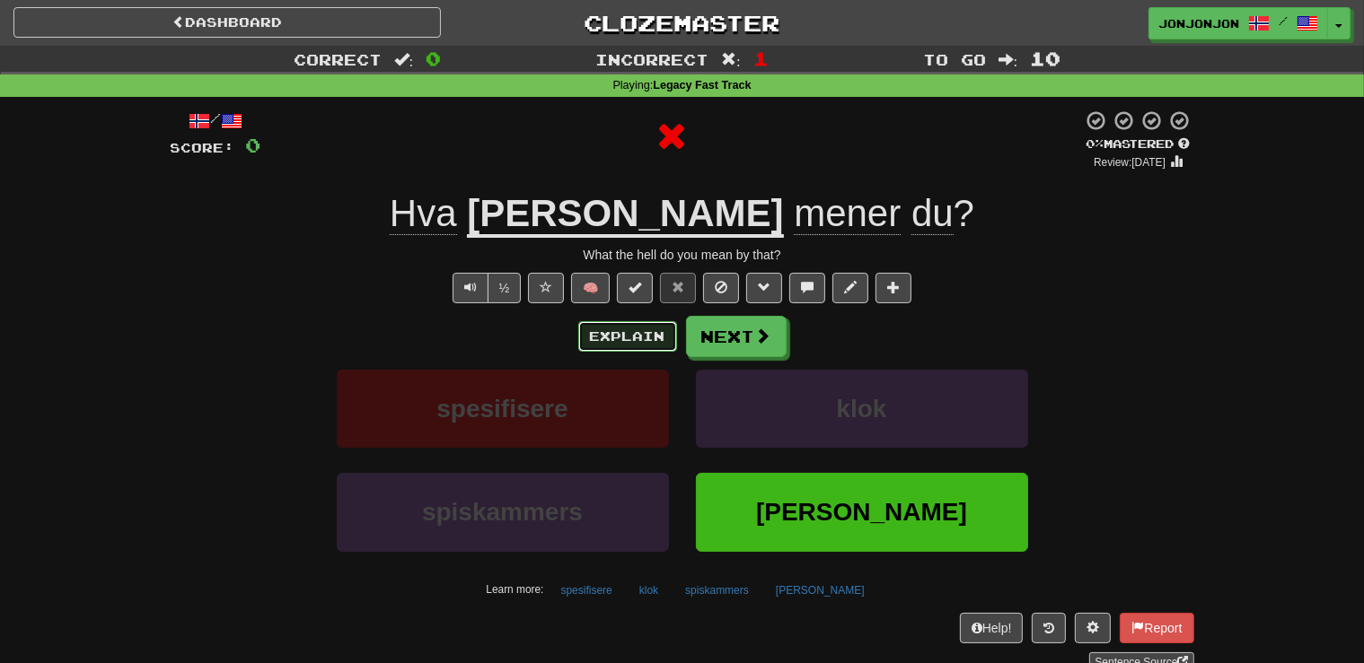
click at [611, 329] on button "Explain" at bounding box center [627, 336] width 99 height 31
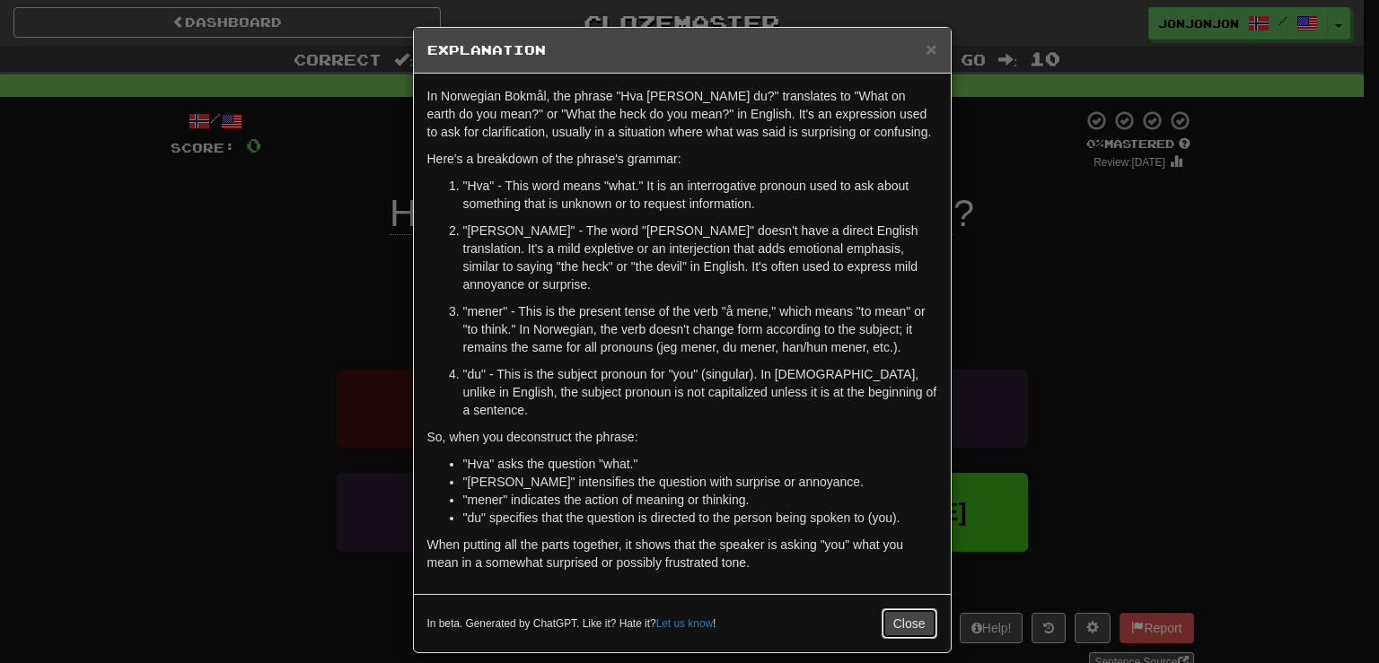
click at [910, 609] on button "Close" at bounding box center [910, 624] width 56 height 31
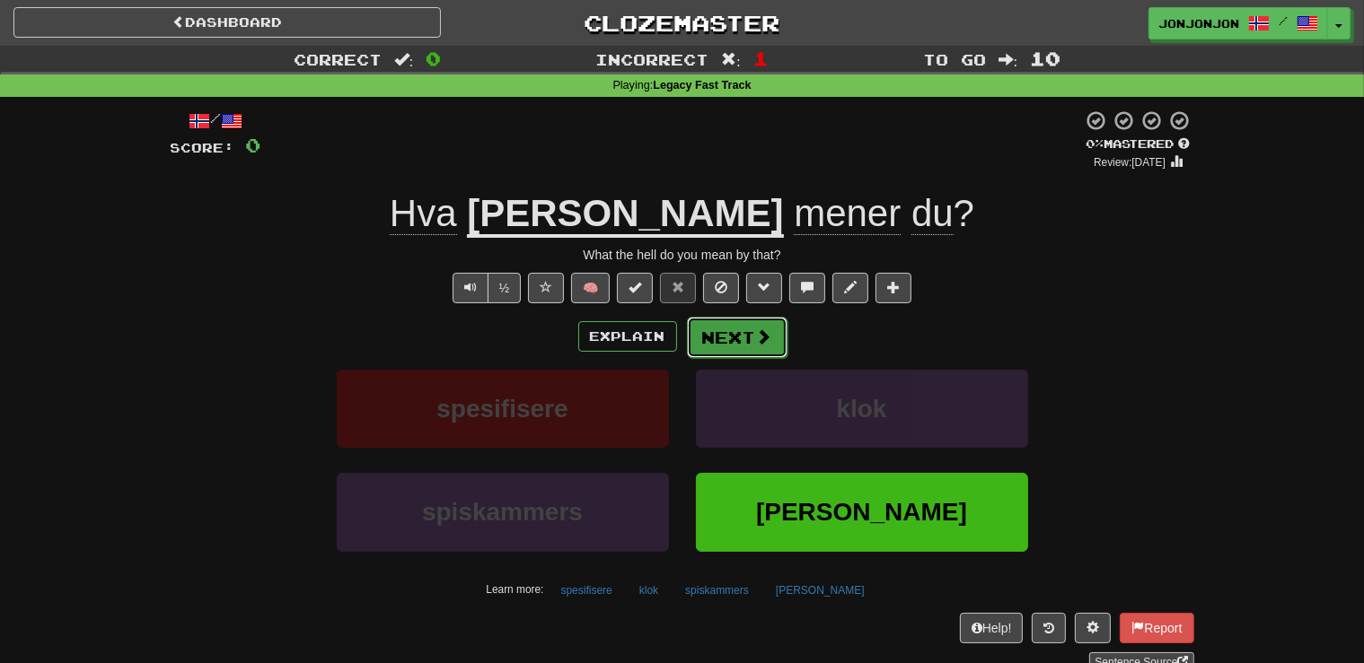
click at [731, 356] on button "Next" at bounding box center [737, 337] width 101 height 41
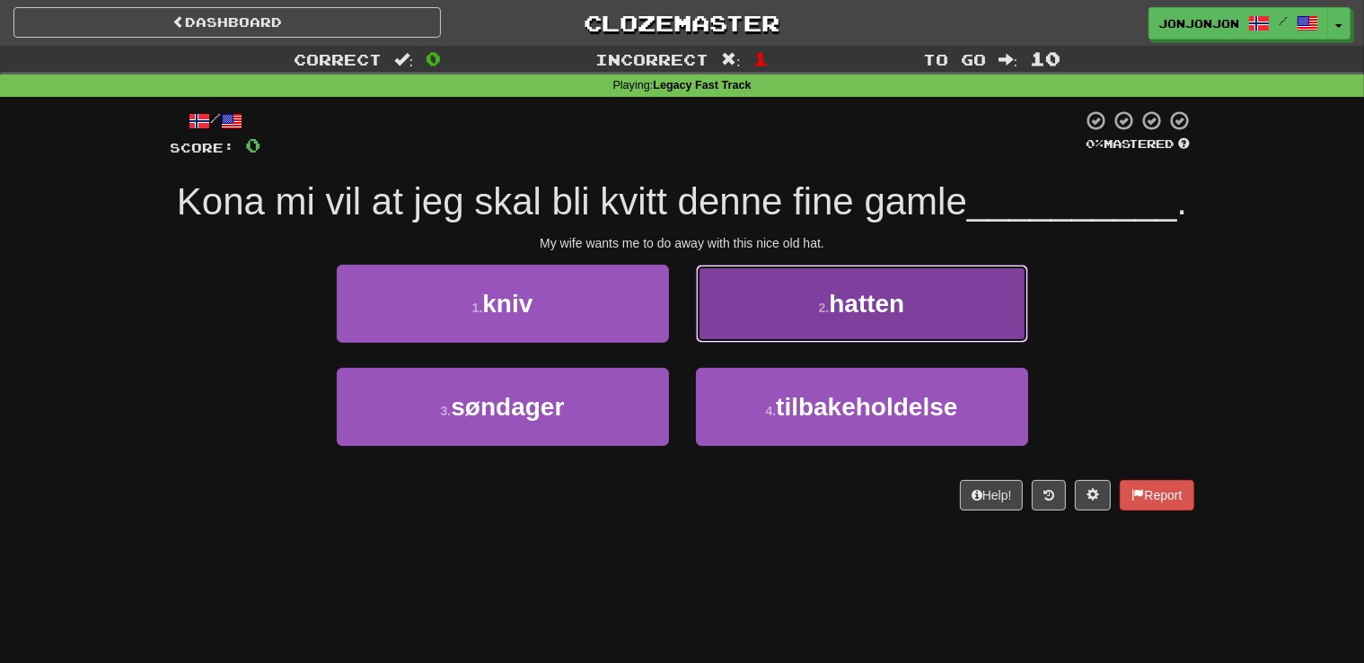
click at [847, 321] on button "2 . hatten" at bounding box center [862, 304] width 332 height 78
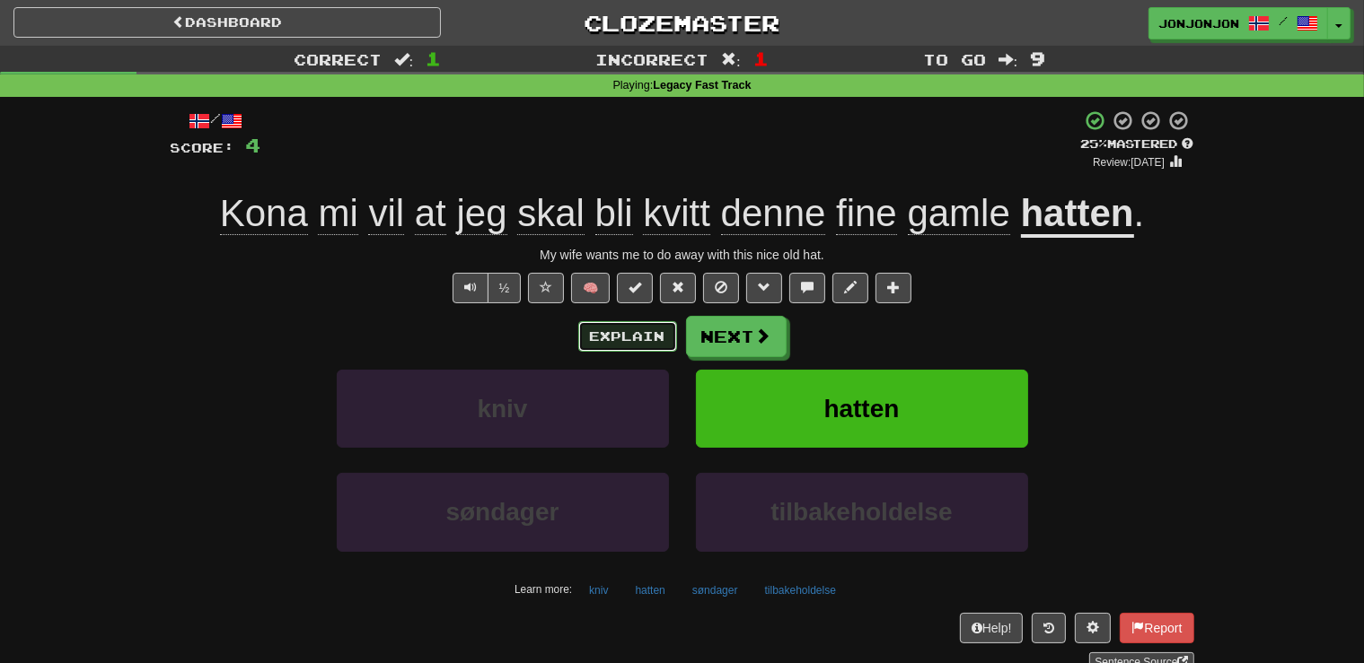
click at [624, 338] on button "Explain" at bounding box center [627, 336] width 99 height 31
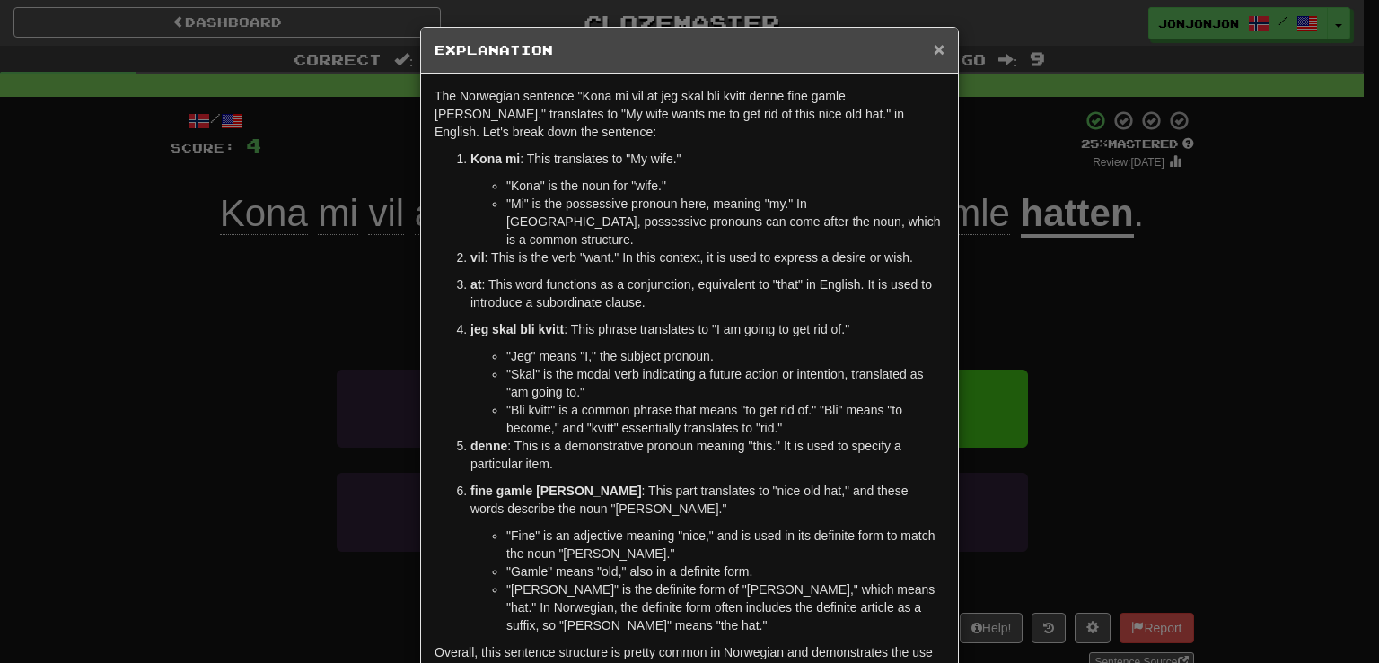
click at [936, 45] on span "×" at bounding box center [939, 49] width 11 height 21
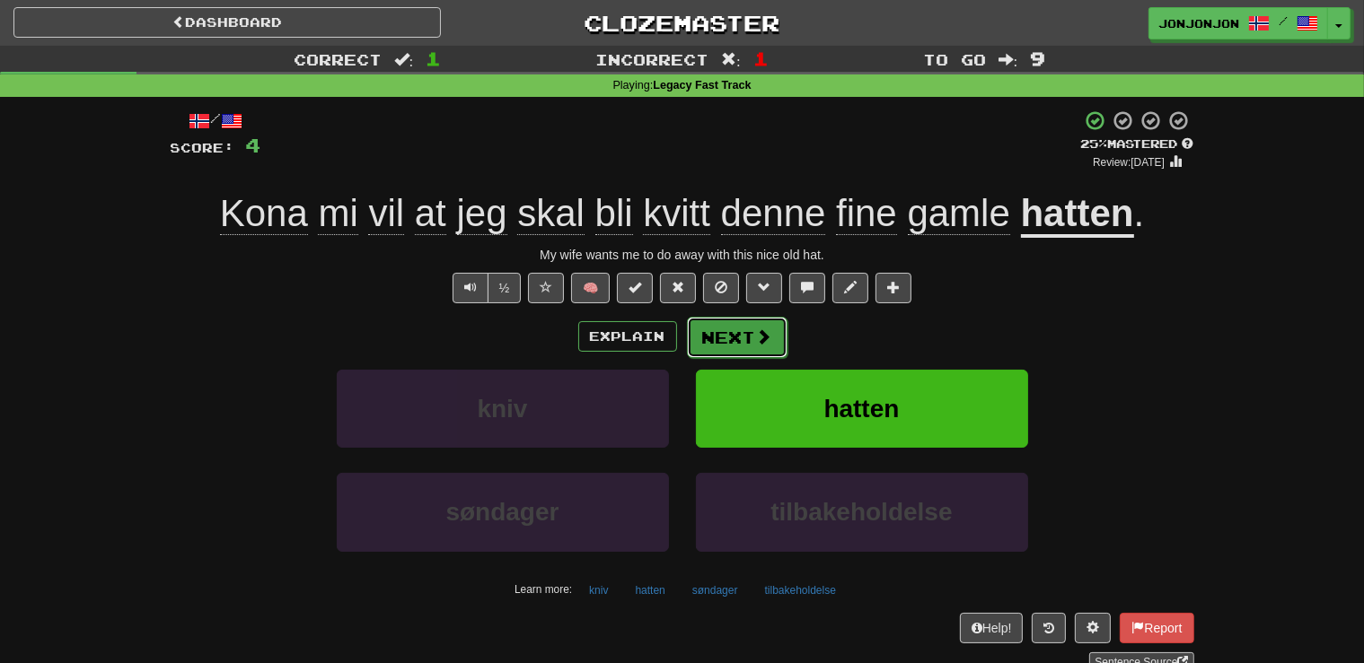
click at [737, 339] on button "Next" at bounding box center [737, 337] width 101 height 41
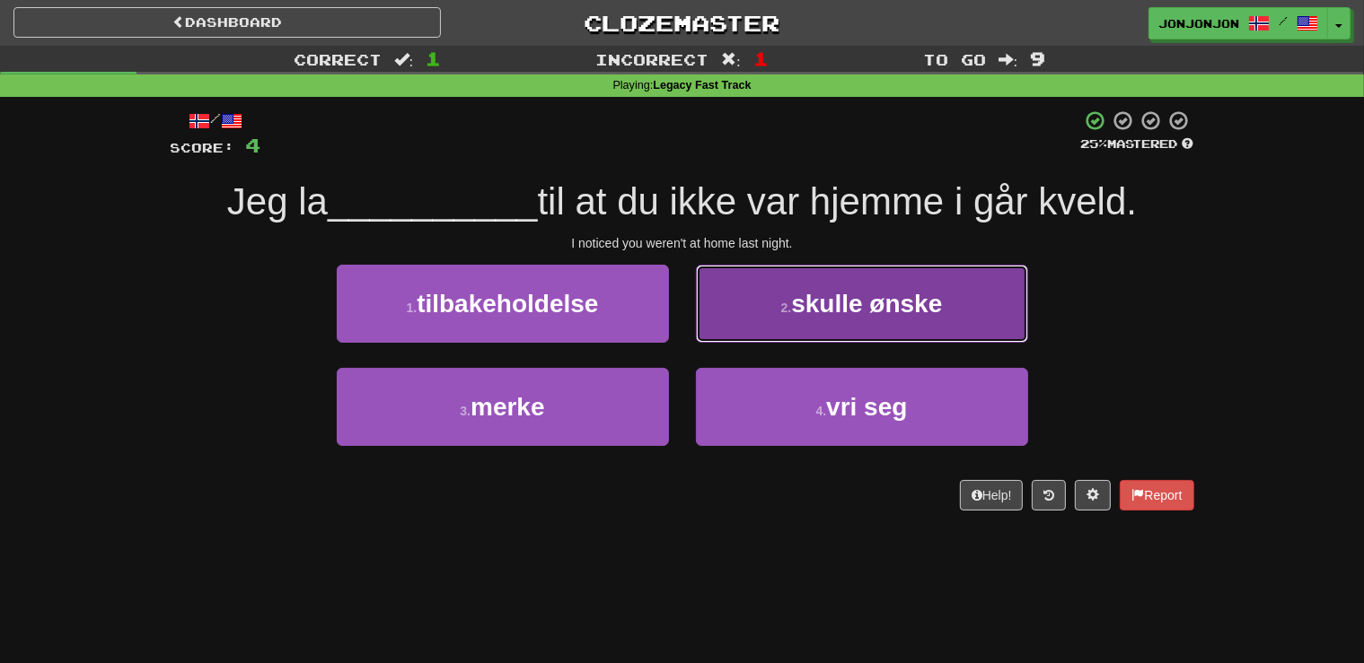
click at [865, 304] on span "skulle ønske" at bounding box center [866, 304] width 151 height 28
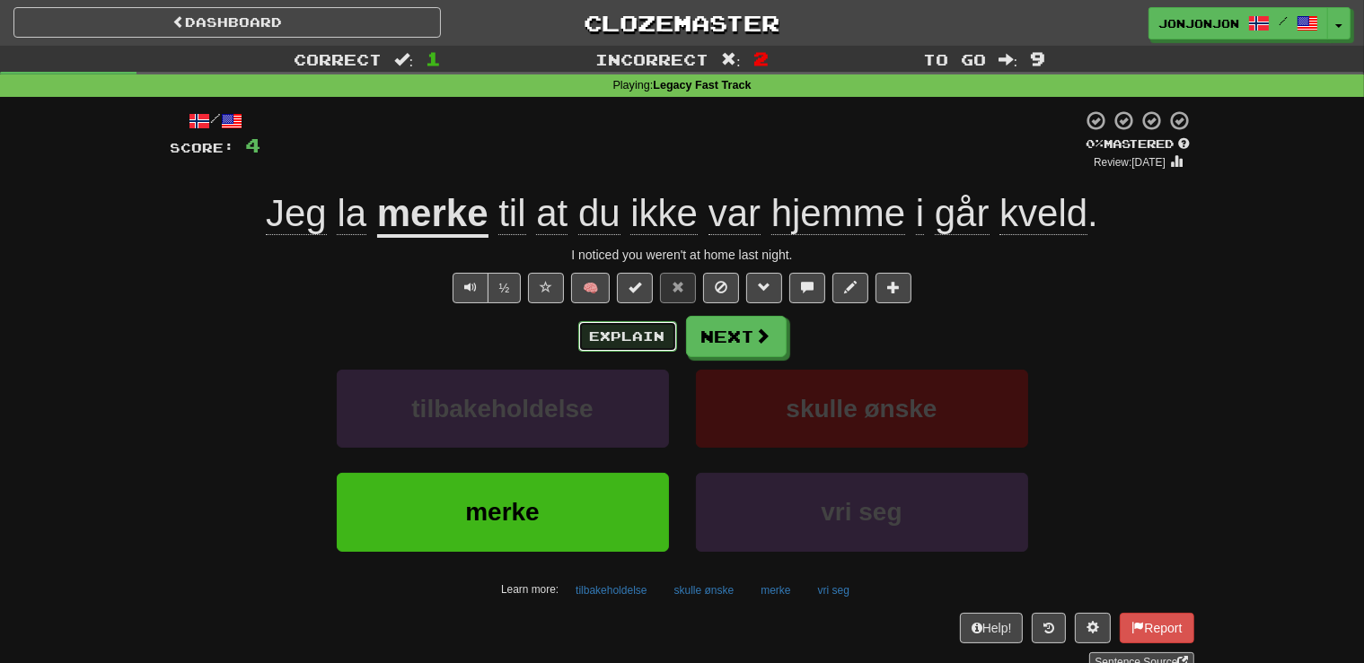
click at [630, 335] on button "Explain" at bounding box center [627, 336] width 99 height 31
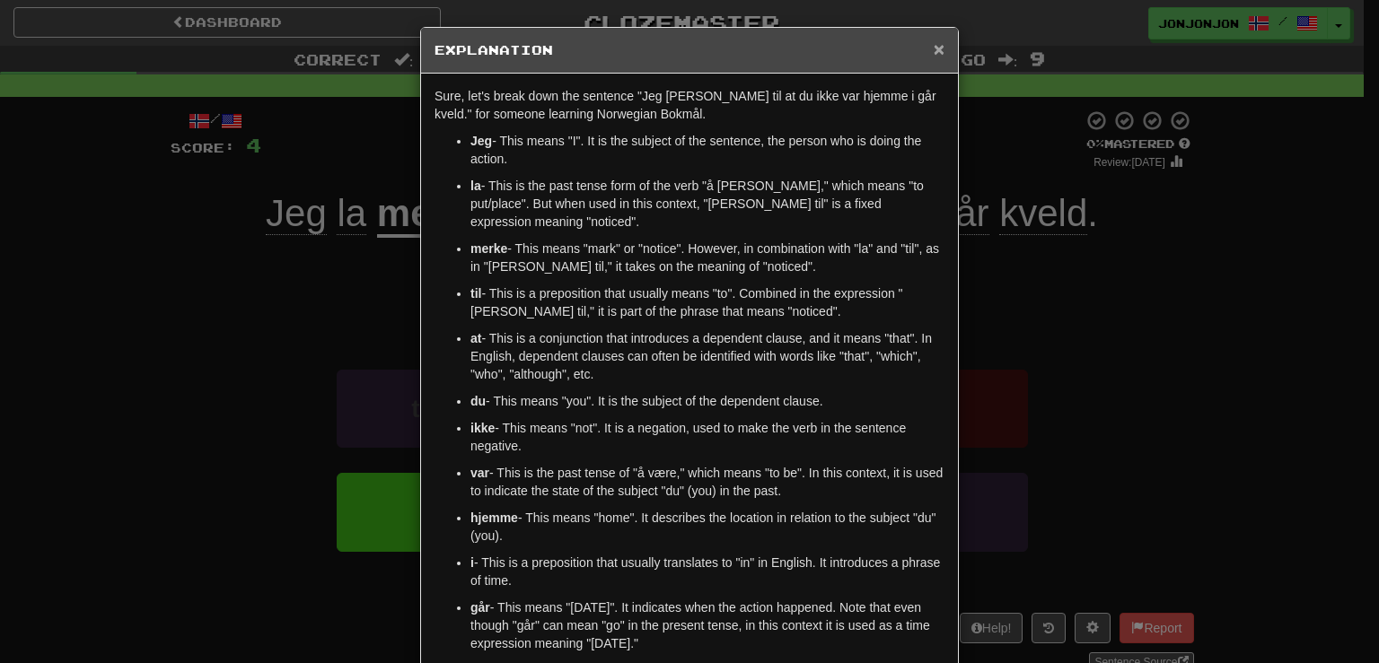
click at [934, 50] on span "×" at bounding box center [939, 49] width 11 height 21
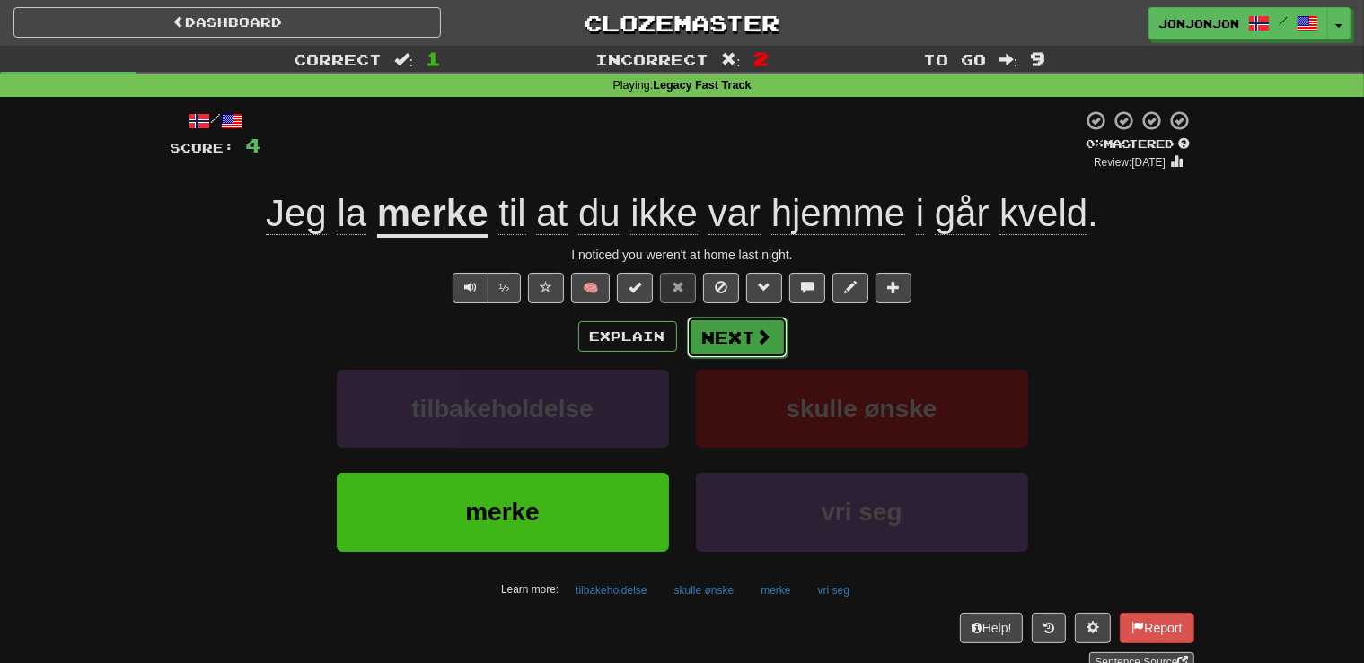
click at [723, 340] on button "Next" at bounding box center [737, 337] width 101 height 41
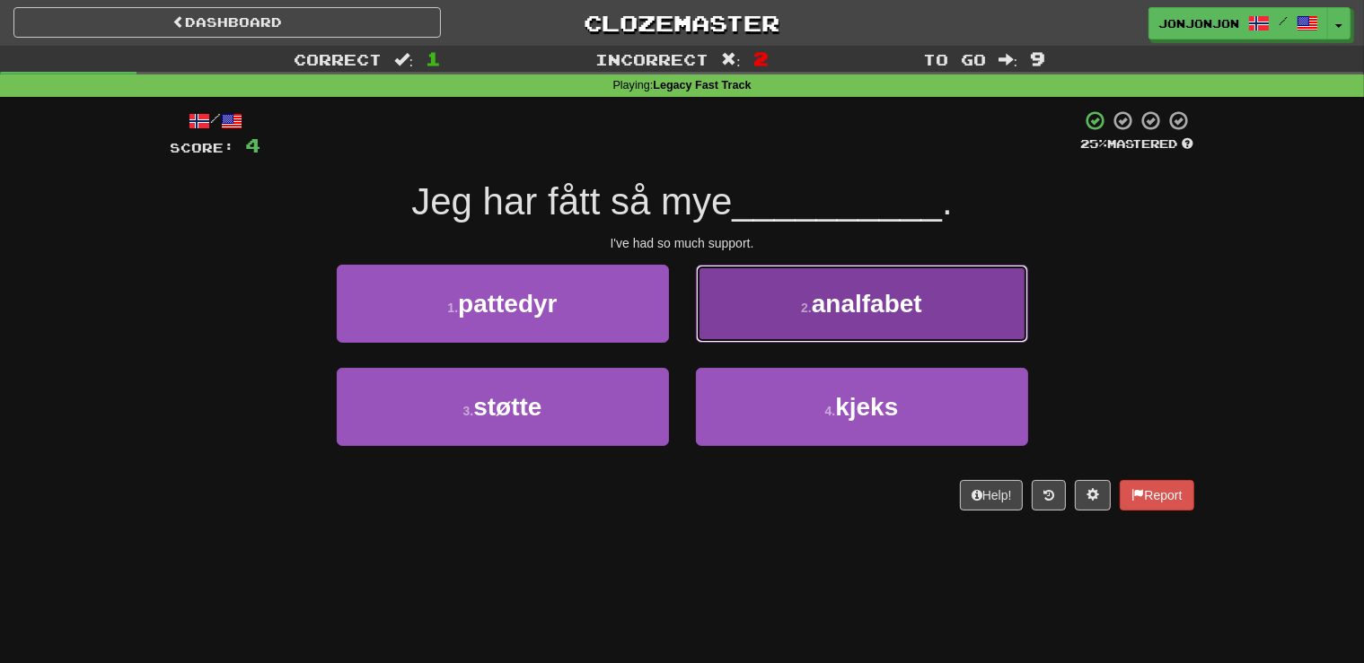
click at [798, 329] on button "2 . analfabet" at bounding box center [862, 304] width 332 height 78
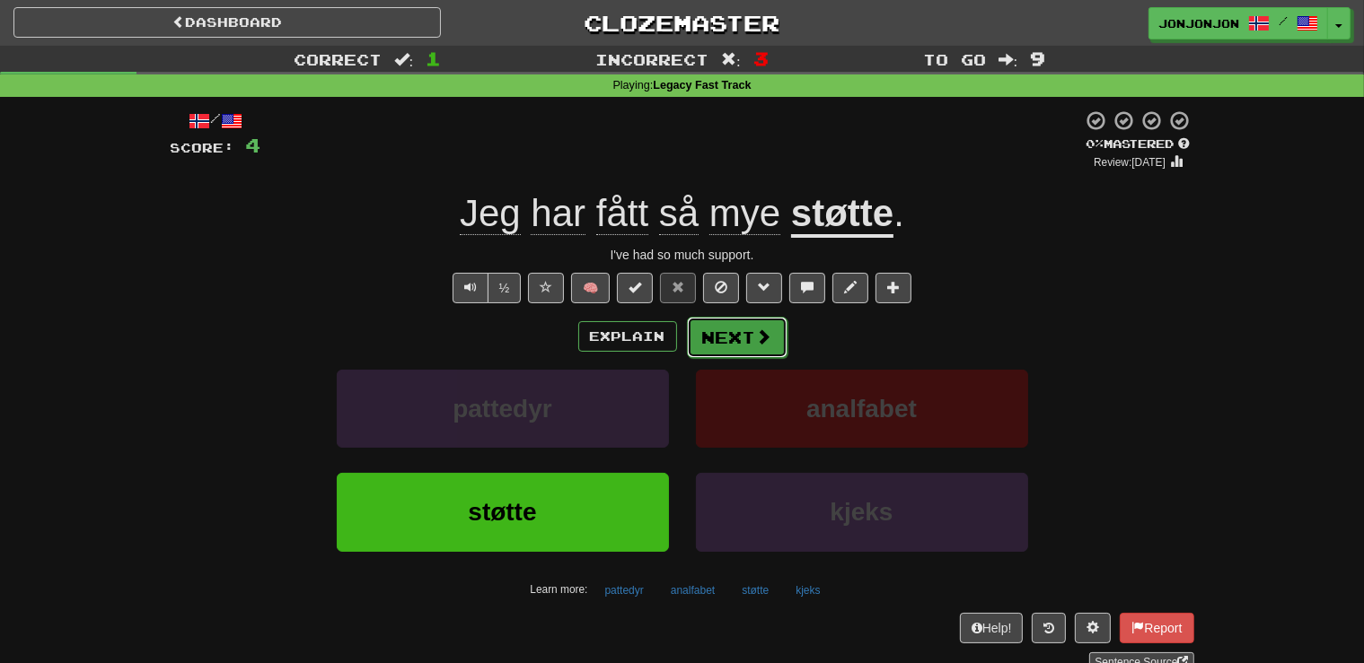
click at [755, 347] on button "Next" at bounding box center [737, 337] width 101 height 41
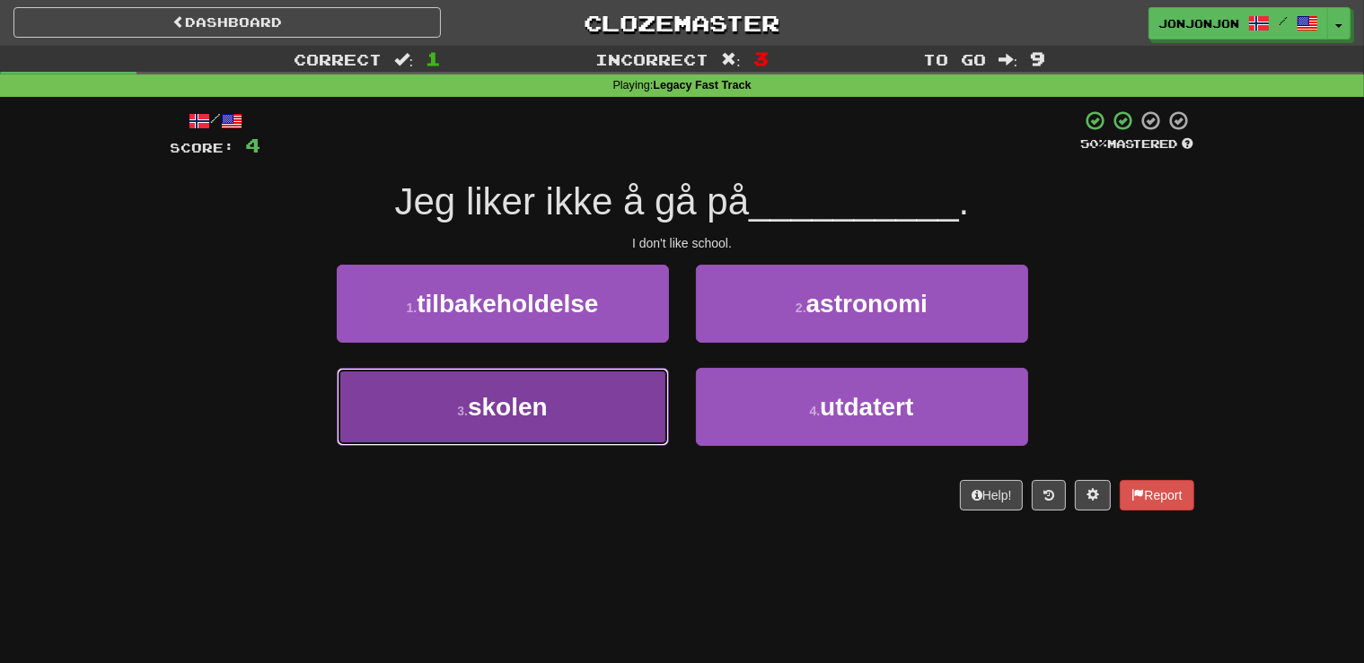
click at [591, 412] on button "3 . skolen" at bounding box center [503, 407] width 332 height 78
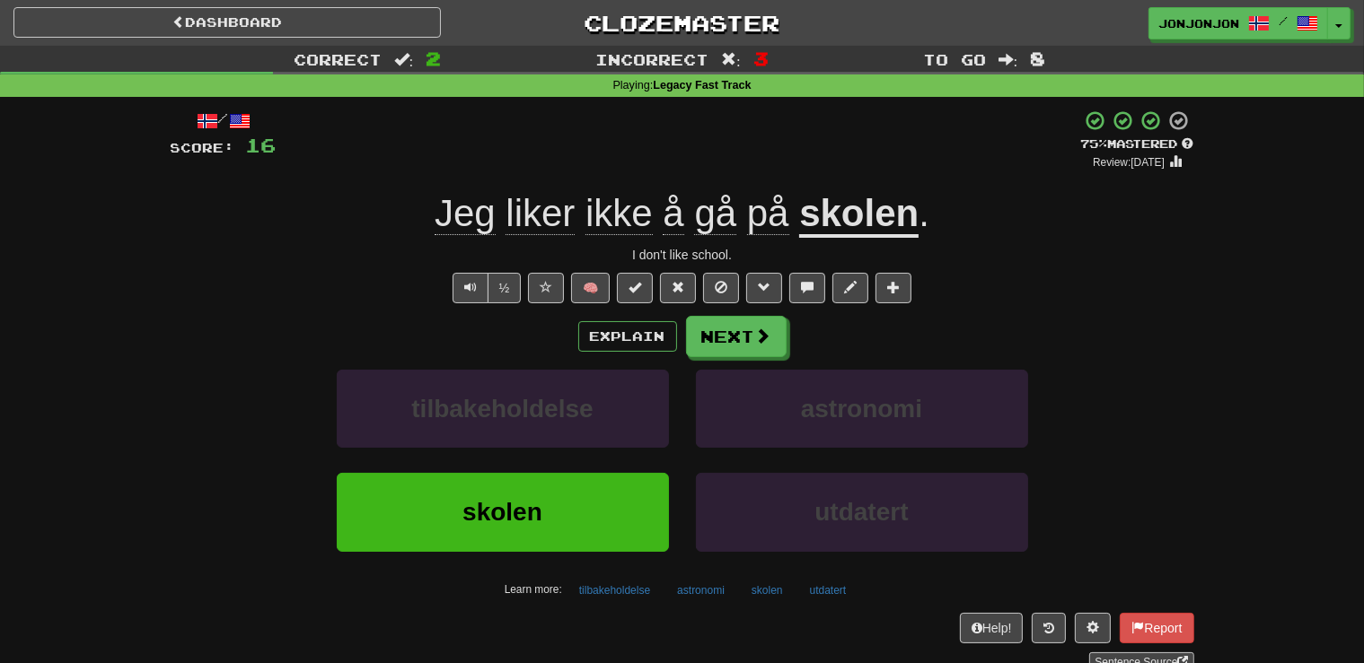
click at [725, 359] on div "Explain Next tilbakeholdelse astronomi skolen utdatert Learn more: tilbakeholde…" at bounding box center [682, 460] width 1023 height 288
click at [722, 337] on button "Next" at bounding box center [737, 337] width 101 height 41
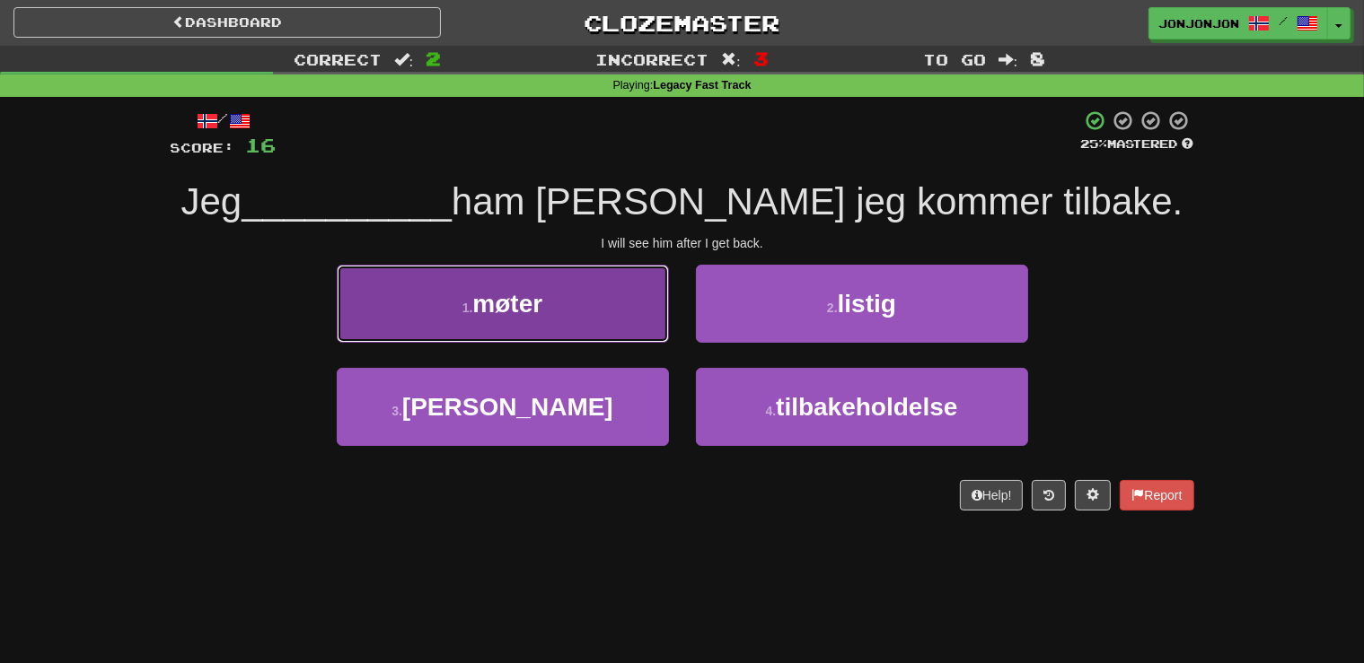
click at [575, 320] on button "1 . møter" at bounding box center [503, 304] width 332 height 78
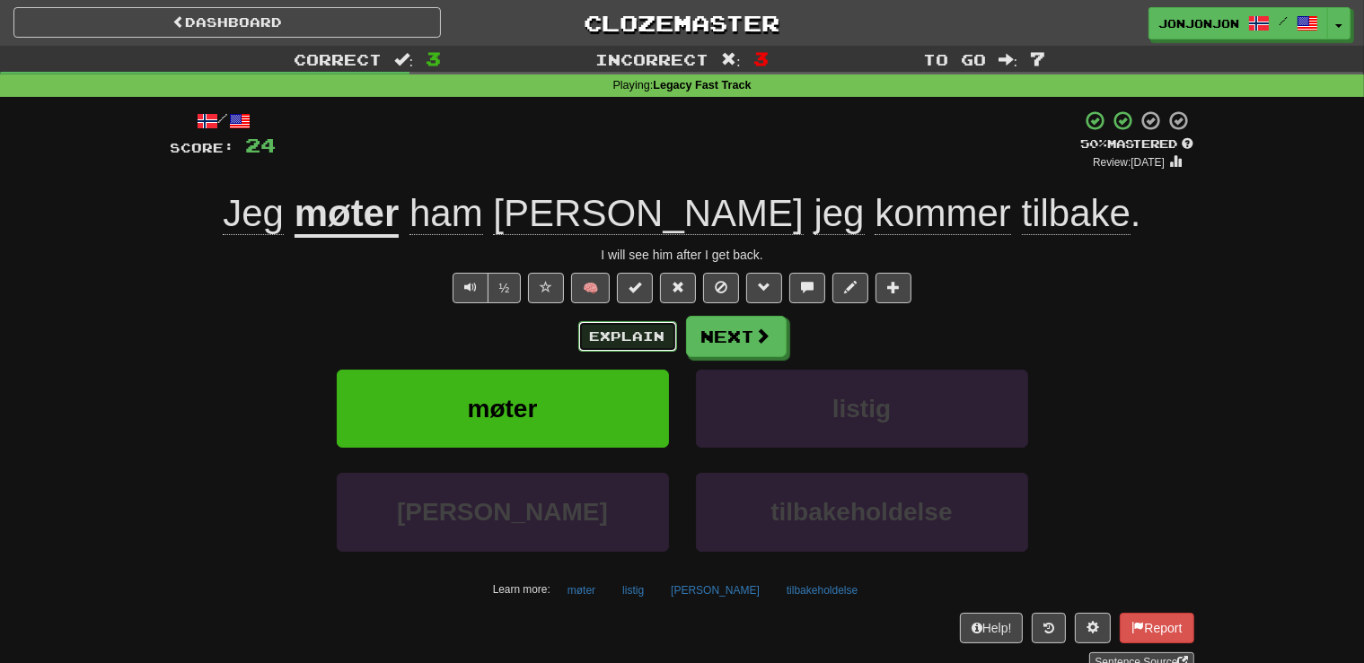
click at [635, 347] on button "Explain" at bounding box center [627, 336] width 99 height 31
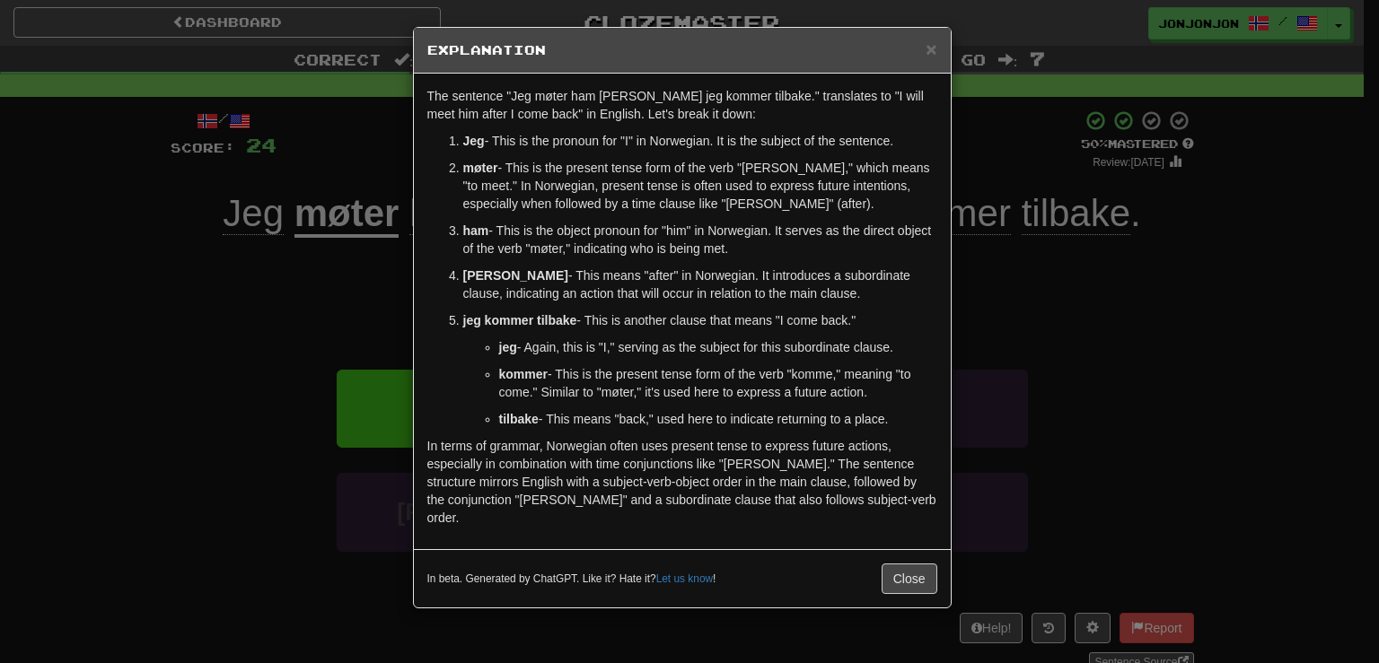
click at [332, 281] on div "× Explanation The sentence "Jeg møter ham etter jeg kommer tilbake." translates…" at bounding box center [689, 331] width 1379 height 663
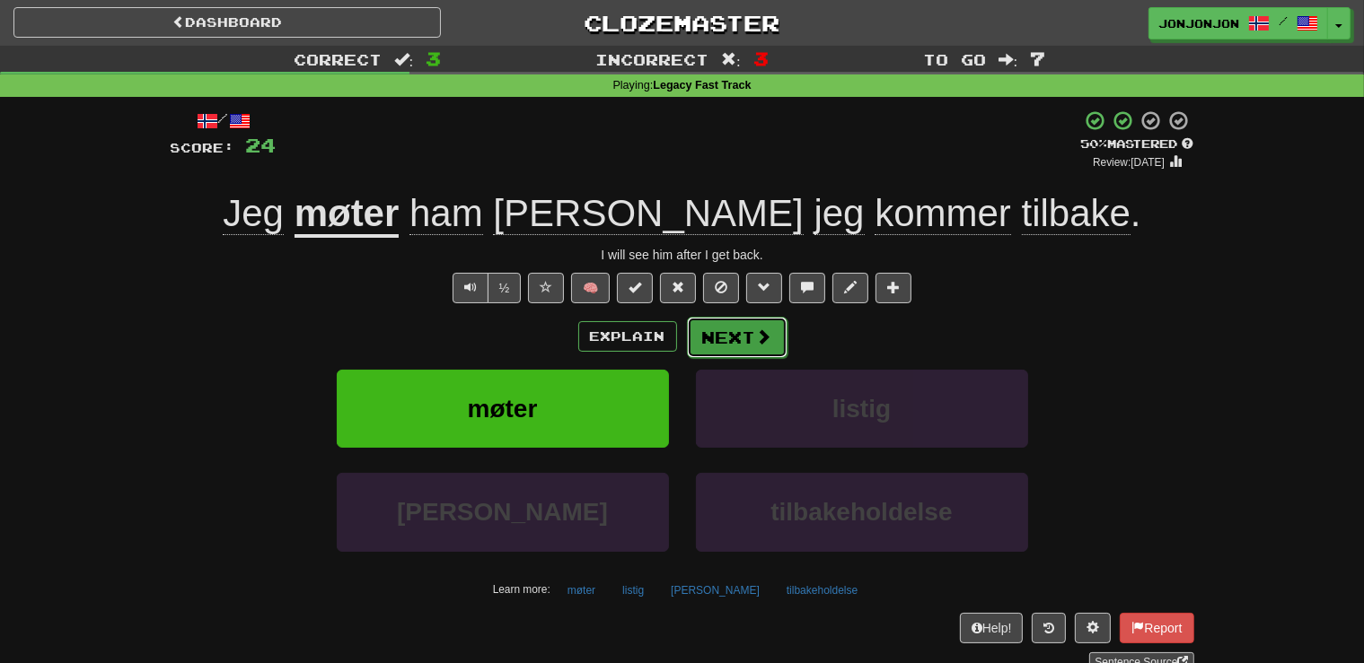
click at [748, 337] on button "Next" at bounding box center [737, 337] width 101 height 41
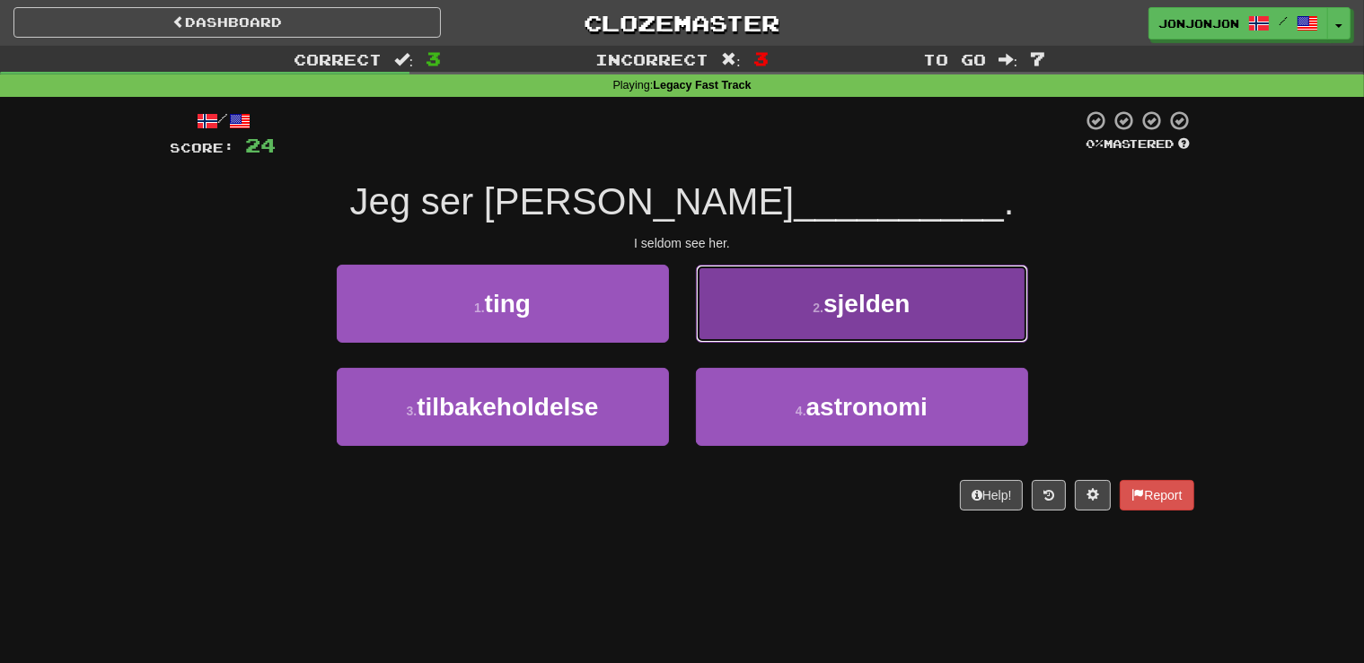
click at [832, 306] on span "sjelden" at bounding box center [866, 304] width 86 height 28
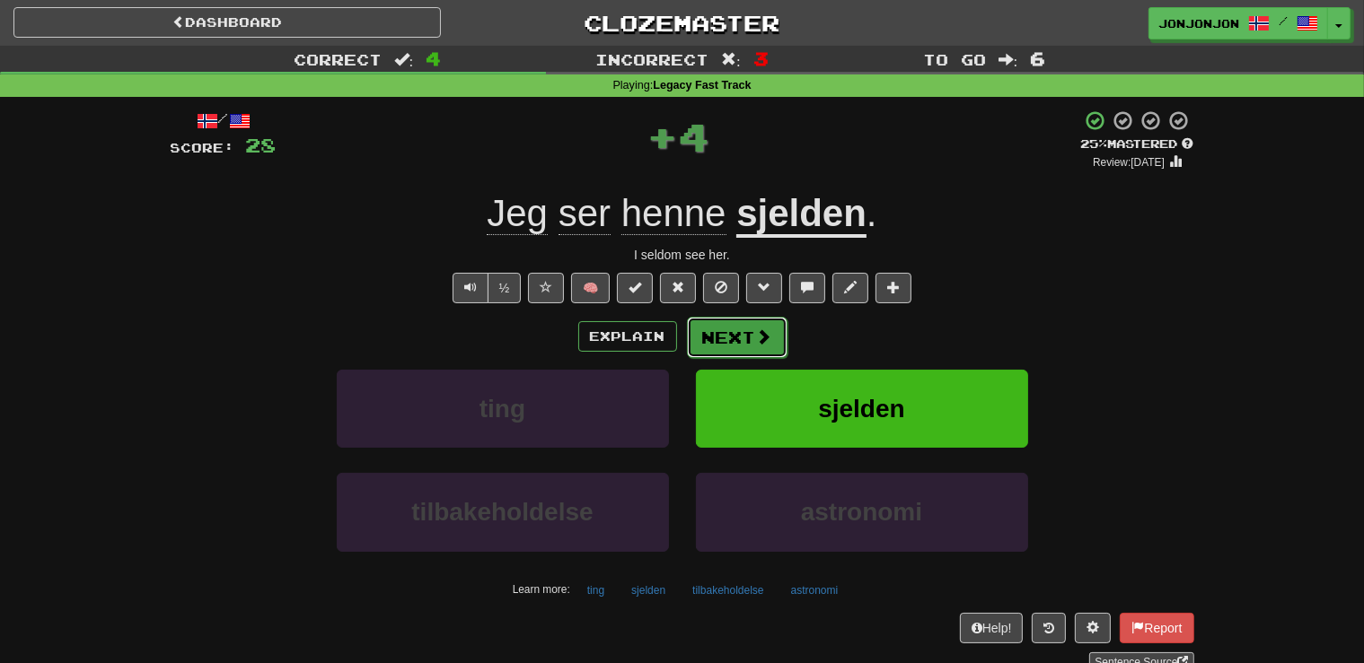
click at [729, 341] on button "Next" at bounding box center [737, 337] width 101 height 41
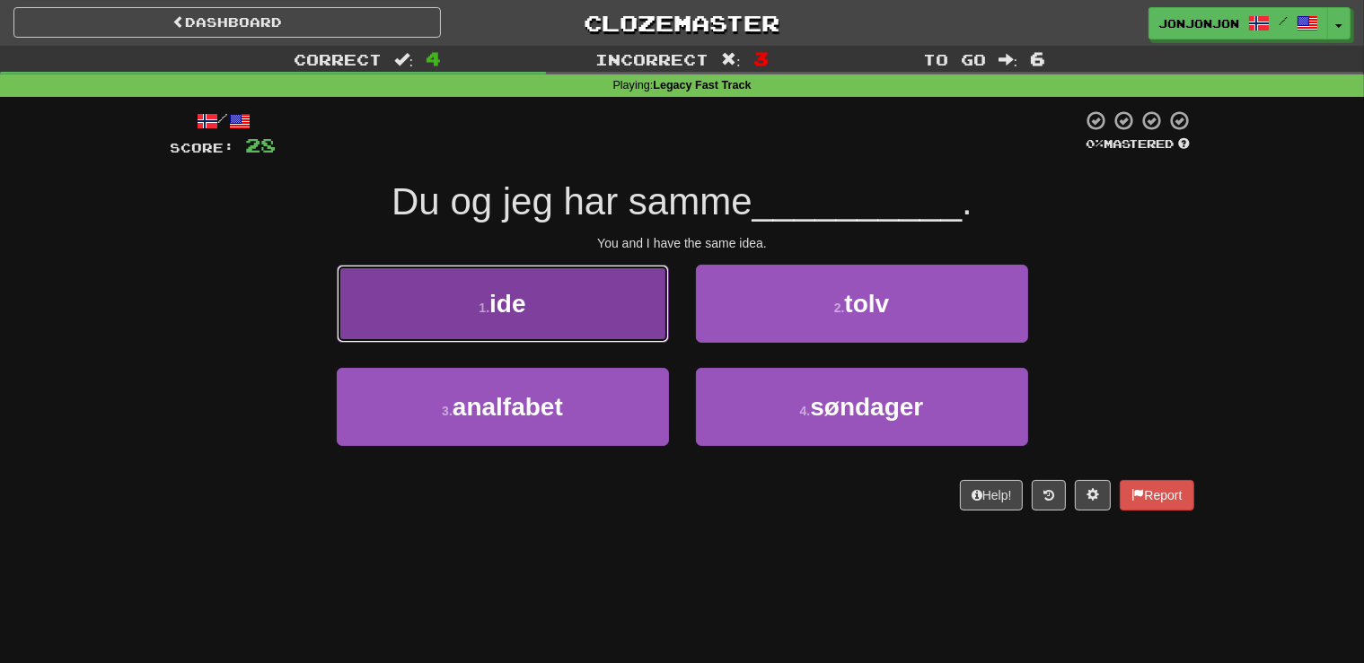
click at [566, 316] on button "1 . ide" at bounding box center [503, 304] width 332 height 78
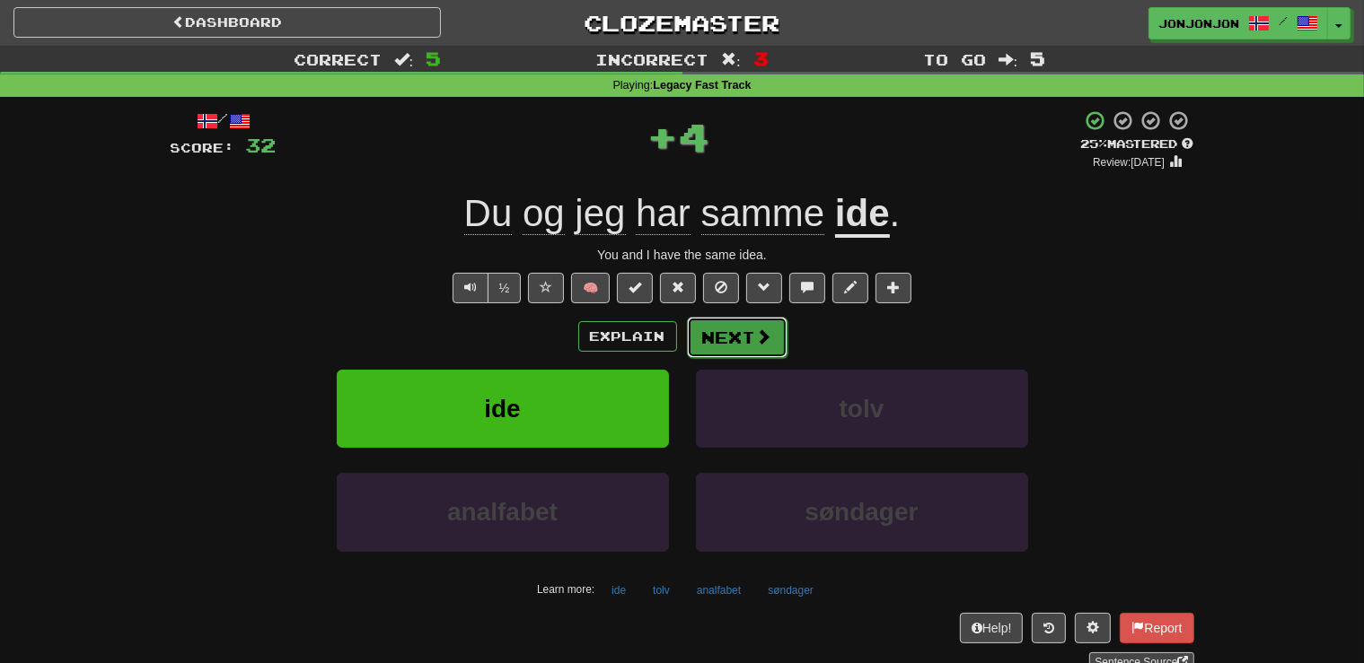
click at [746, 333] on button "Next" at bounding box center [737, 337] width 101 height 41
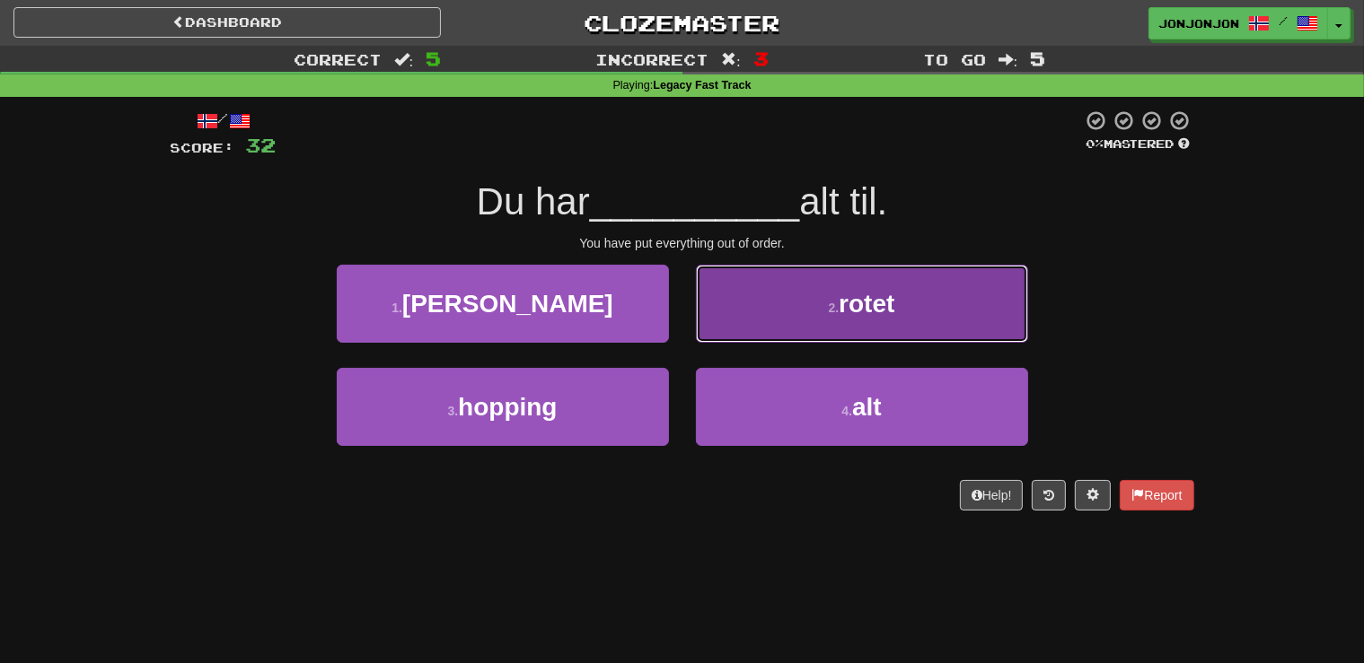
click at [877, 296] on span "rotet" at bounding box center [867, 304] width 56 height 28
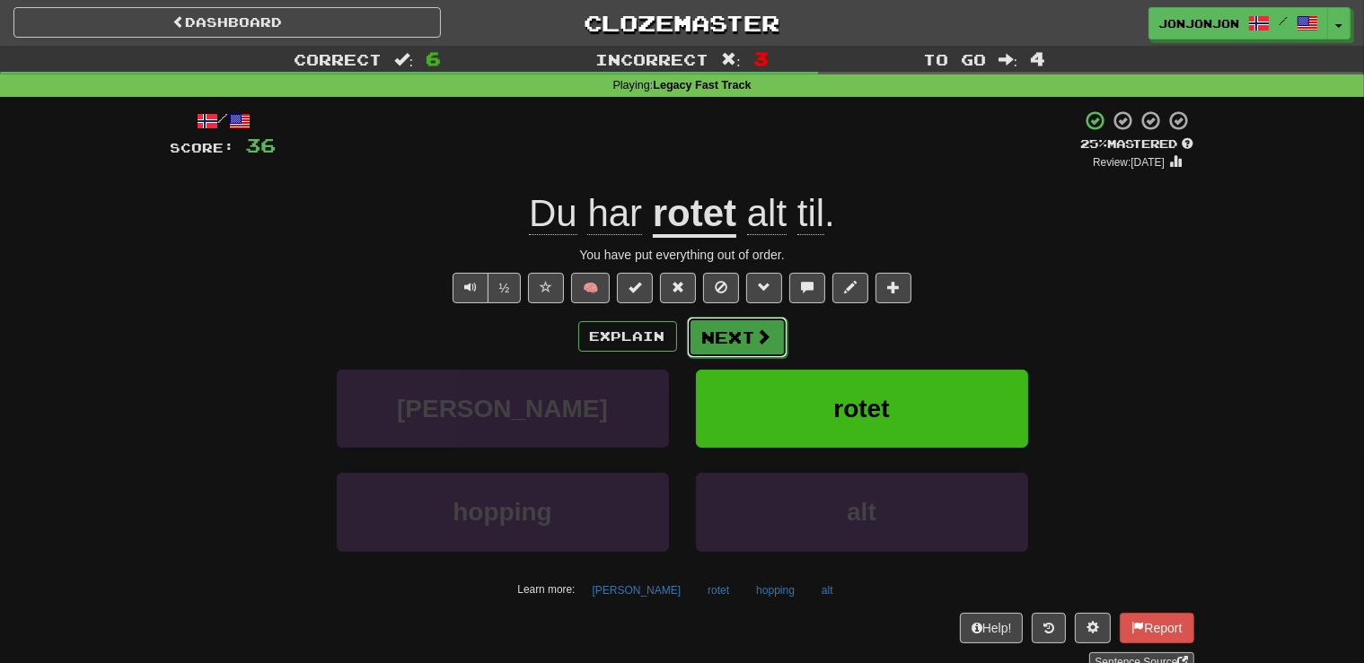
click at [731, 336] on button "Next" at bounding box center [737, 337] width 101 height 41
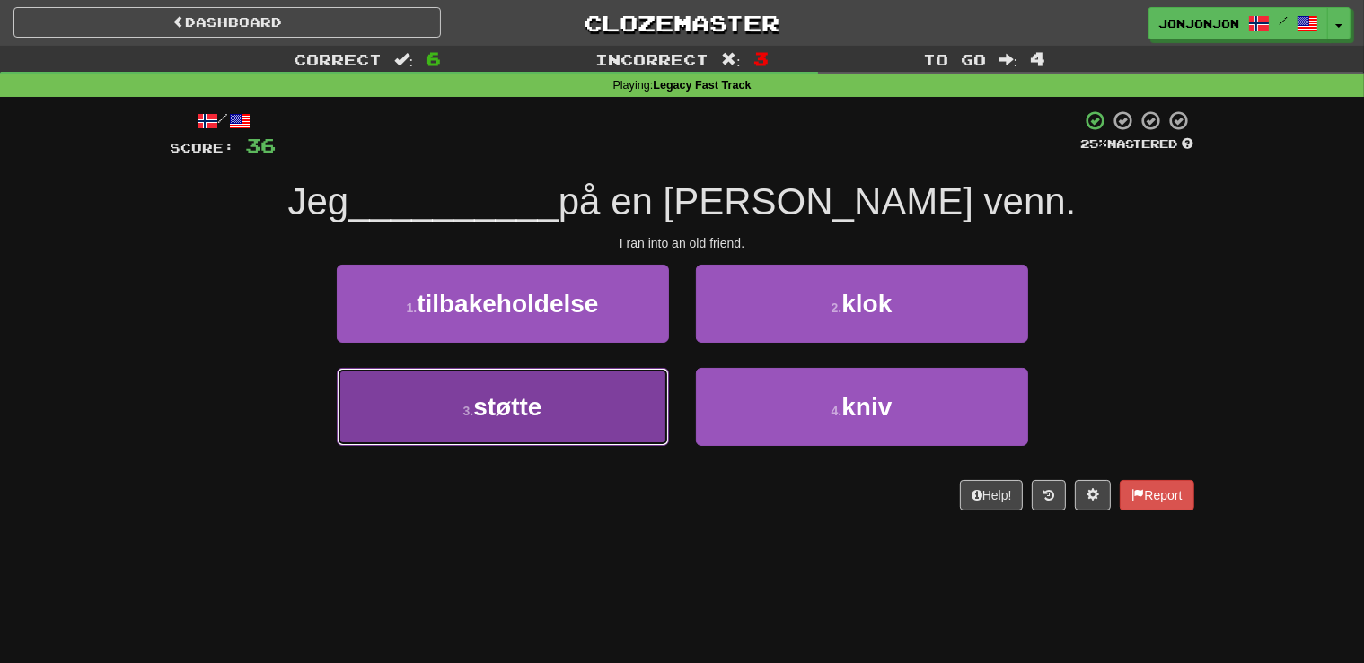
click at [548, 417] on button "3 . støtte" at bounding box center [503, 407] width 332 height 78
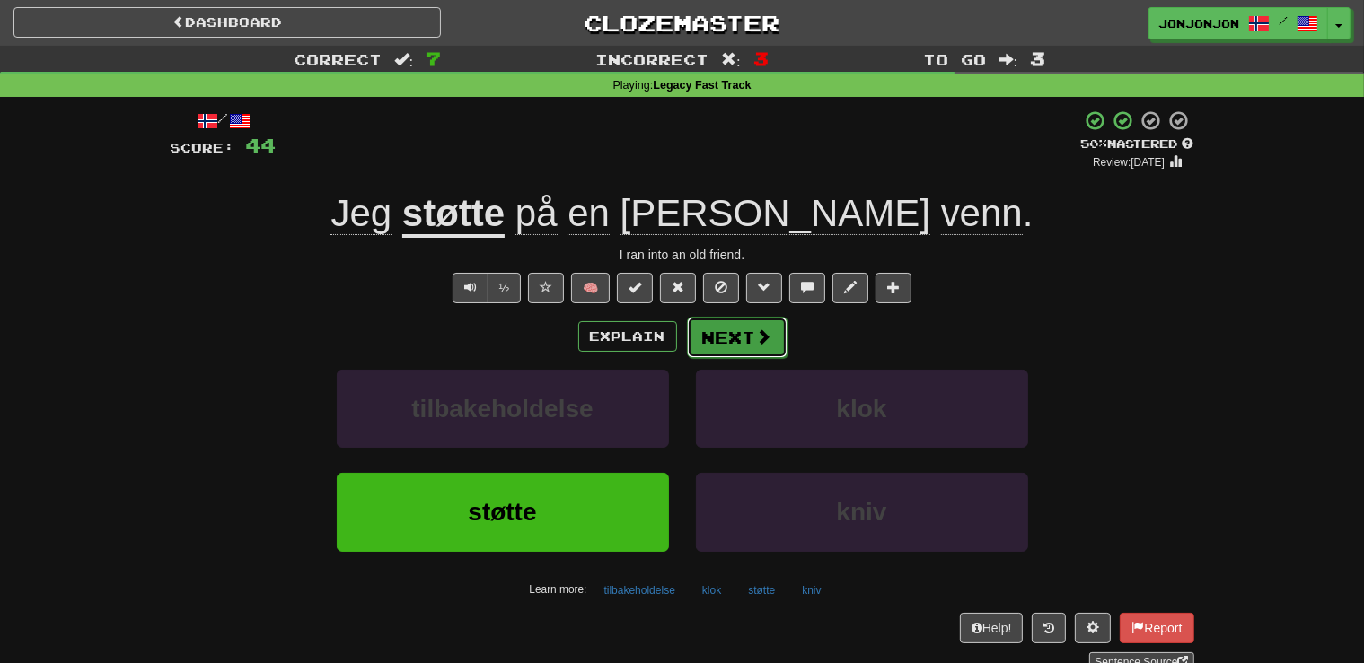
click at [731, 345] on button "Next" at bounding box center [737, 337] width 101 height 41
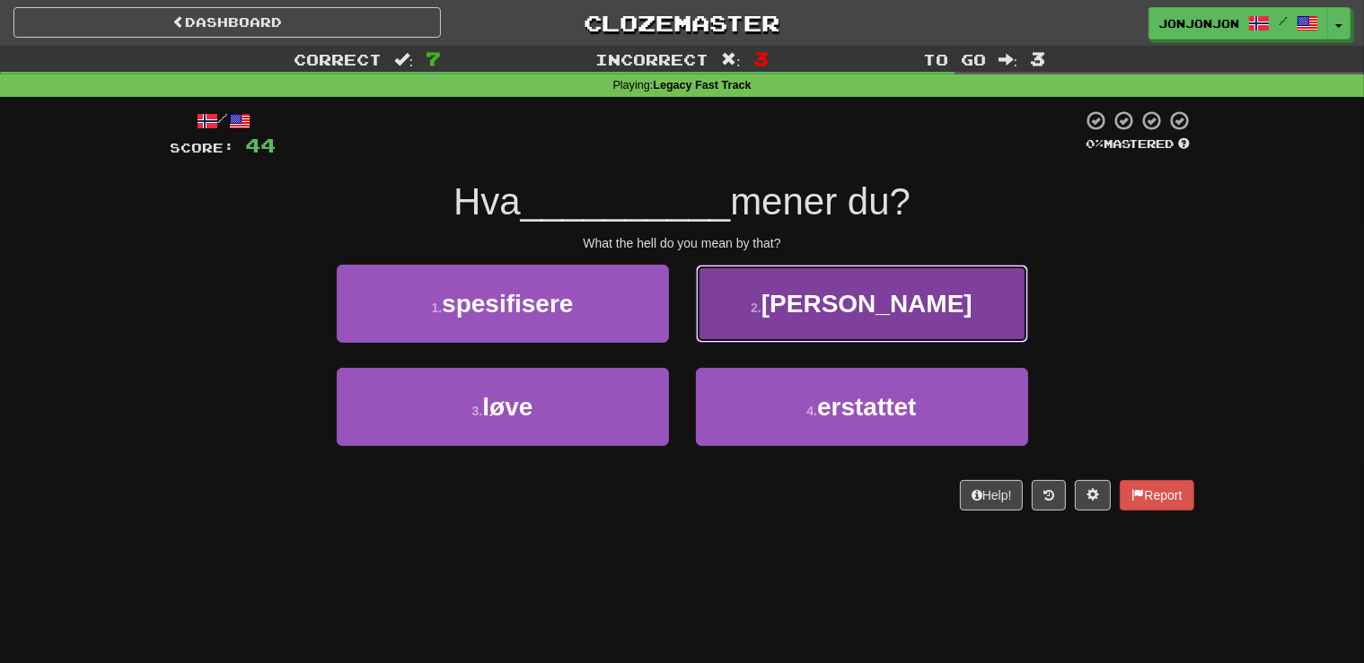
click at [810, 309] on button "2 . søren" at bounding box center [862, 304] width 332 height 78
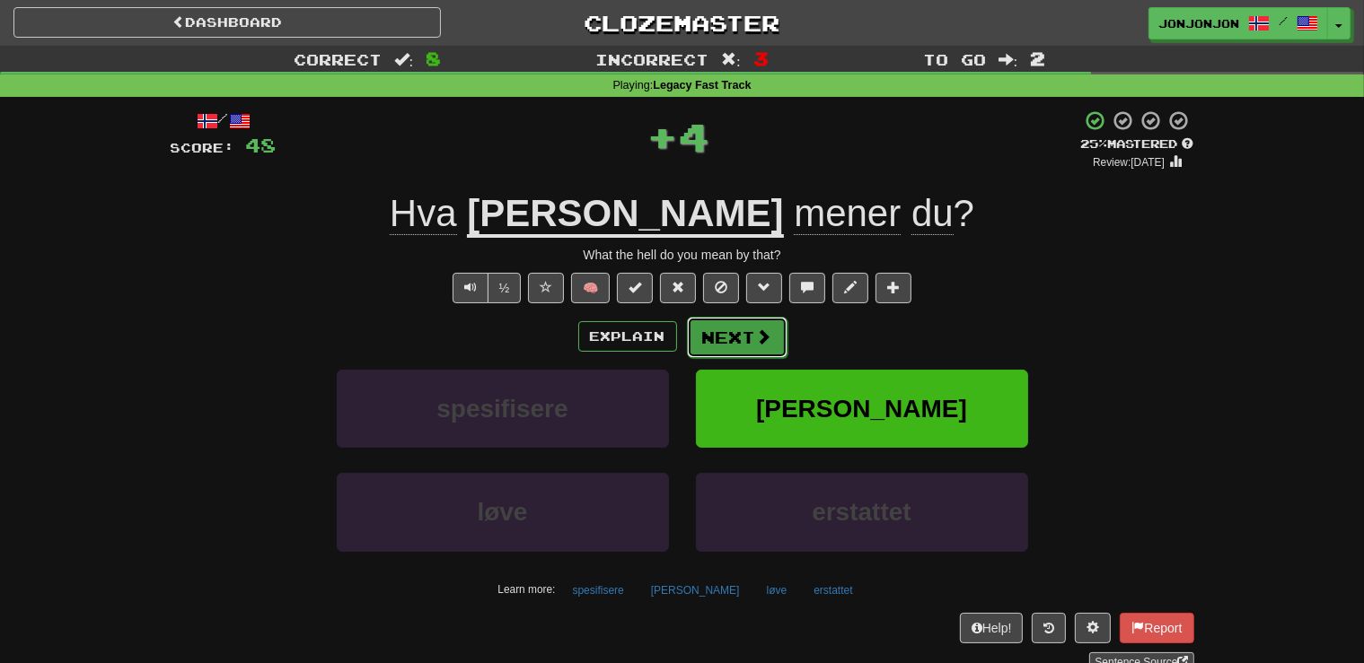
click at [734, 341] on button "Next" at bounding box center [737, 337] width 101 height 41
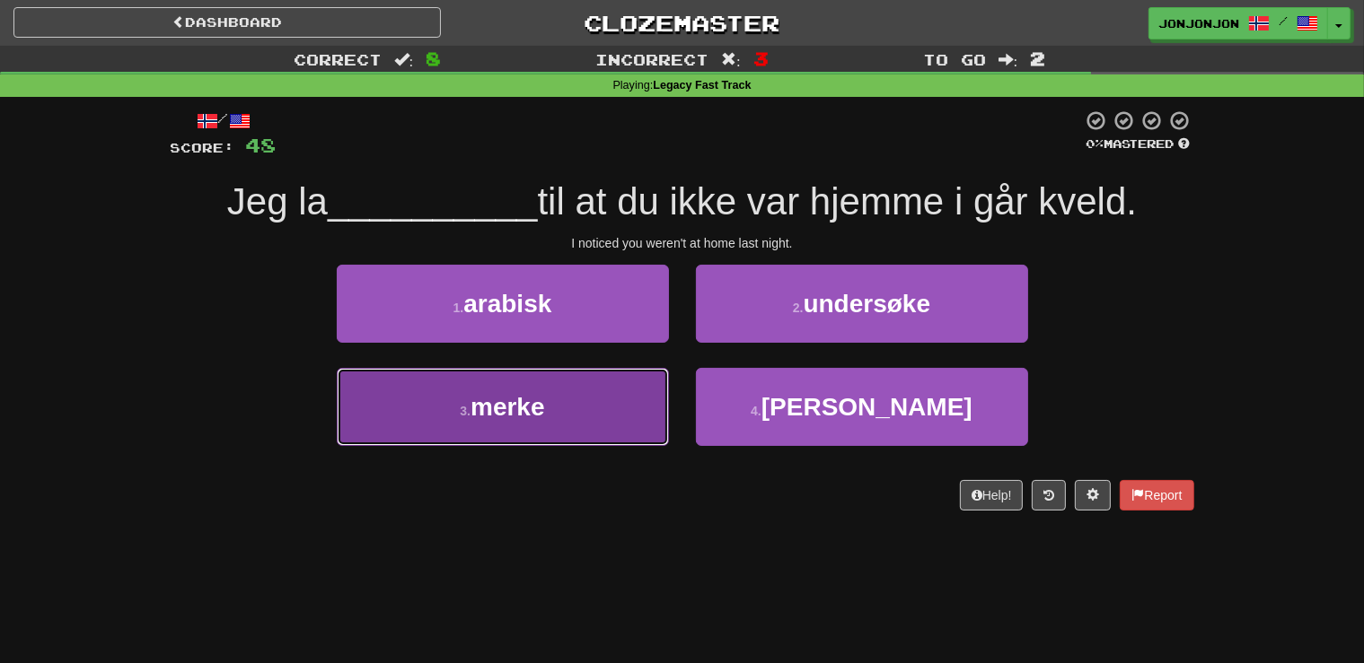
click at [566, 426] on button "3 . merke" at bounding box center [503, 407] width 332 height 78
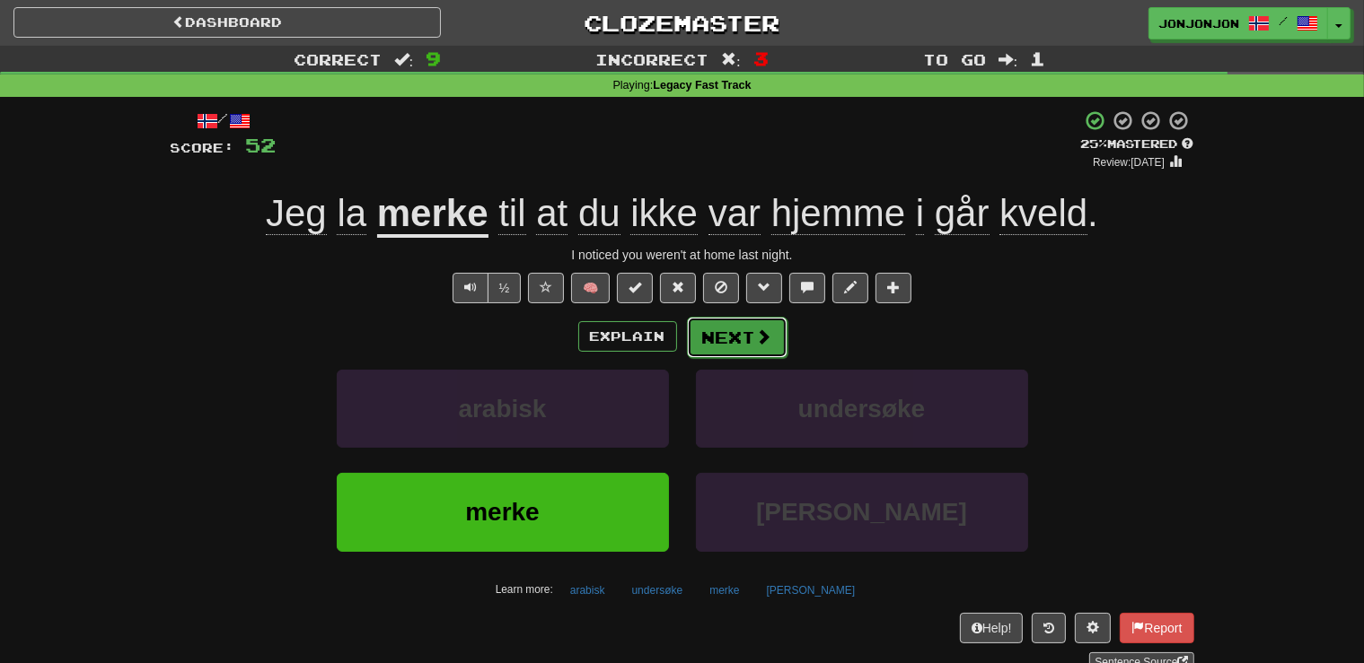
click at [750, 339] on button "Next" at bounding box center [737, 337] width 101 height 41
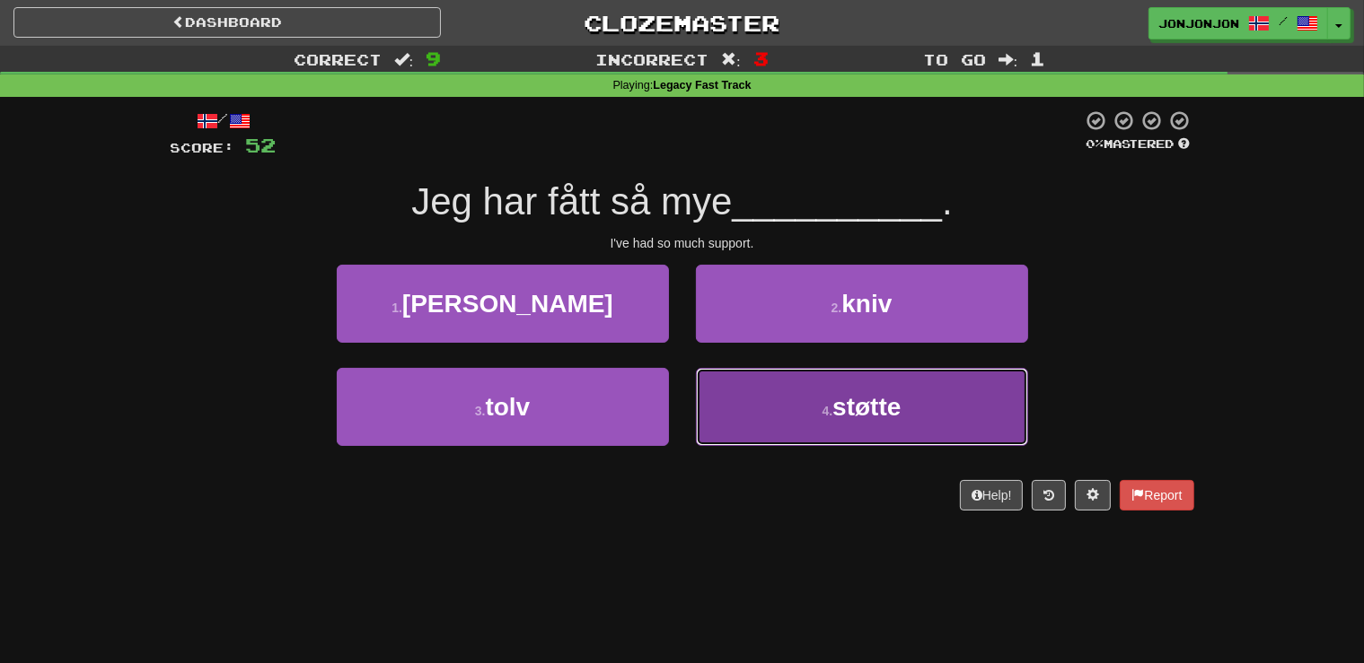
click at [804, 418] on button "4 . støtte" at bounding box center [862, 407] width 332 height 78
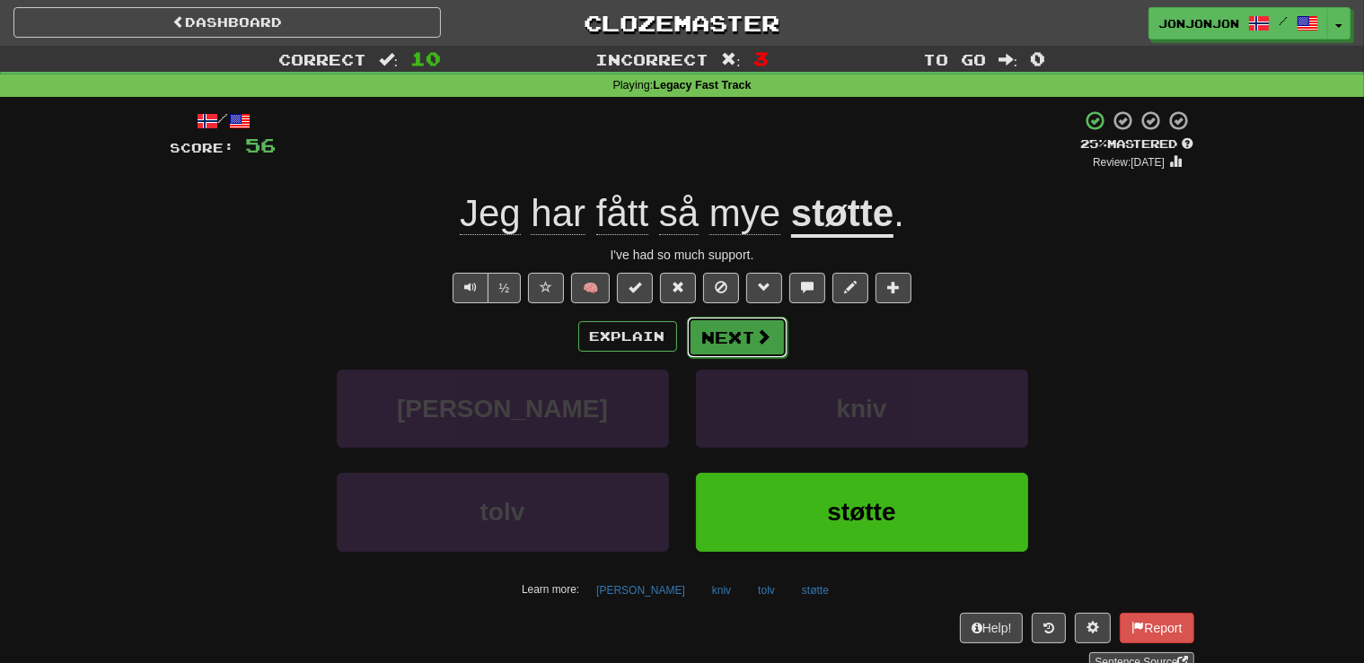
click at [742, 337] on button "Next" at bounding box center [737, 337] width 101 height 41
